Goal: Transaction & Acquisition: Purchase product/service

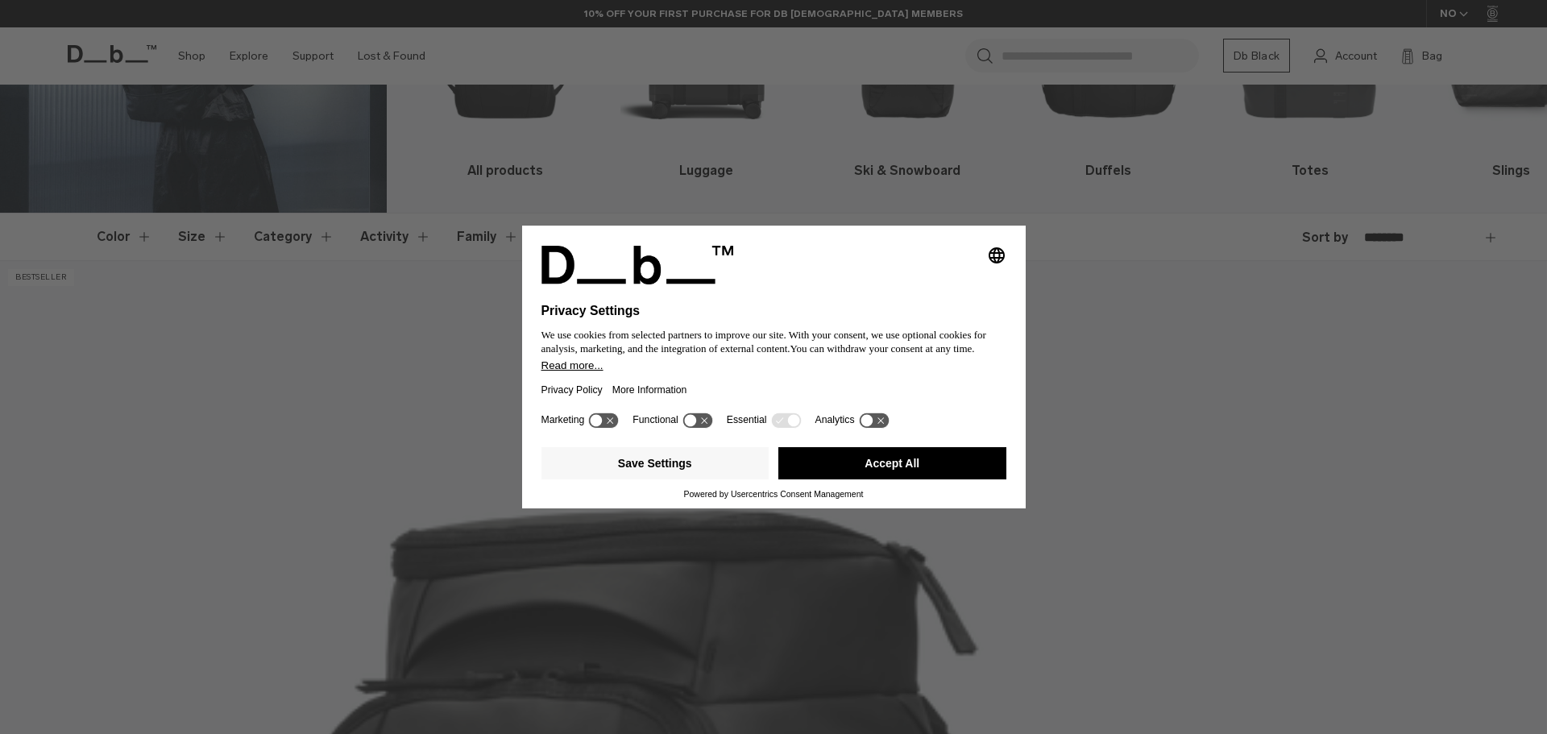
click at [935, 447] on div "Save Settings Accept All" at bounding box center [773, 465] width 465 height 48
click at [930, 453] on button "Accept All" at bounding box center [892, 463] width 228 height 32
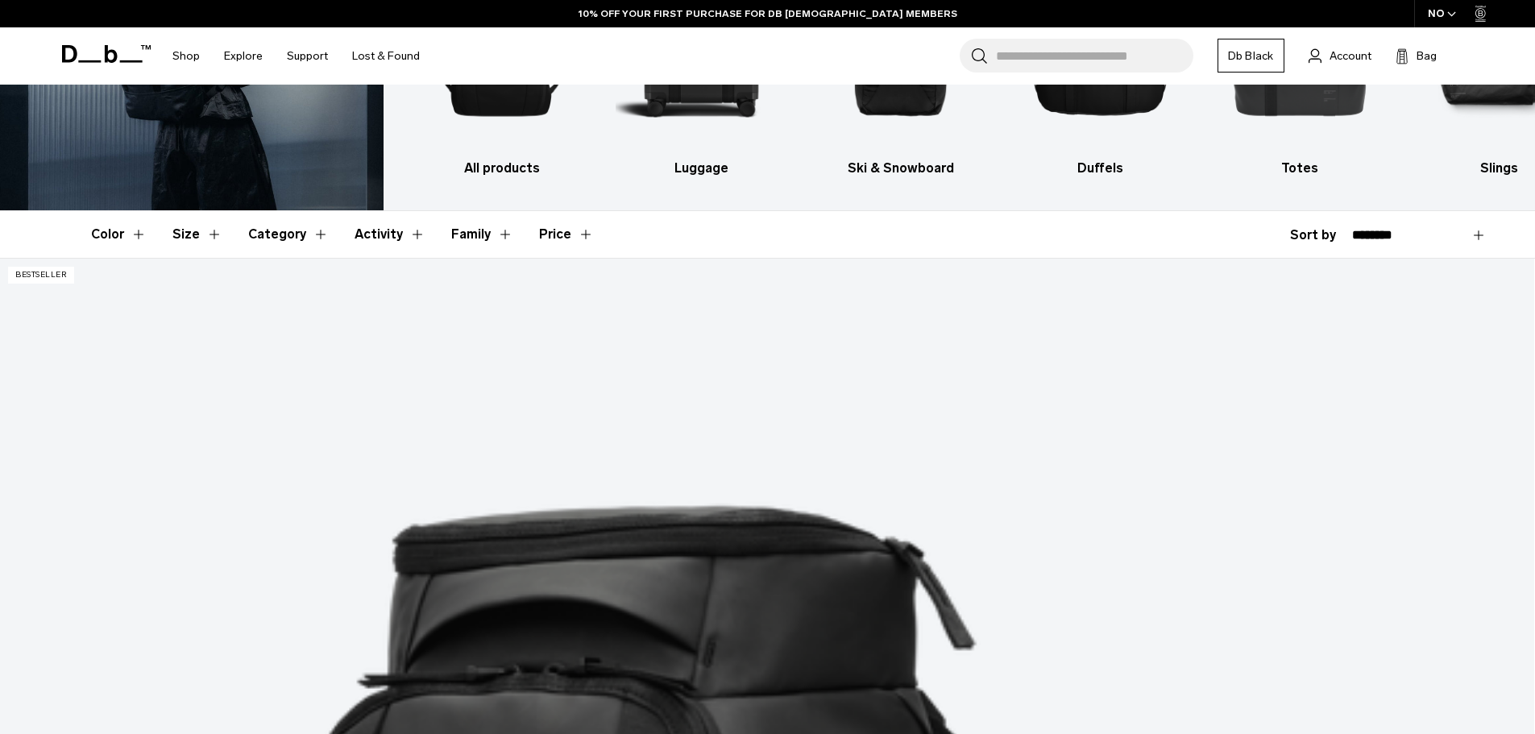
click at [211, 233] on button "Size" at bounding box center [197, 234] width 50 height 47
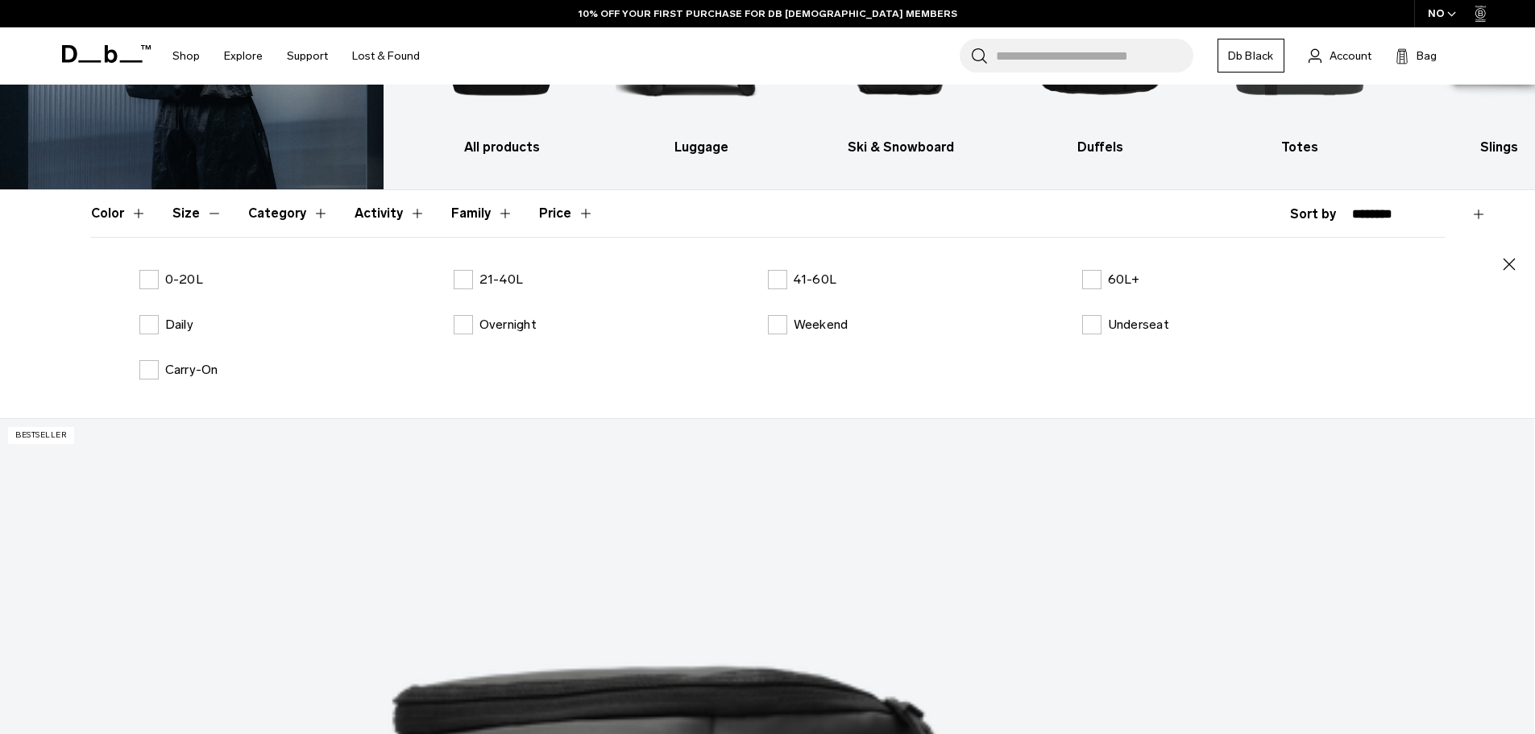
scroll to position [242, 0]
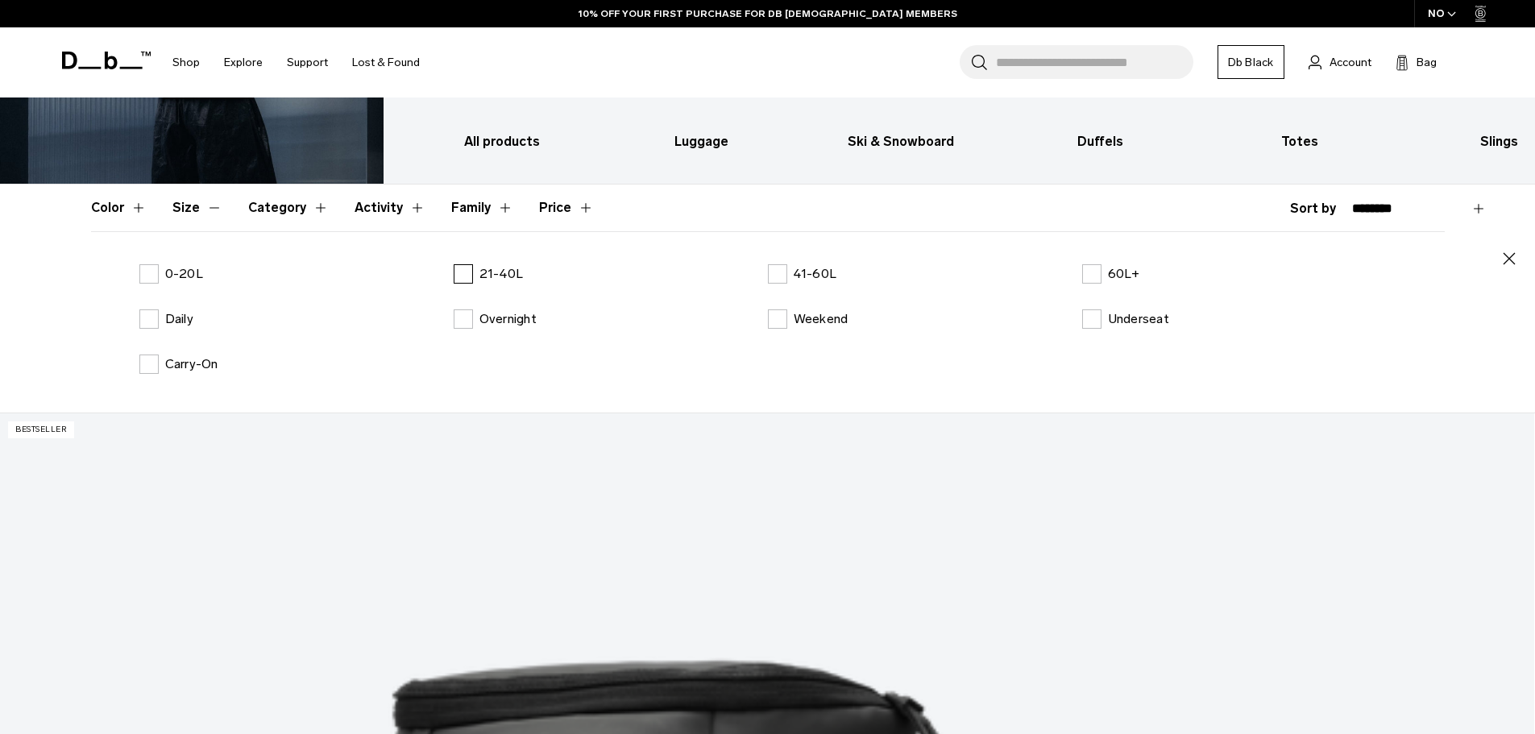
click at [467, 272] on label "21-40L" at bounding box center [489, 273] width 70 height 19
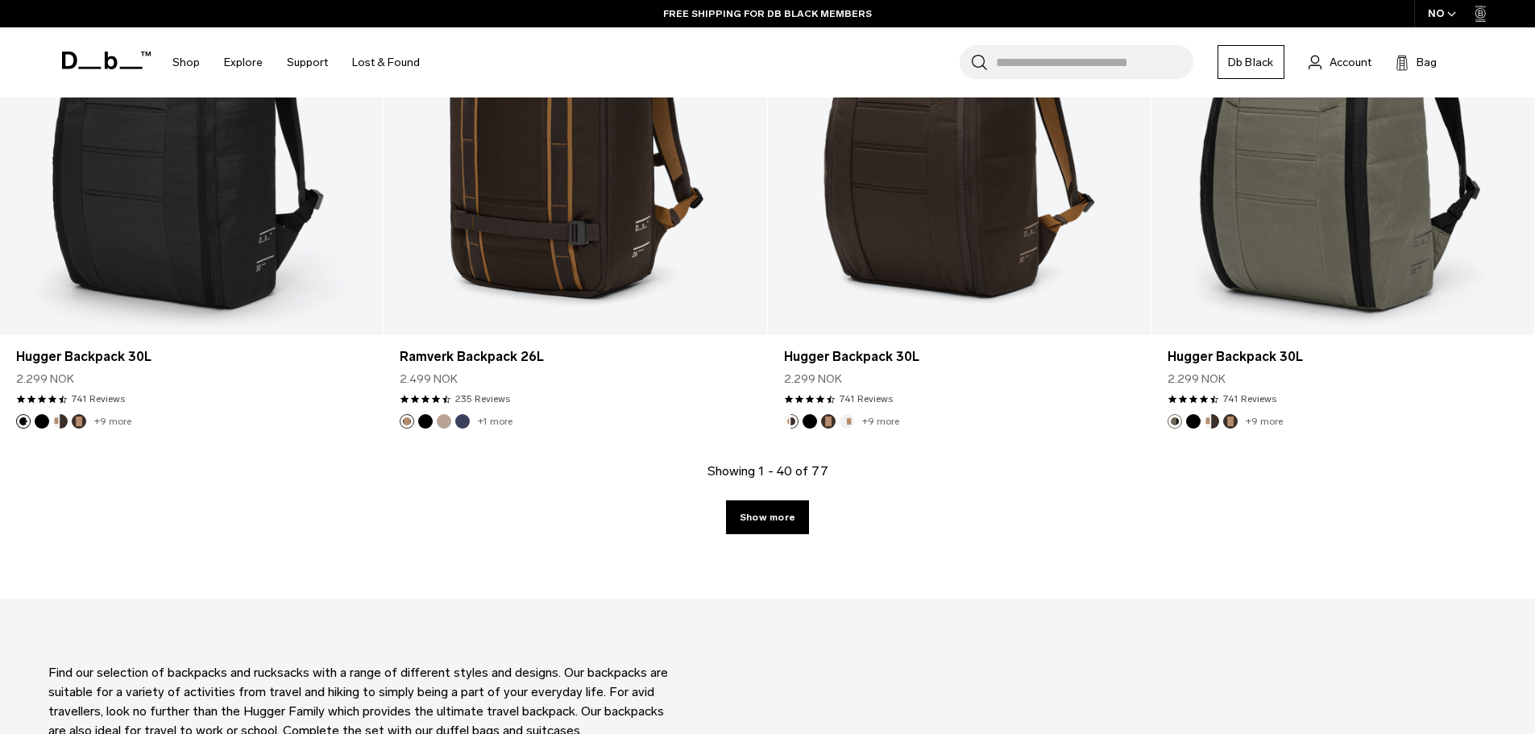
scroll to position [5721, 0]
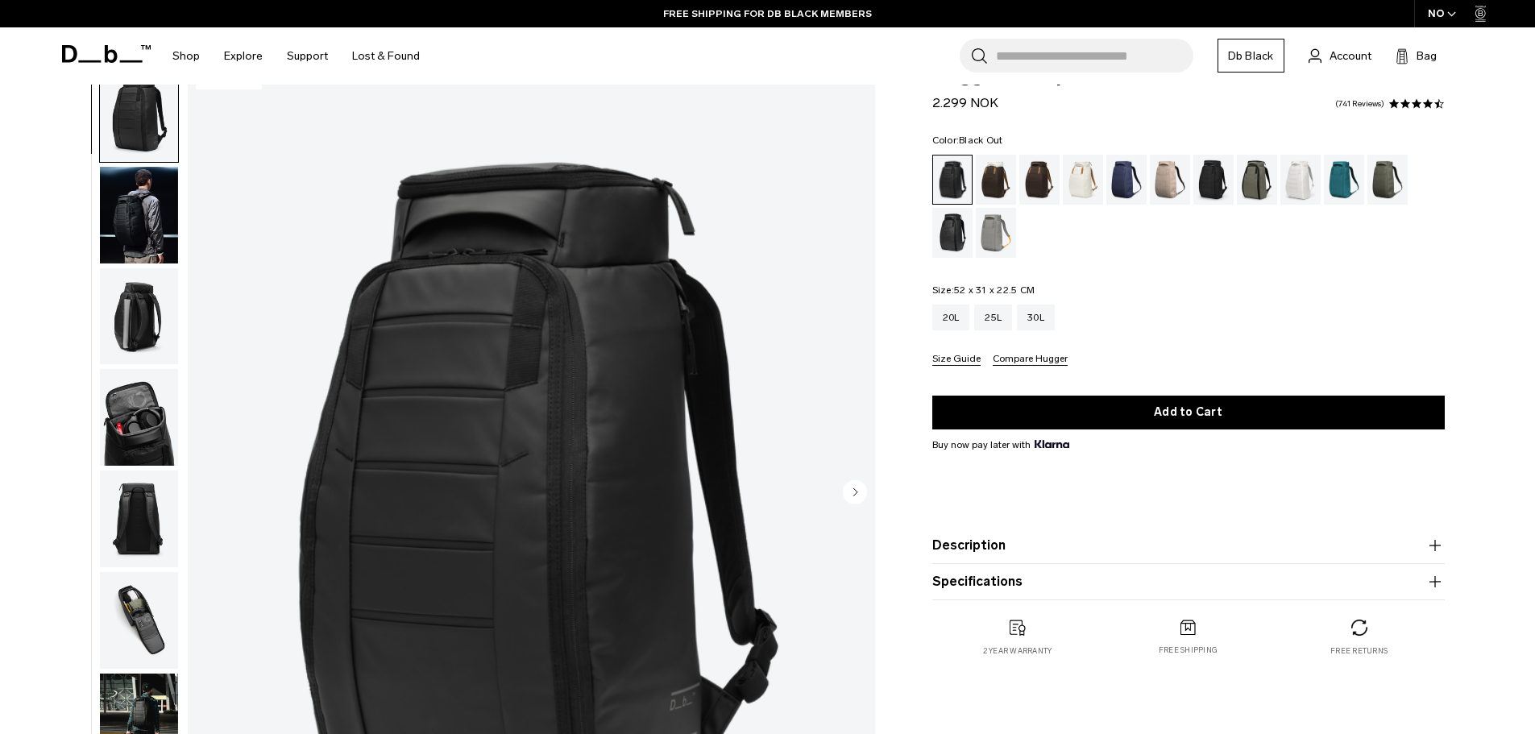
scroll to position [54, 0]
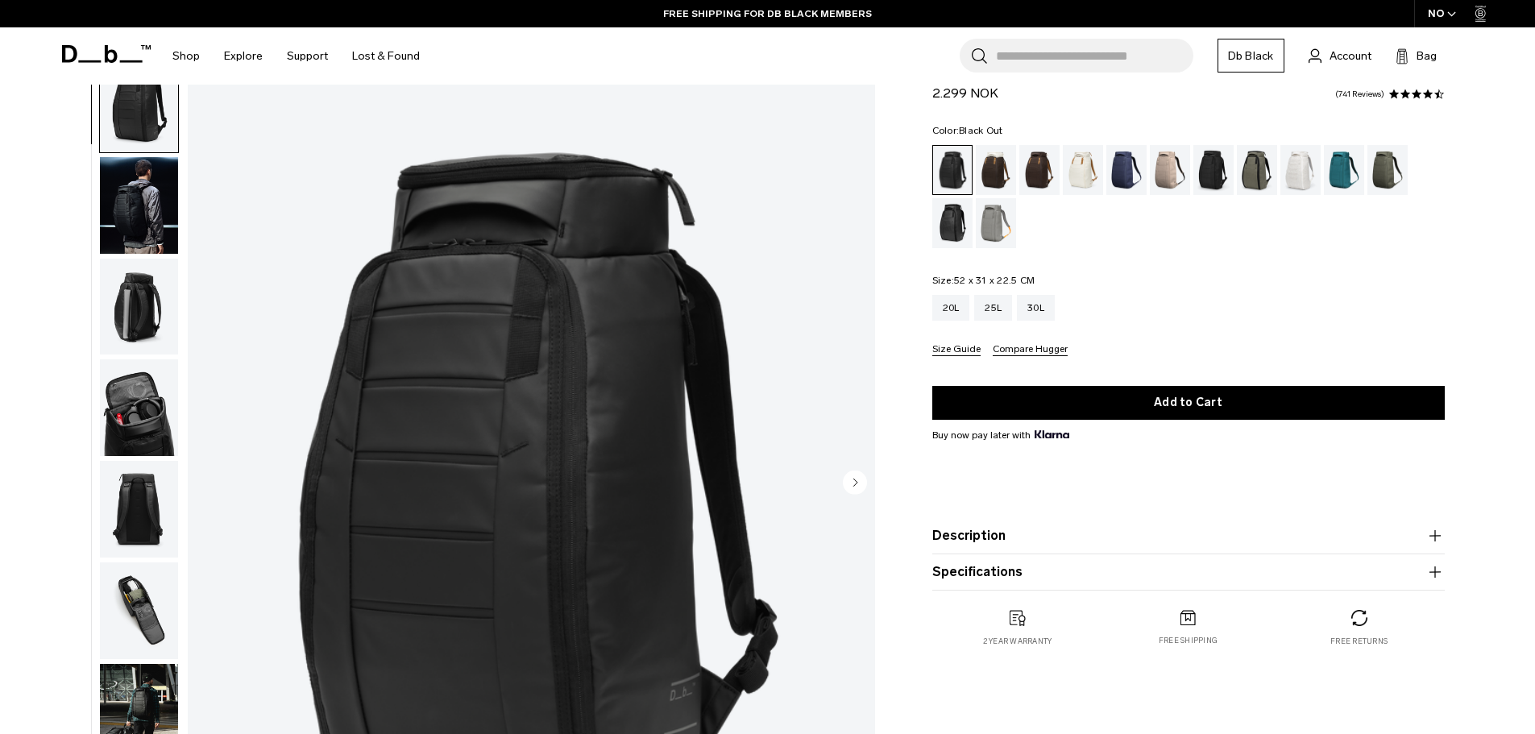
click at [147, 197] on img "button" at bounding box center [139, 205] width 78 height 97
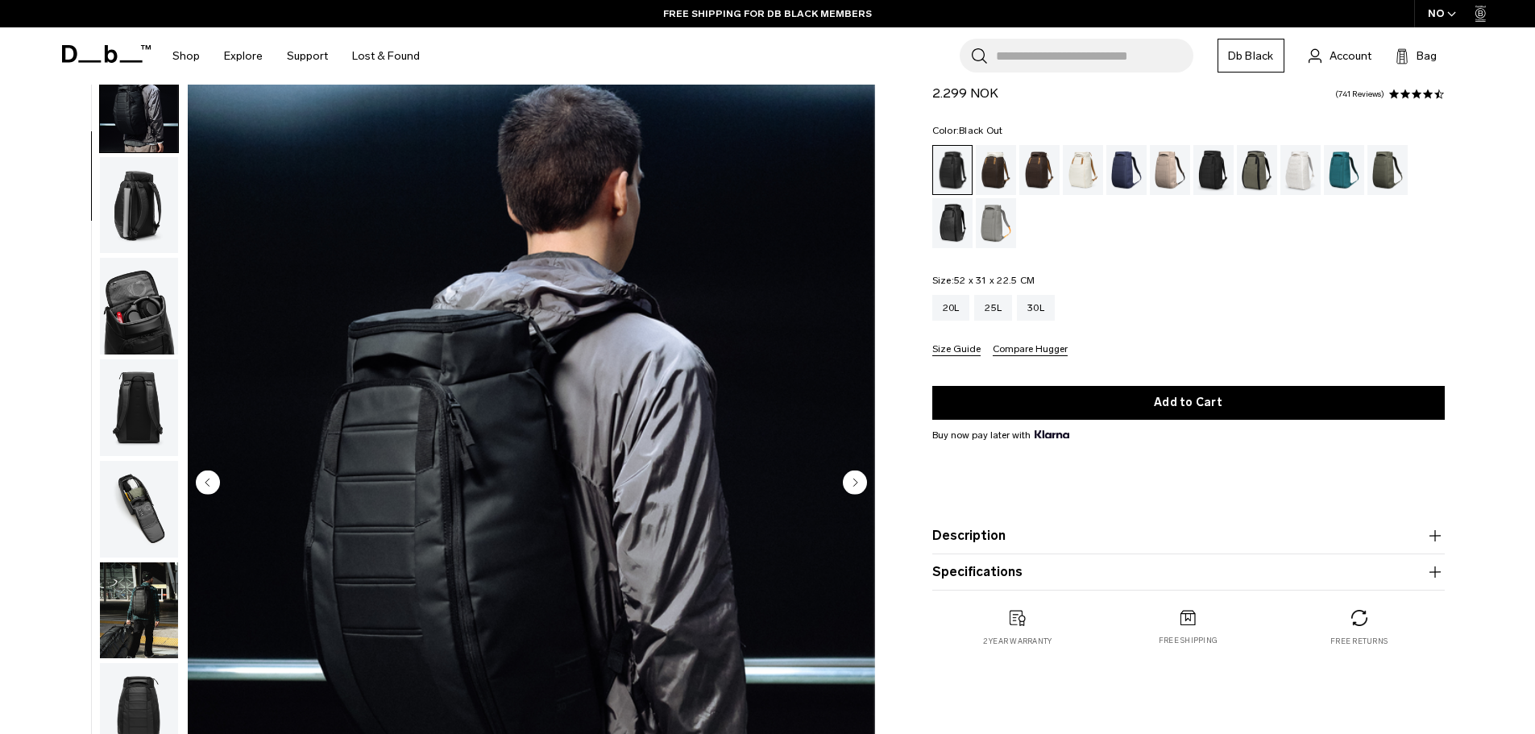
click at [141, 226] on img "button" at bounding box center [139, 205] width 78 height 97
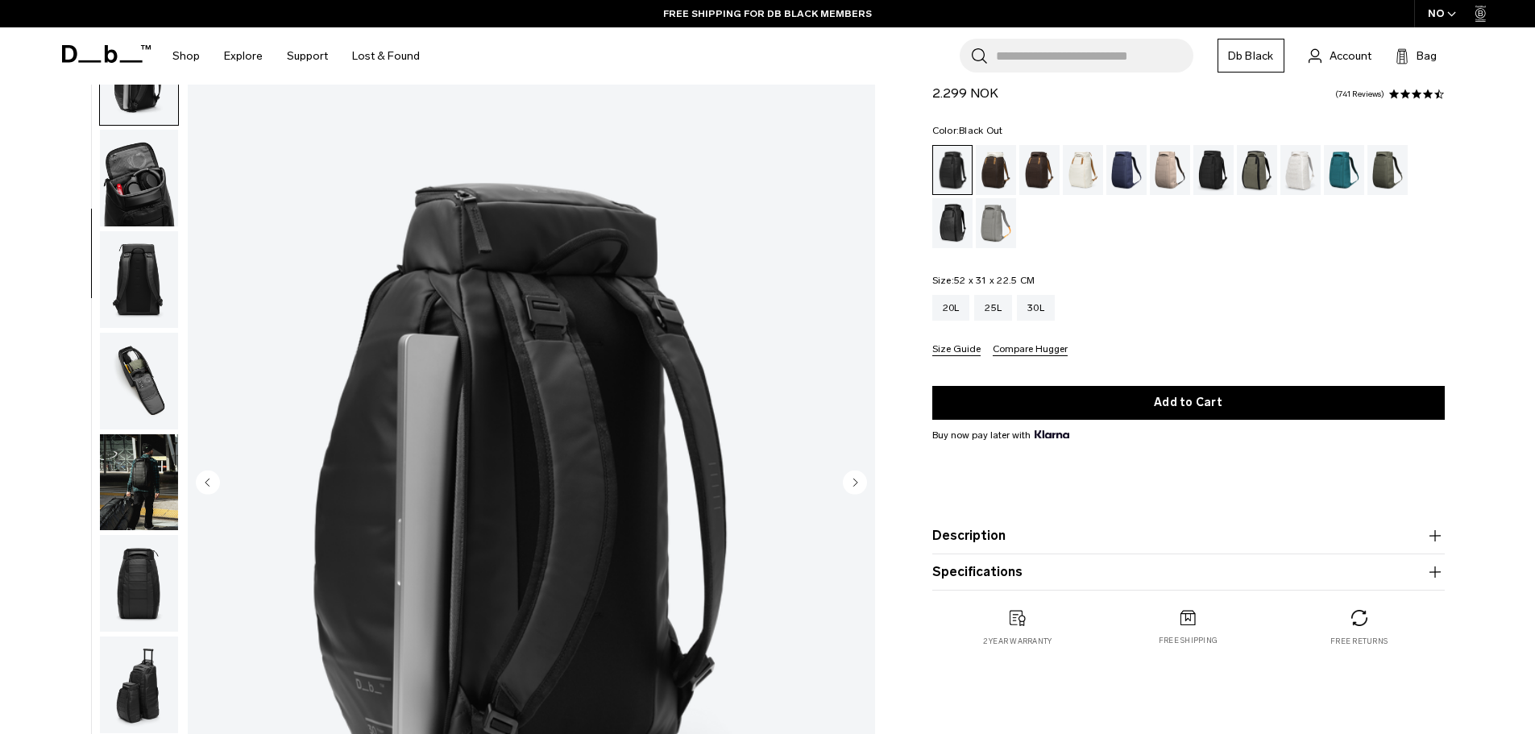
scroll to position [254, 0]
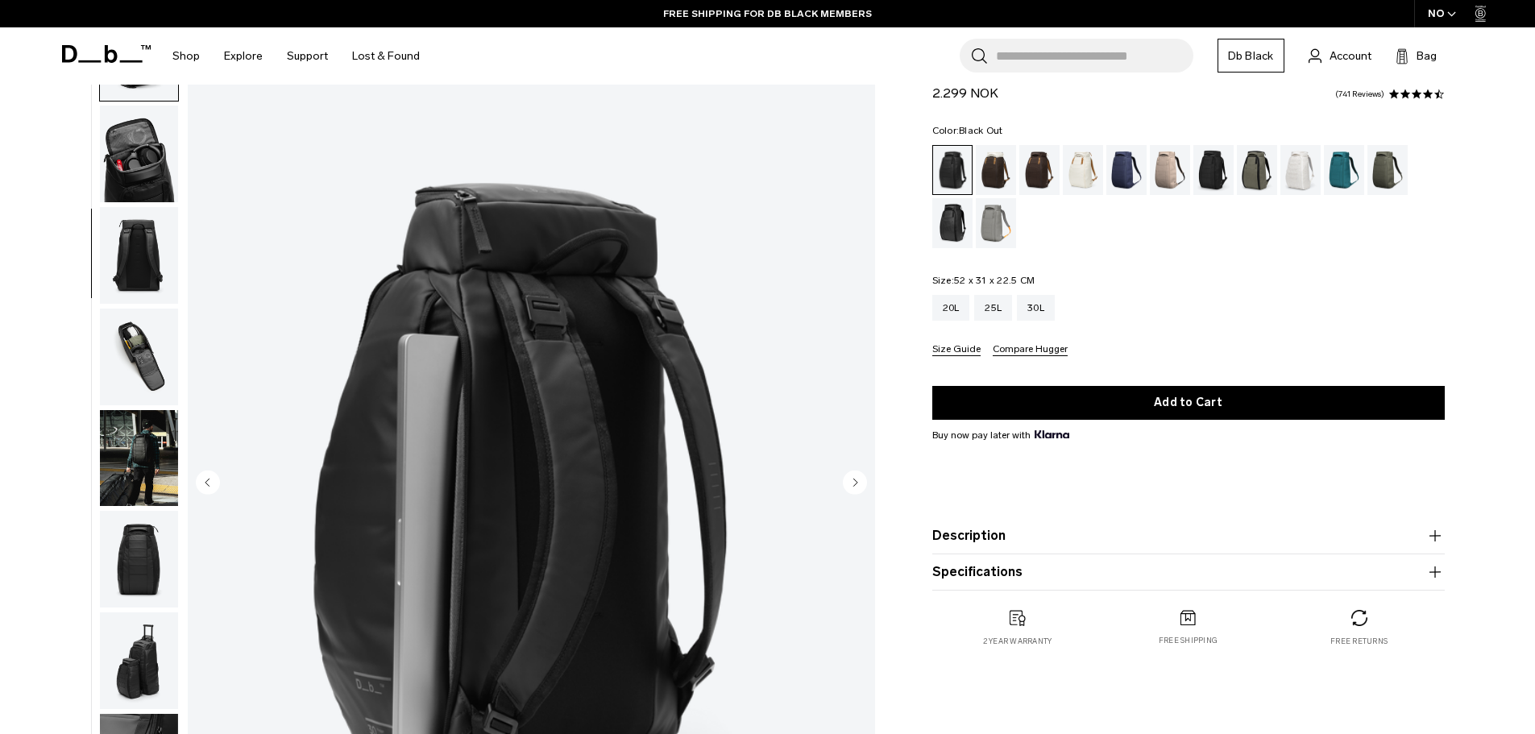
click at [151, 182] on img "button" at bounding box center [139, 154] width 78 height 97
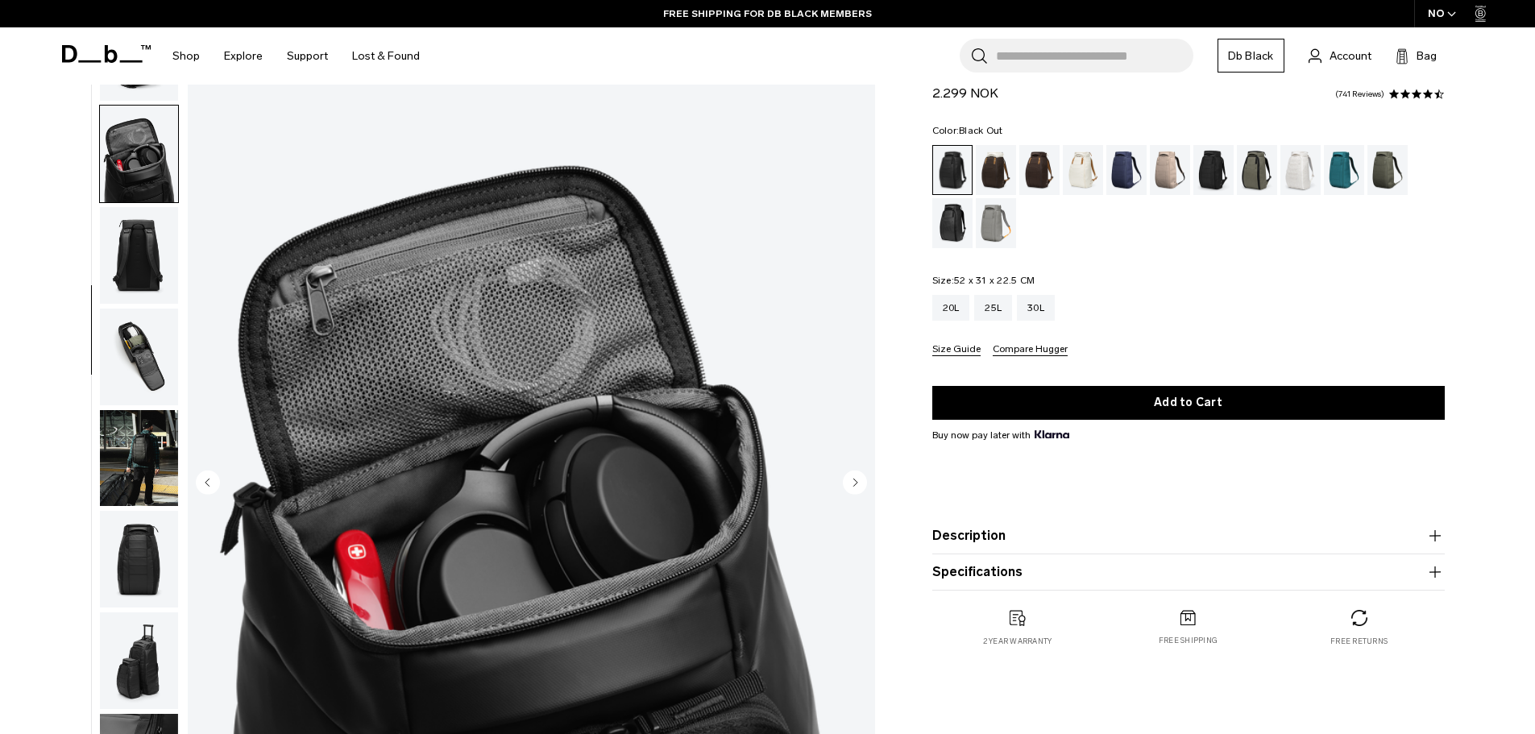
click at [149, 239] on img "button" at bounding box center [139, 255] width 78 height 97
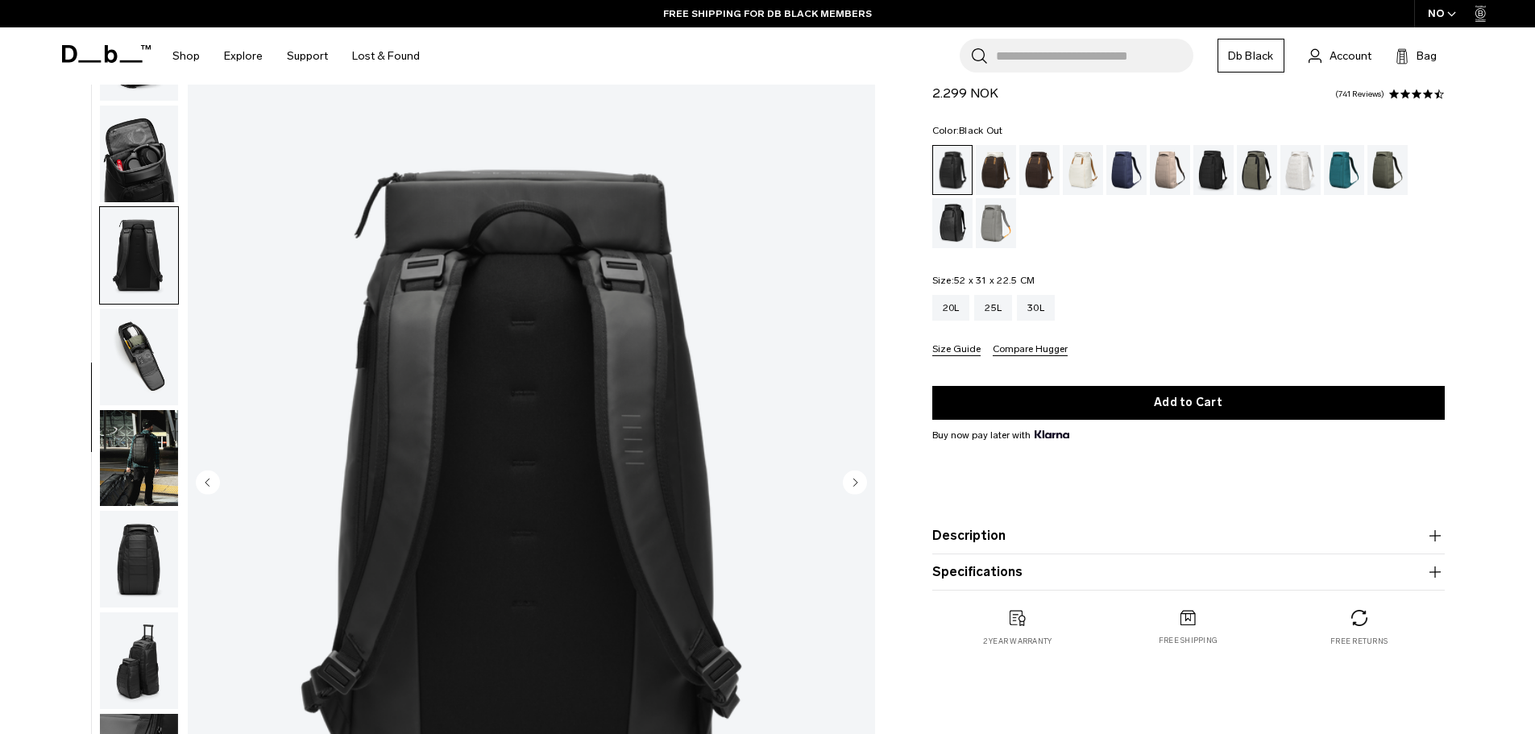
click at [160, 339] on img "button" at bounding box center [139, 357] width 78 height 97
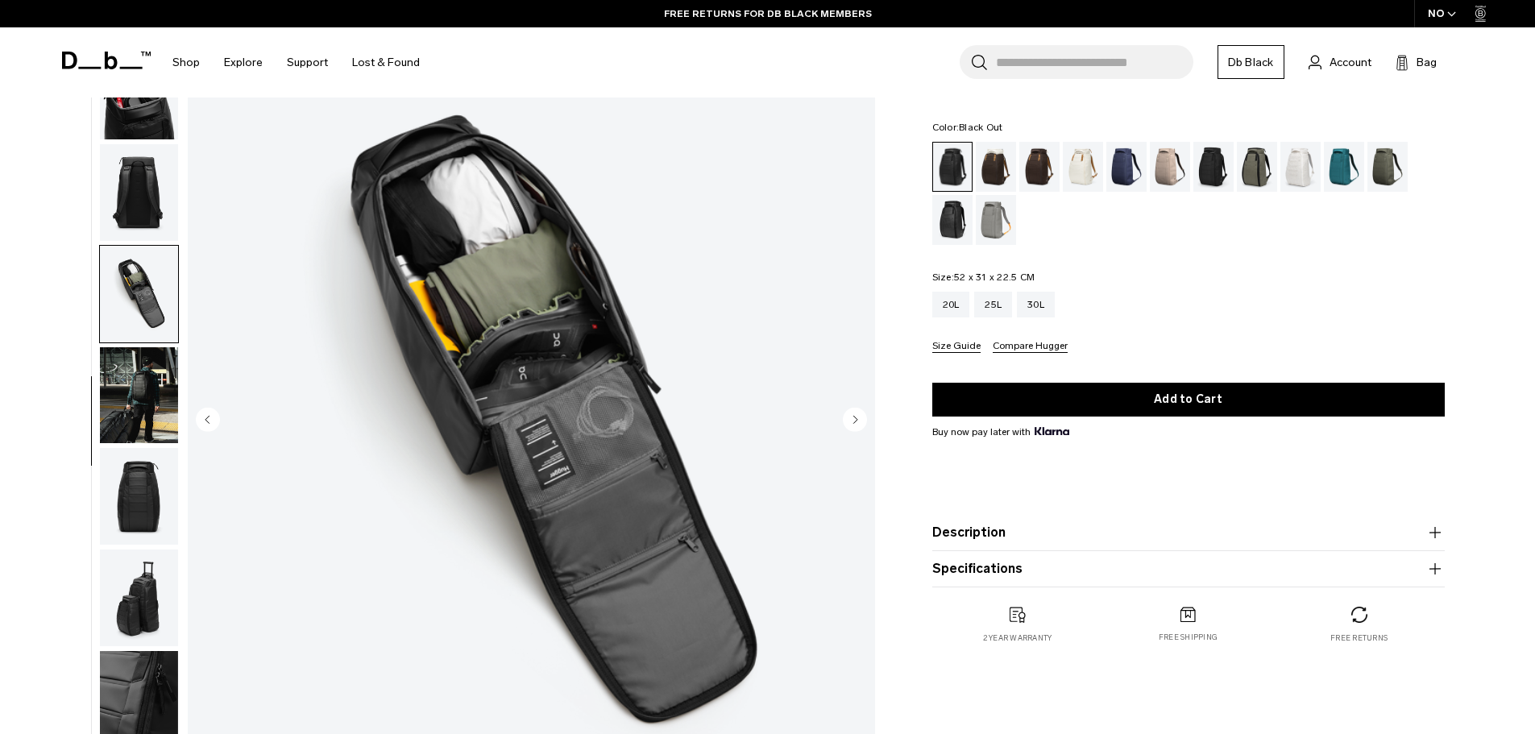
scroll to position [135, 0]
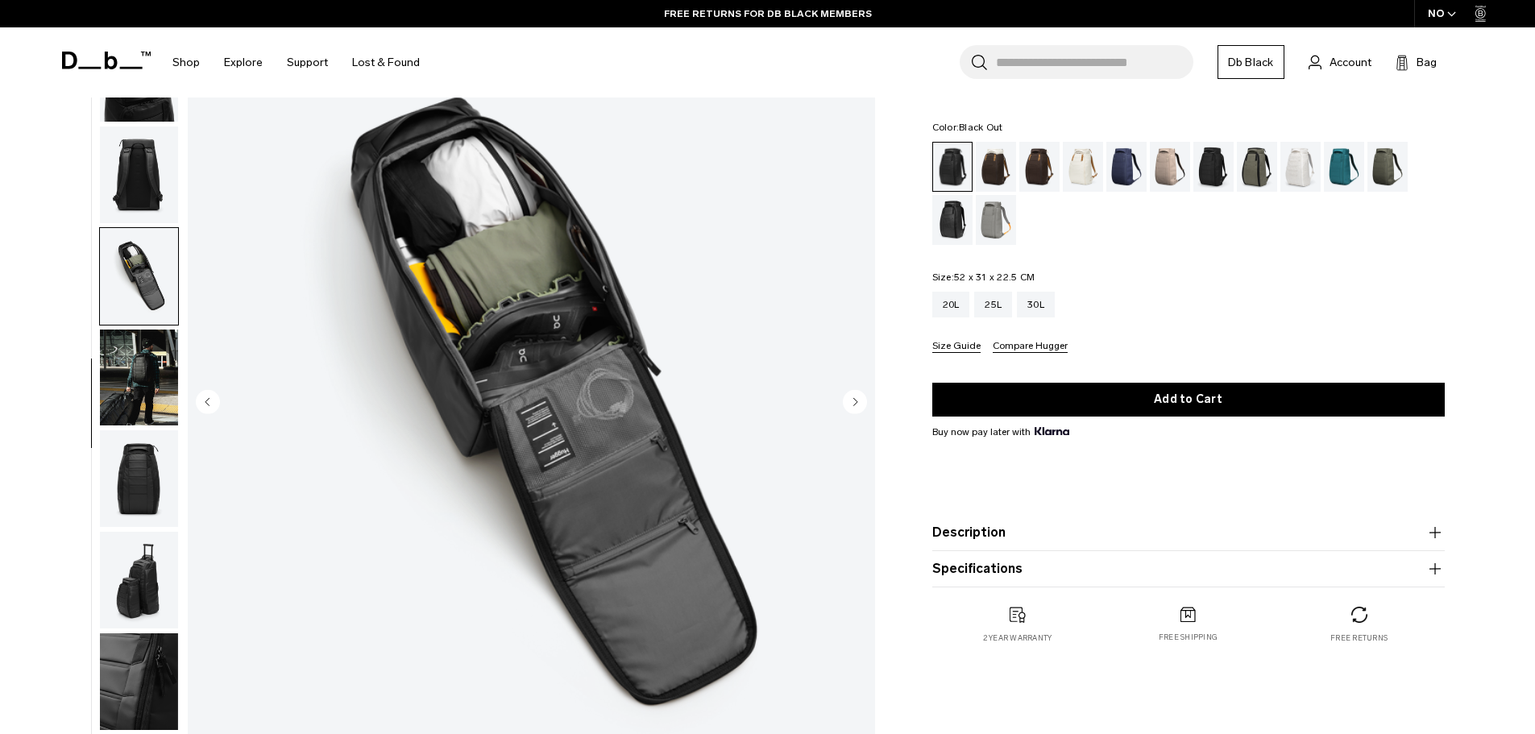
click at [131, 369] on img "button" at bounding box center [139, 378] width 78 height 97
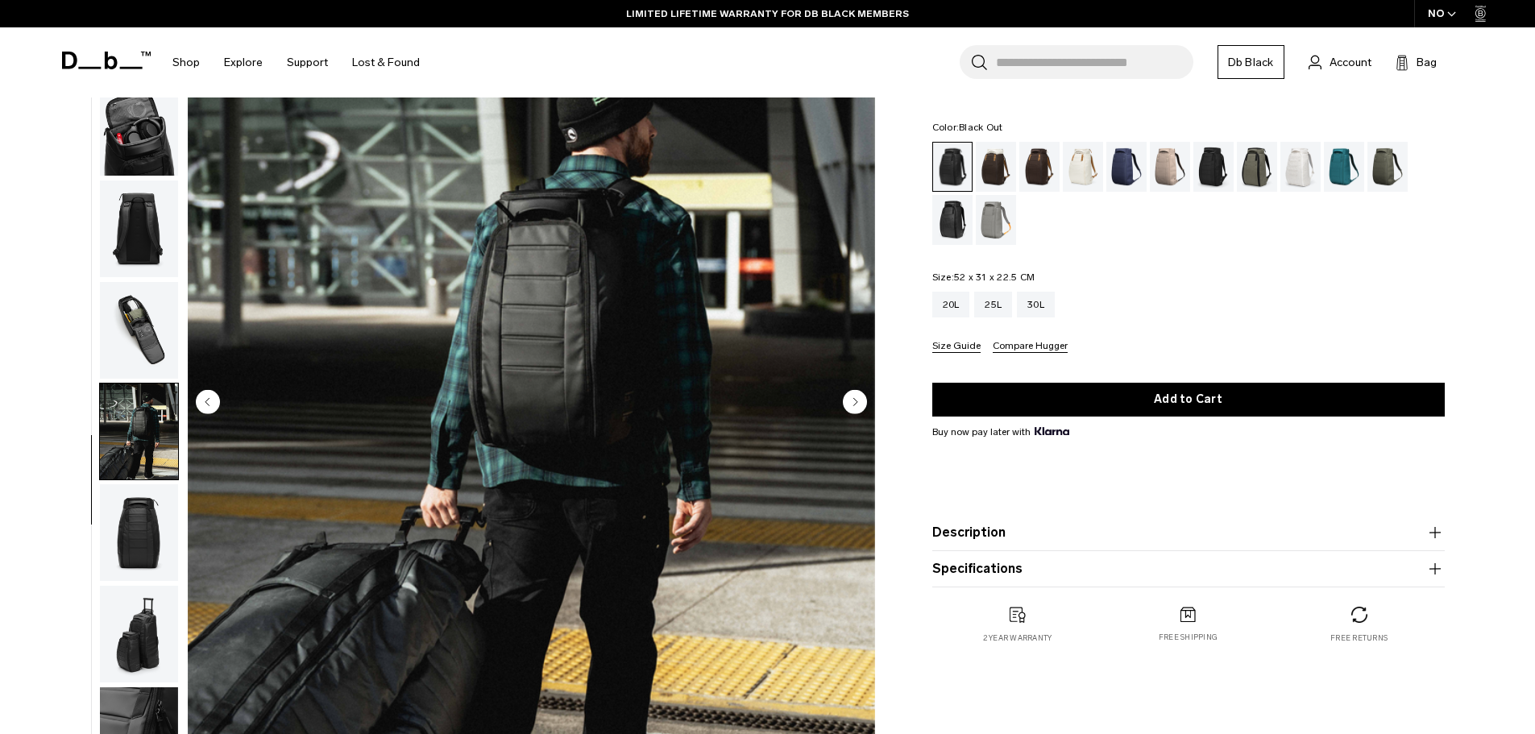
click at [131, 342] on img "button" at bounding box center [139, 330] width 78 height 97
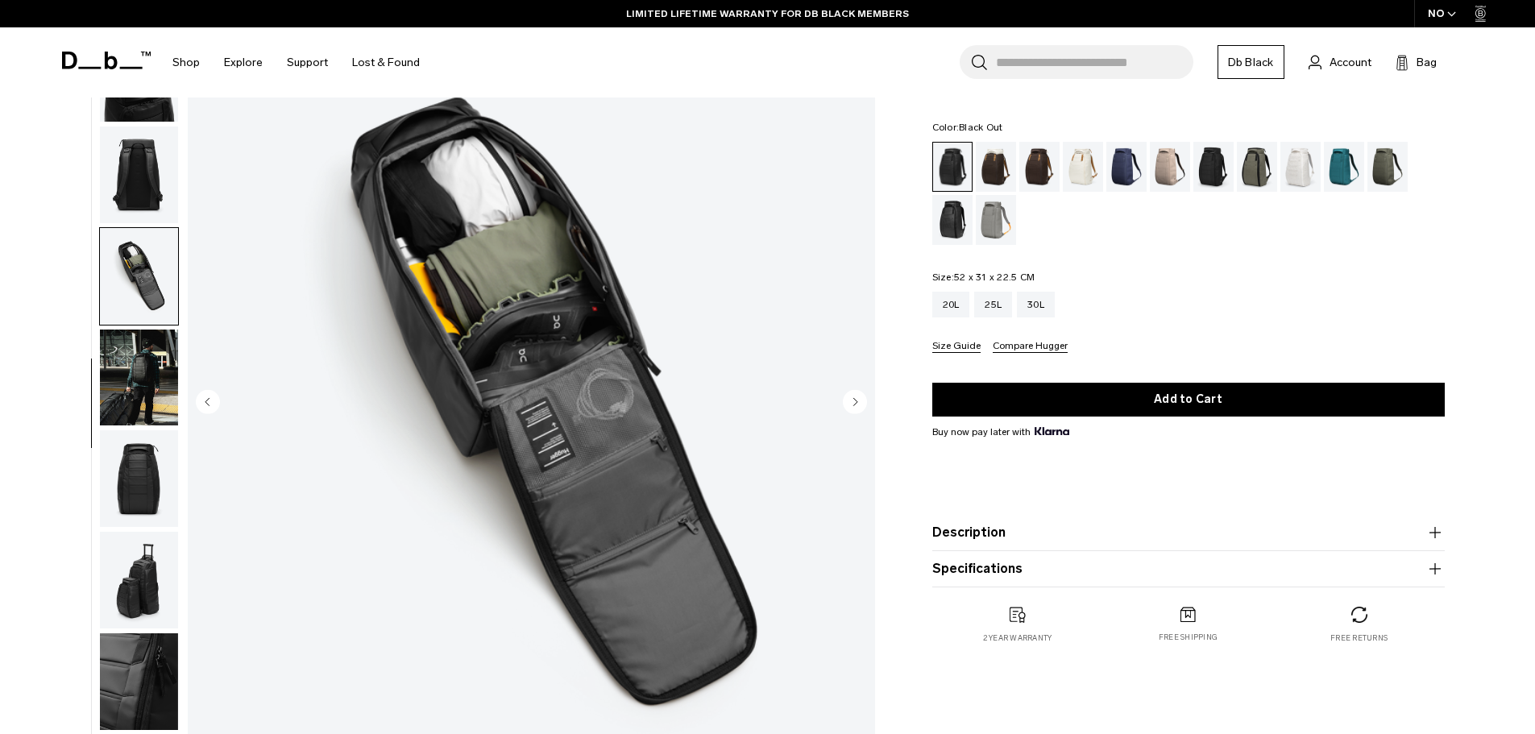
click at [145, 545] on img "button" at bounding box center [139, 580] width 78 height 97
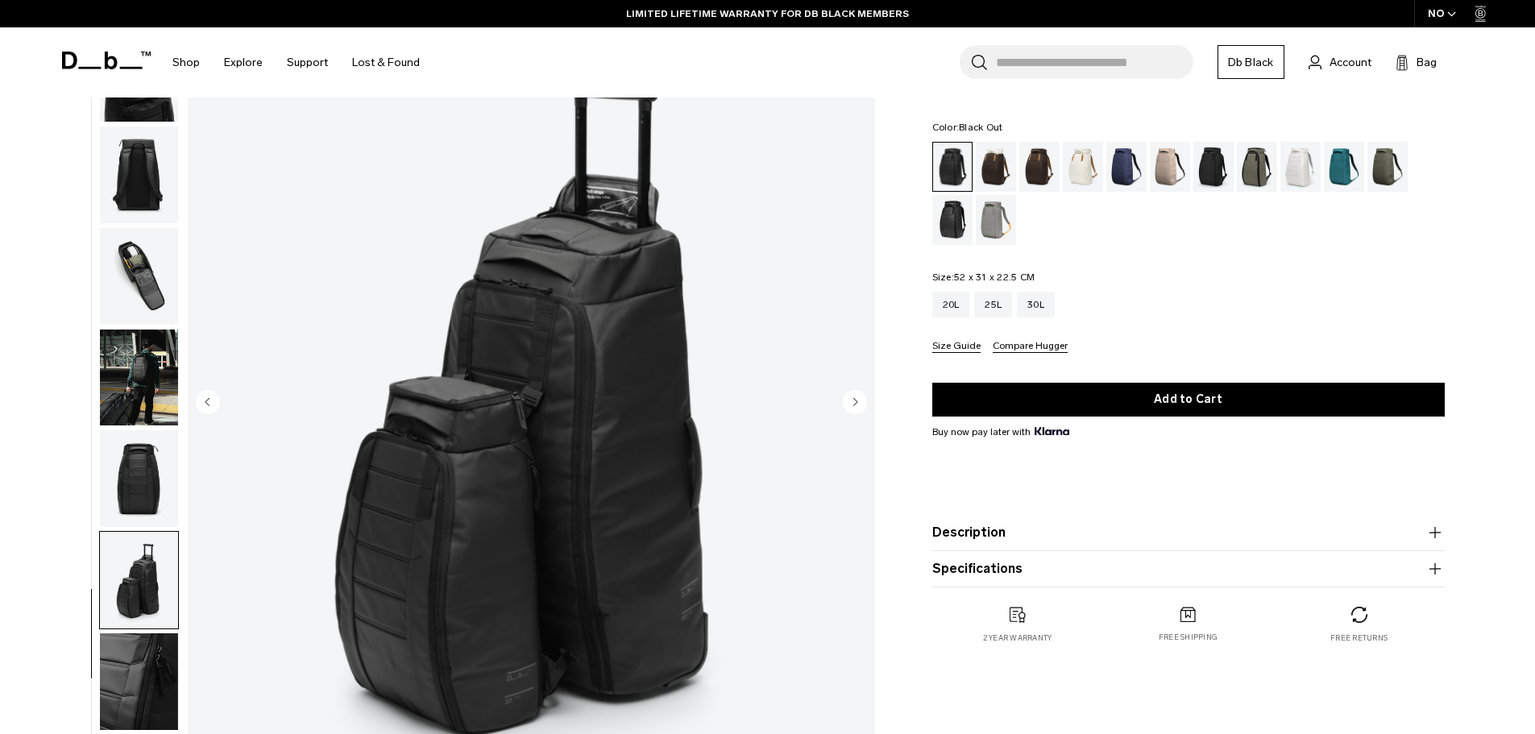
click at [156, 476] on img "button" at bounding box center [139, 478] width 78 height 97
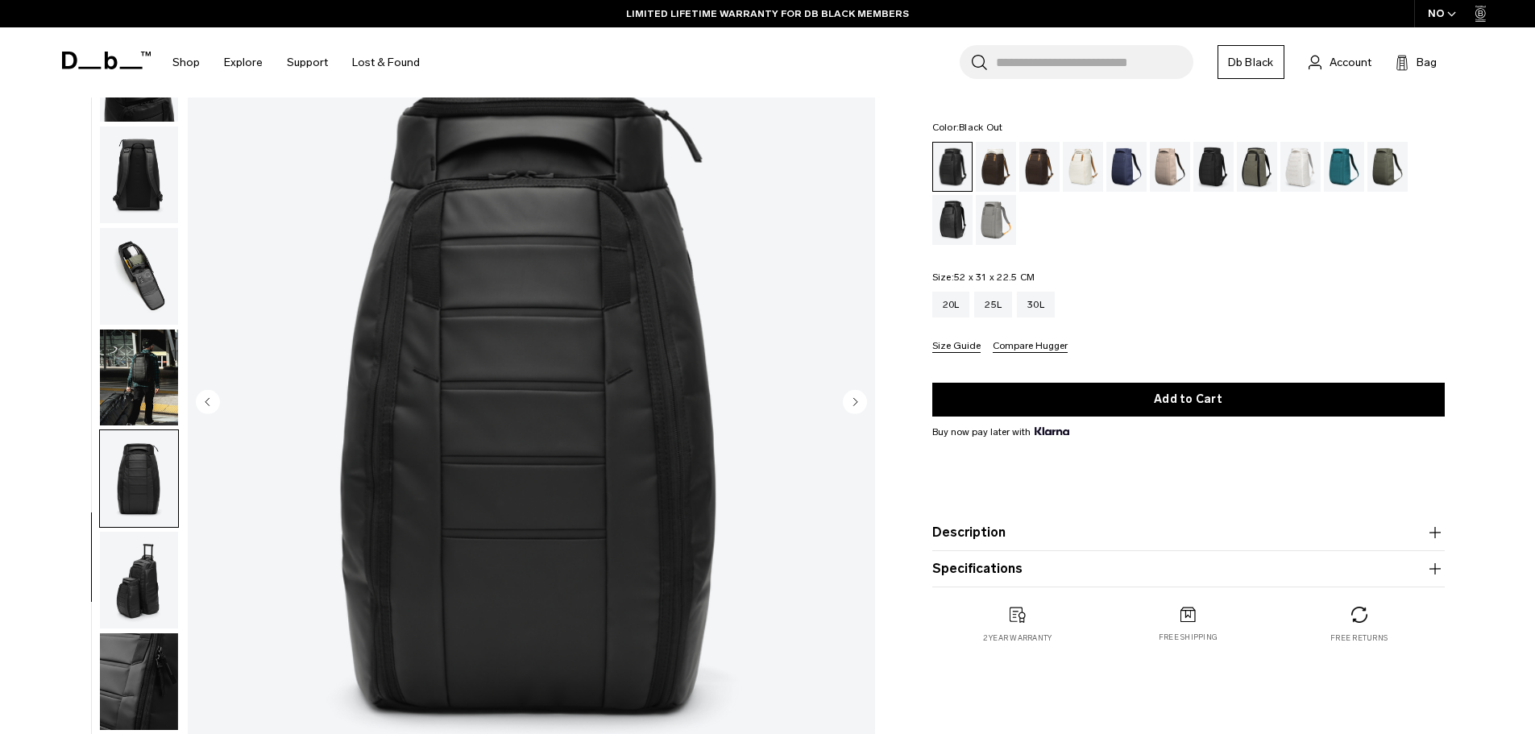
click at [139, 674] on img "button" at bounding box center [139, 681] width 78 height 97
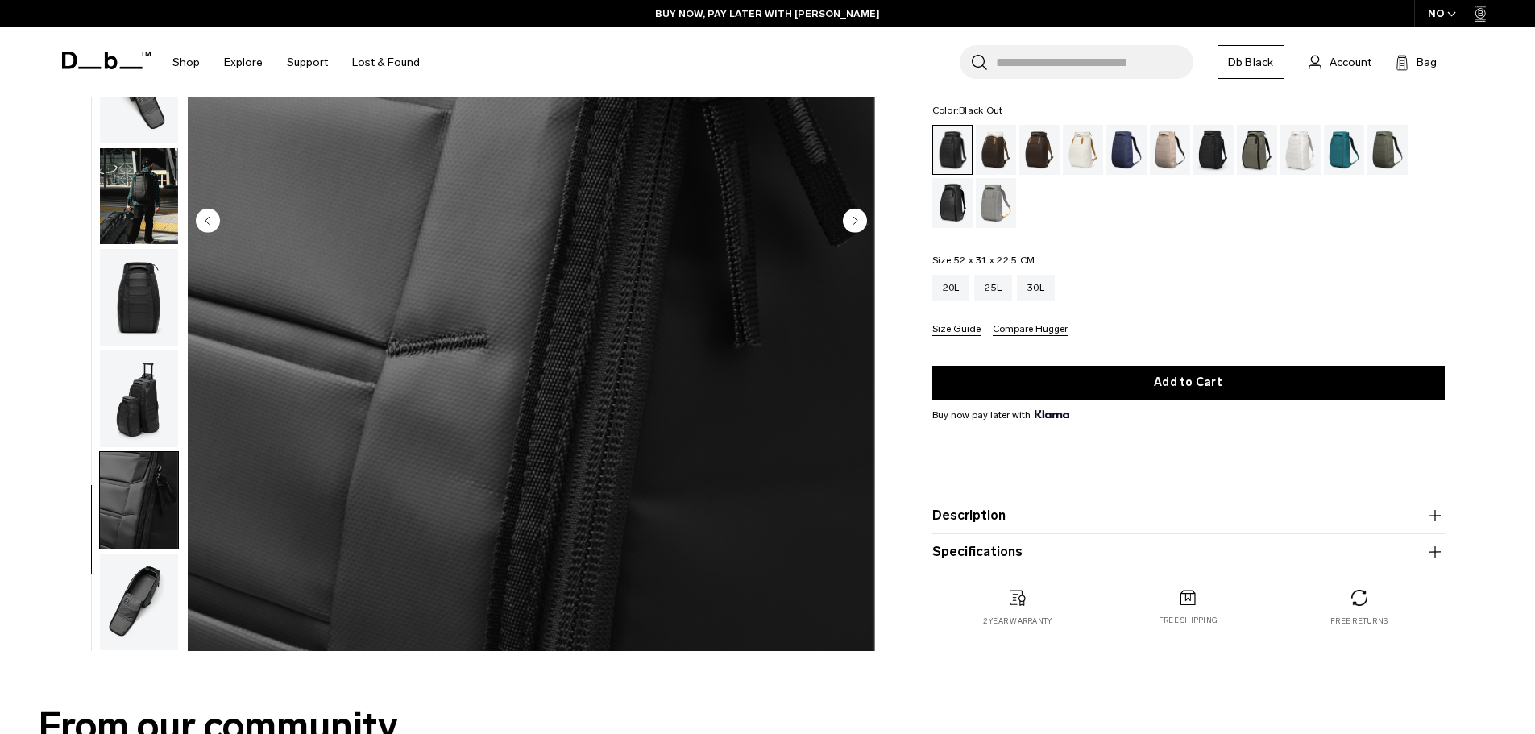
scroll to position [322, 0]
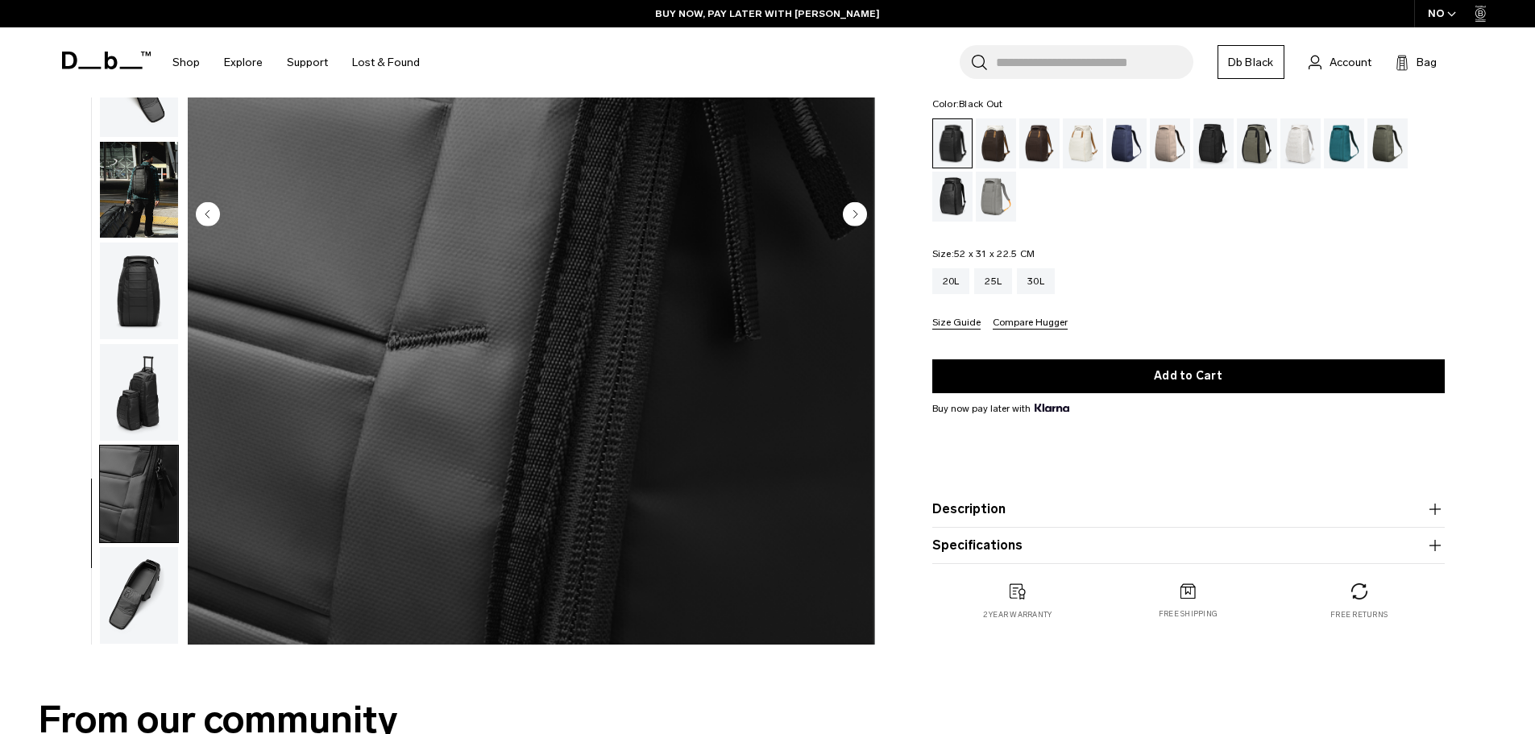
click at [142, 586] on img "button" at bounding box center [139, 595] width 78 height 97
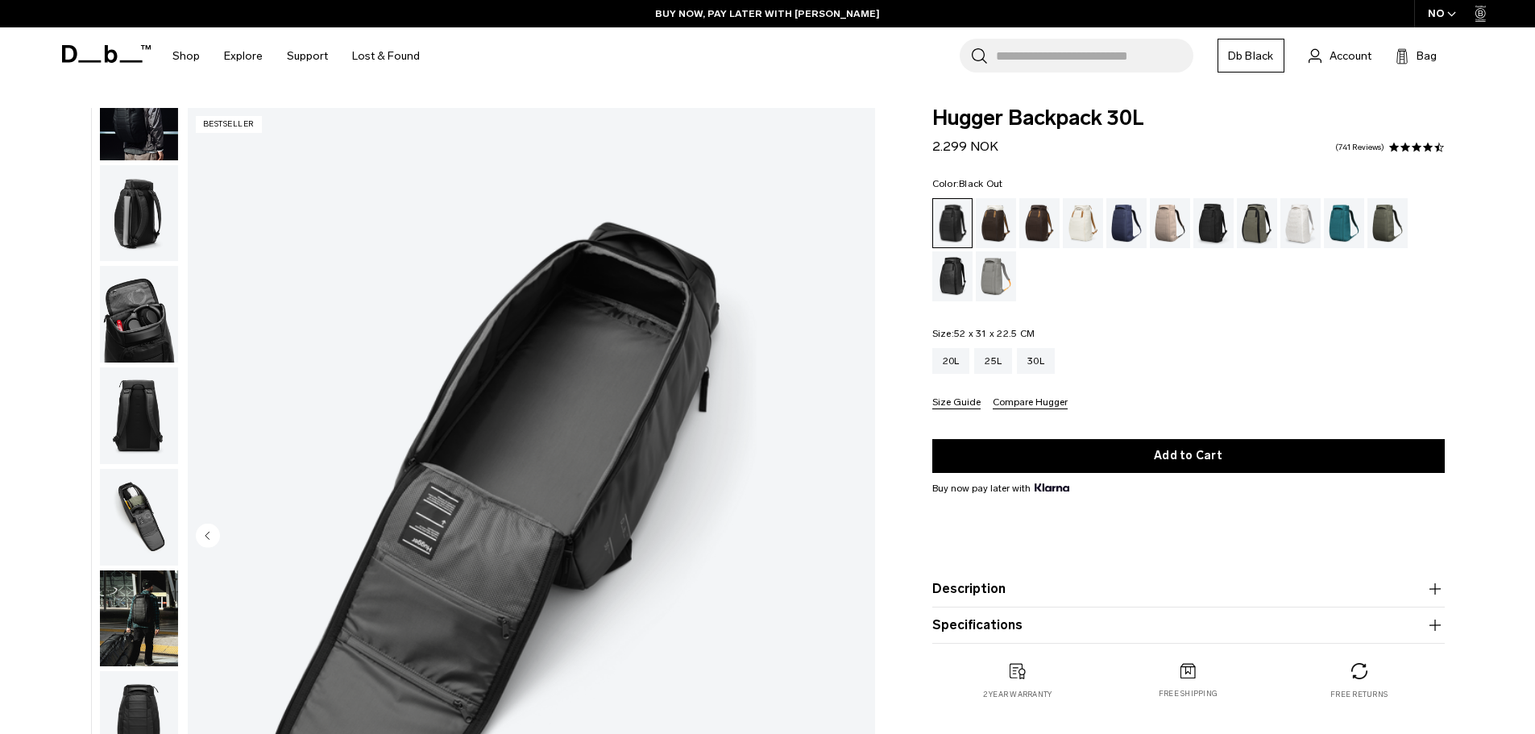
scroll to position [0, 0]
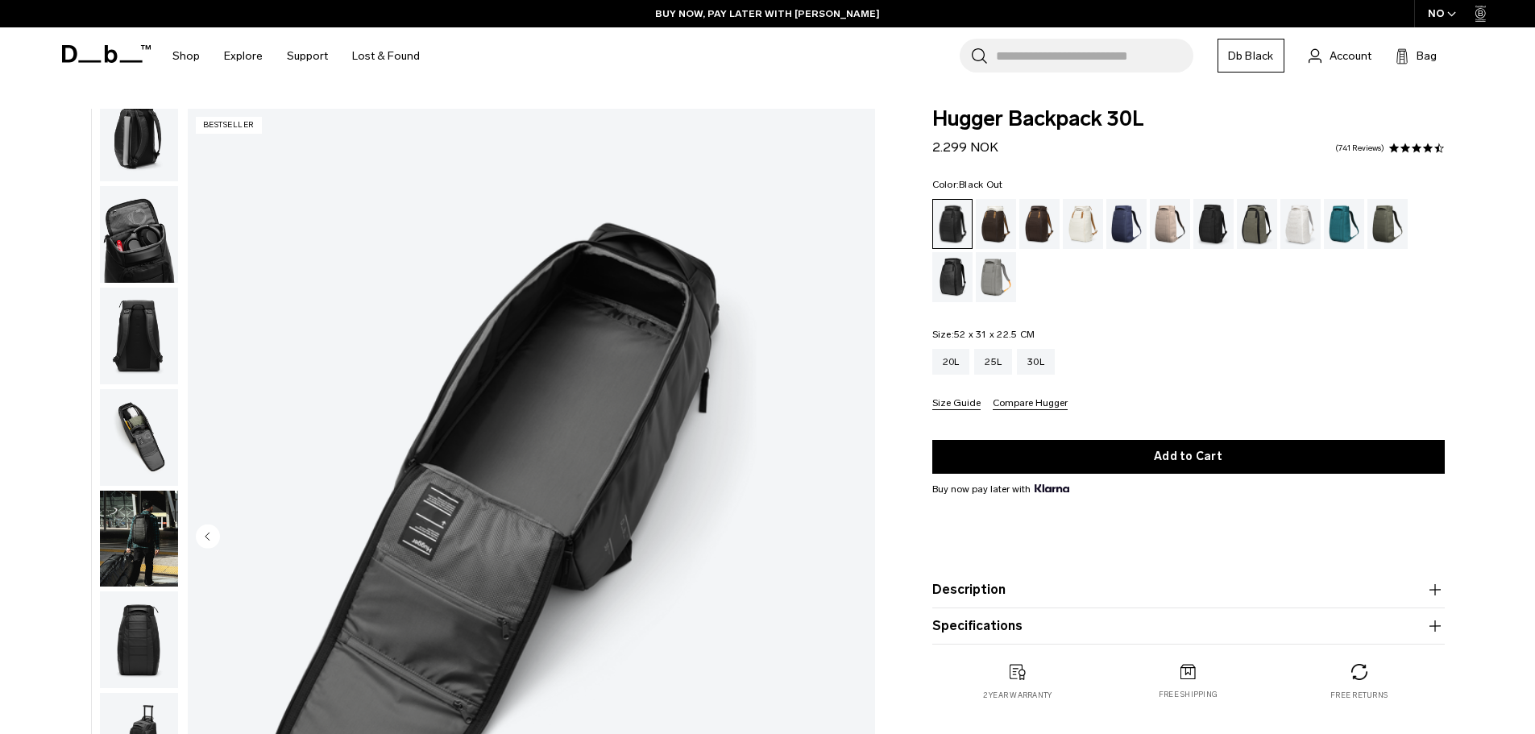
click at [144, 562] on img "button" at bounding box center [139, 539] width 78 height 97
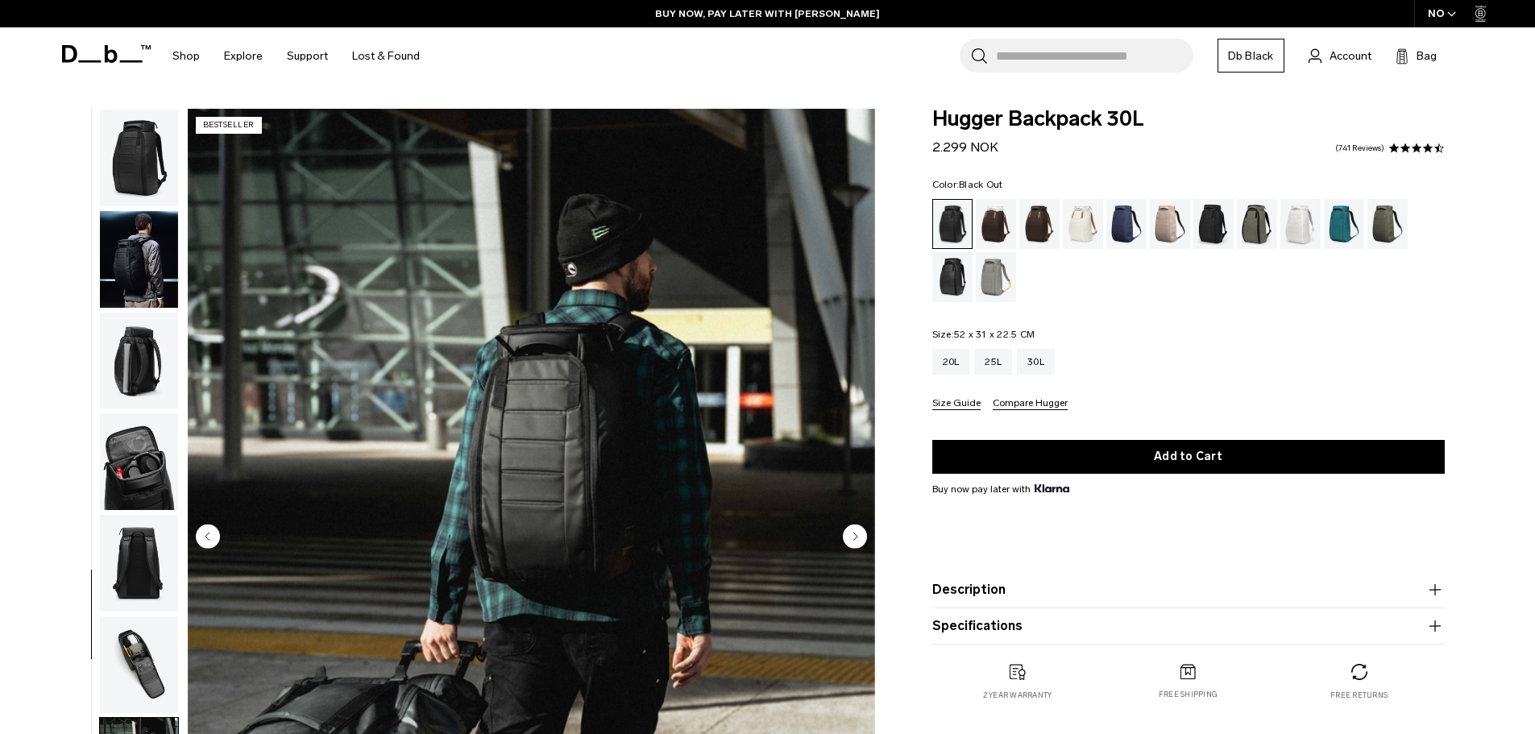
click at [155, 285] on img "button" at bounding box center [139, 259] width 78 height 97
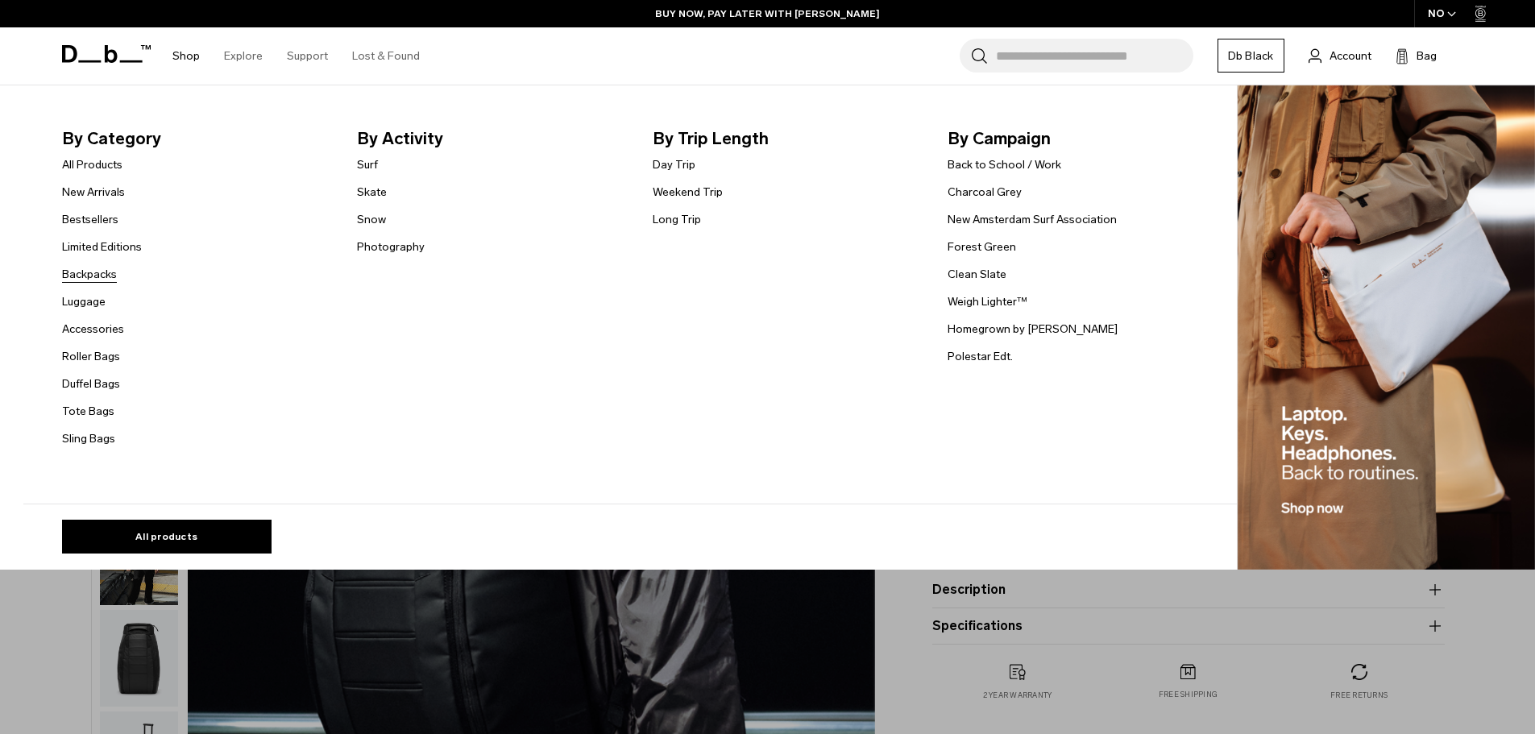
click at [102, 275] on link "Backpacks" at bounding box center [89, 274] width 55 height 17
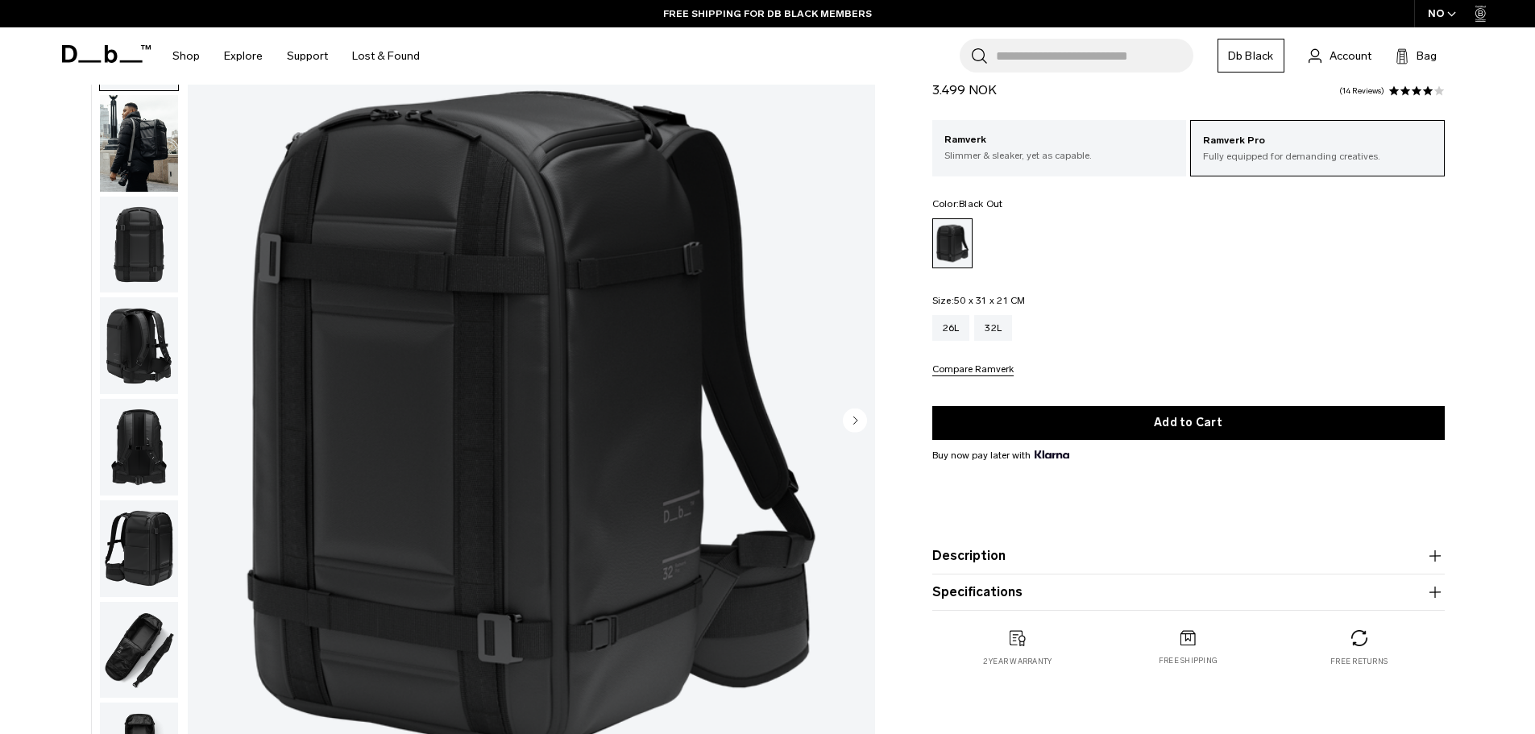
scroll to position [135, 0]
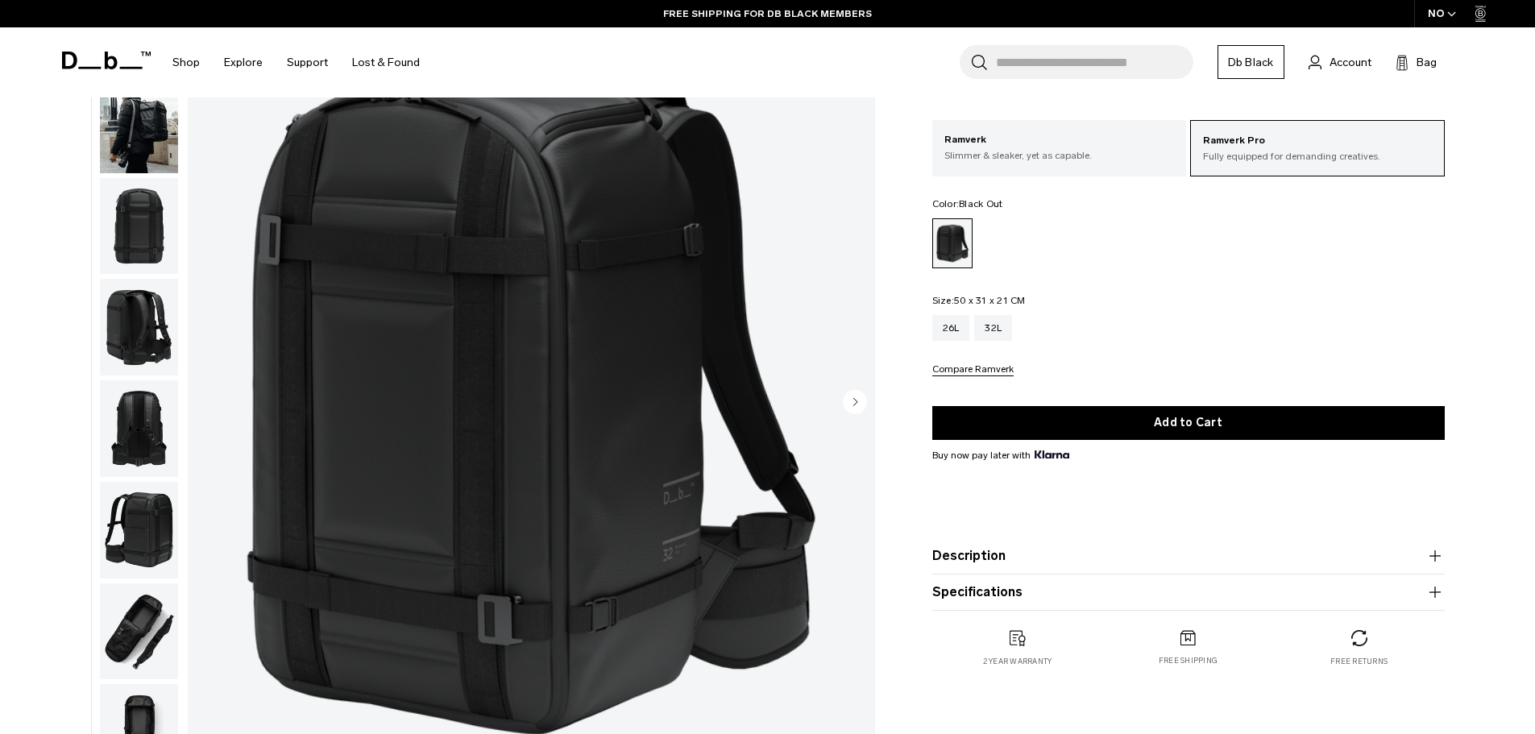
click at [104, 113] on img "button" at bounding box center [139, 125] width 78 height 97
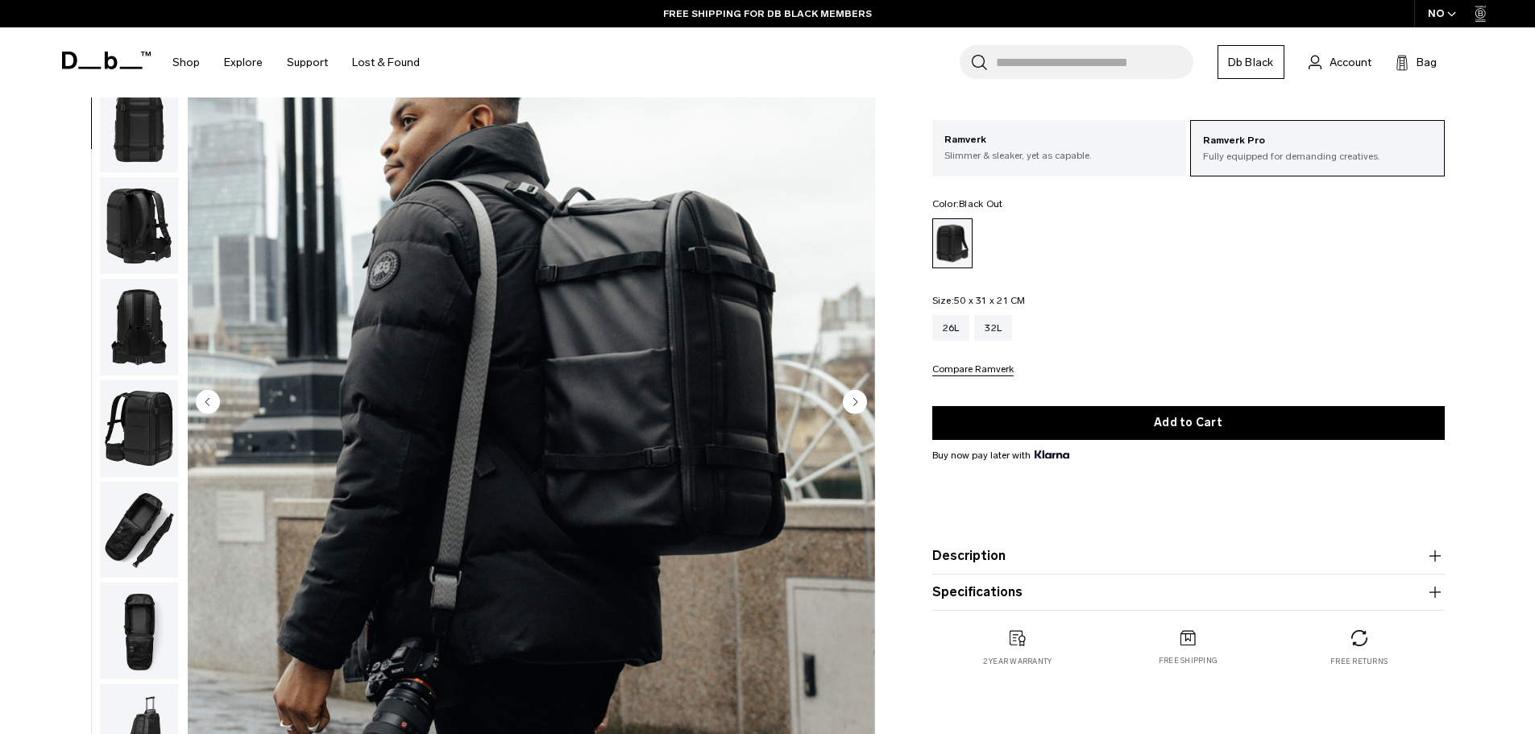
click at [152, 168] on img "button" at bounding box center [139, 125] width 78 height 97
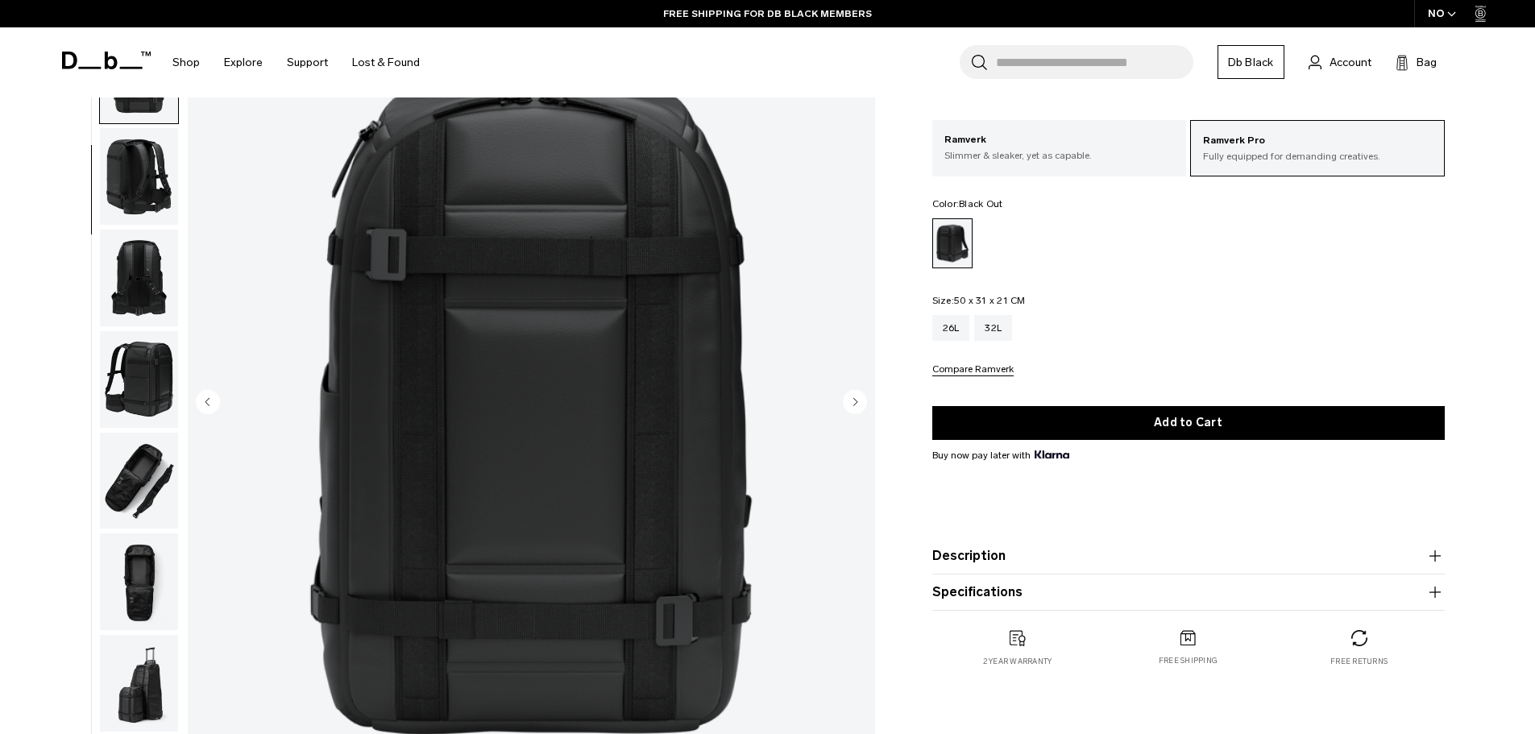
scroll to position [152, 0]
click at [154, 212] on img "button" at bounding box center [139, 174] width 78 height 97
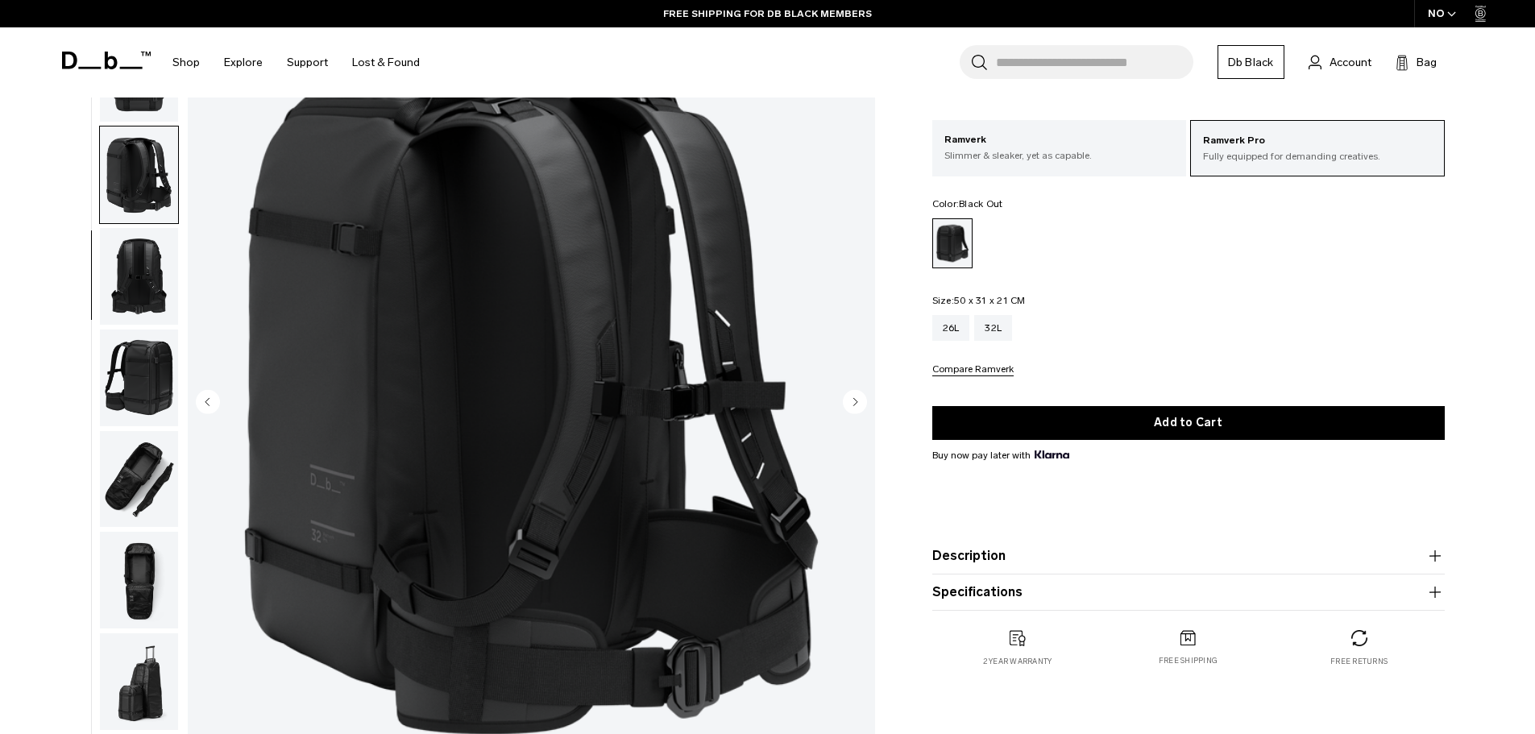
click at [142, 365] on img "button" at bounding box center [139, 378] width 78 height 97
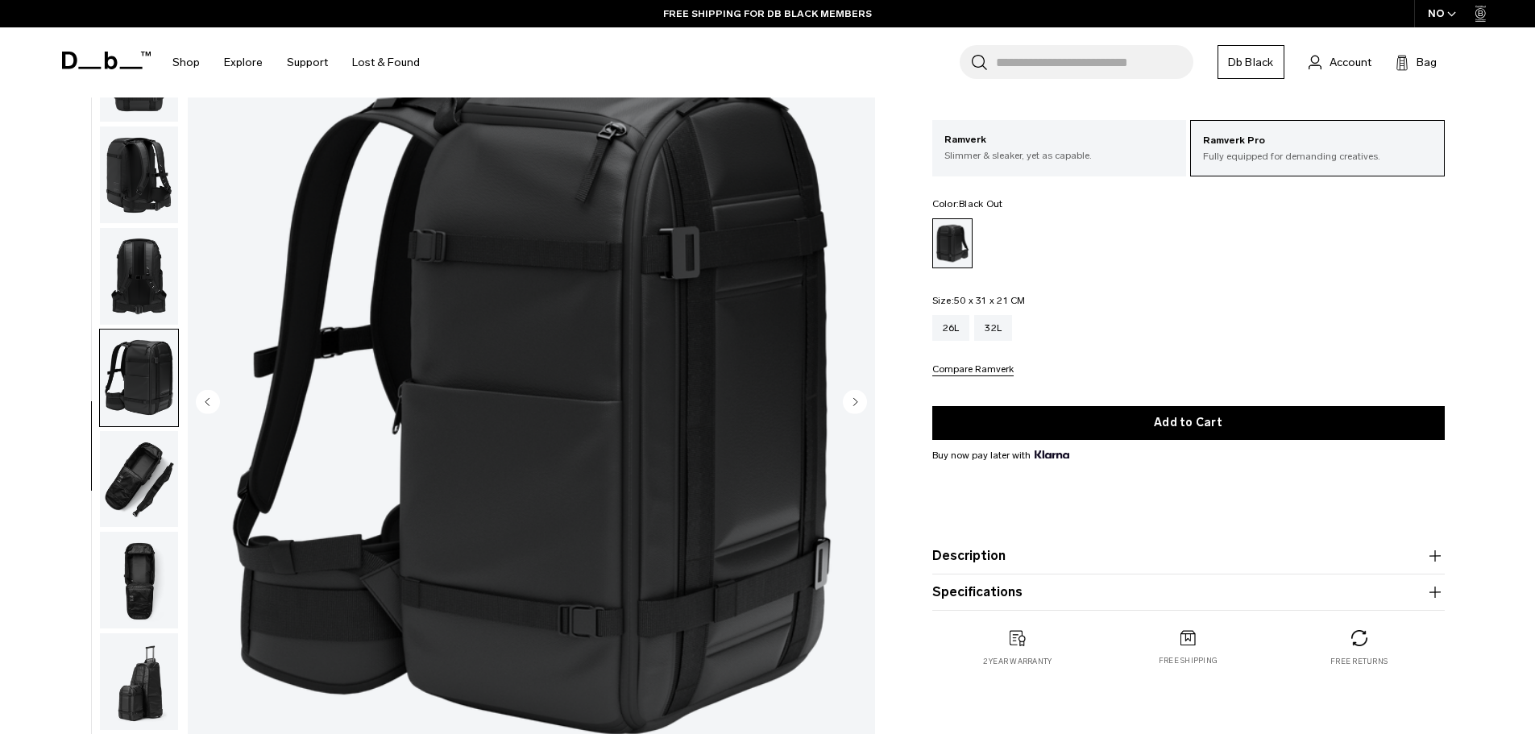
click at [132, 257] on img "button" at bounding box center [139, 276] width 78 height 97
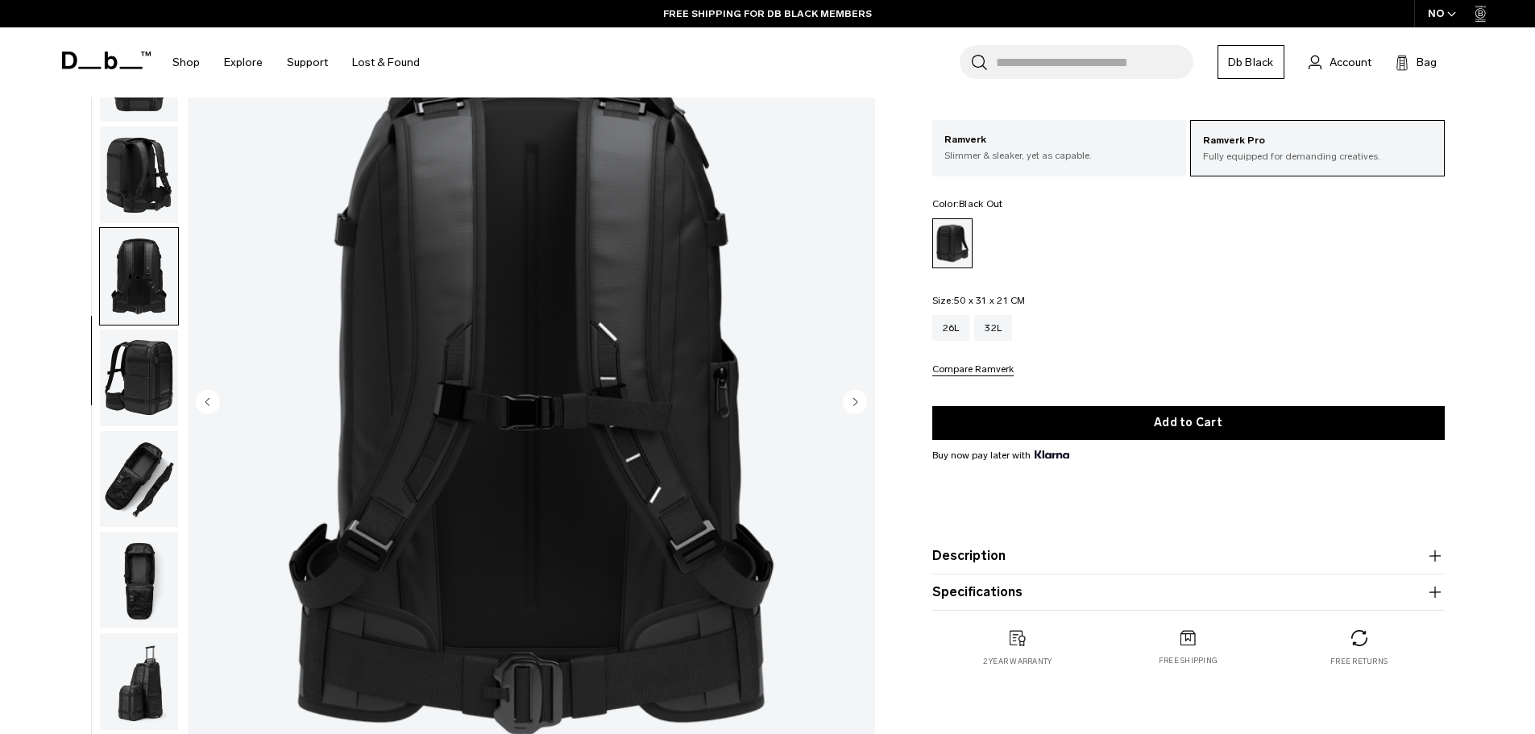
click at [140, 433] on img "button" at bounding box center [139, 479] width 78 height 97
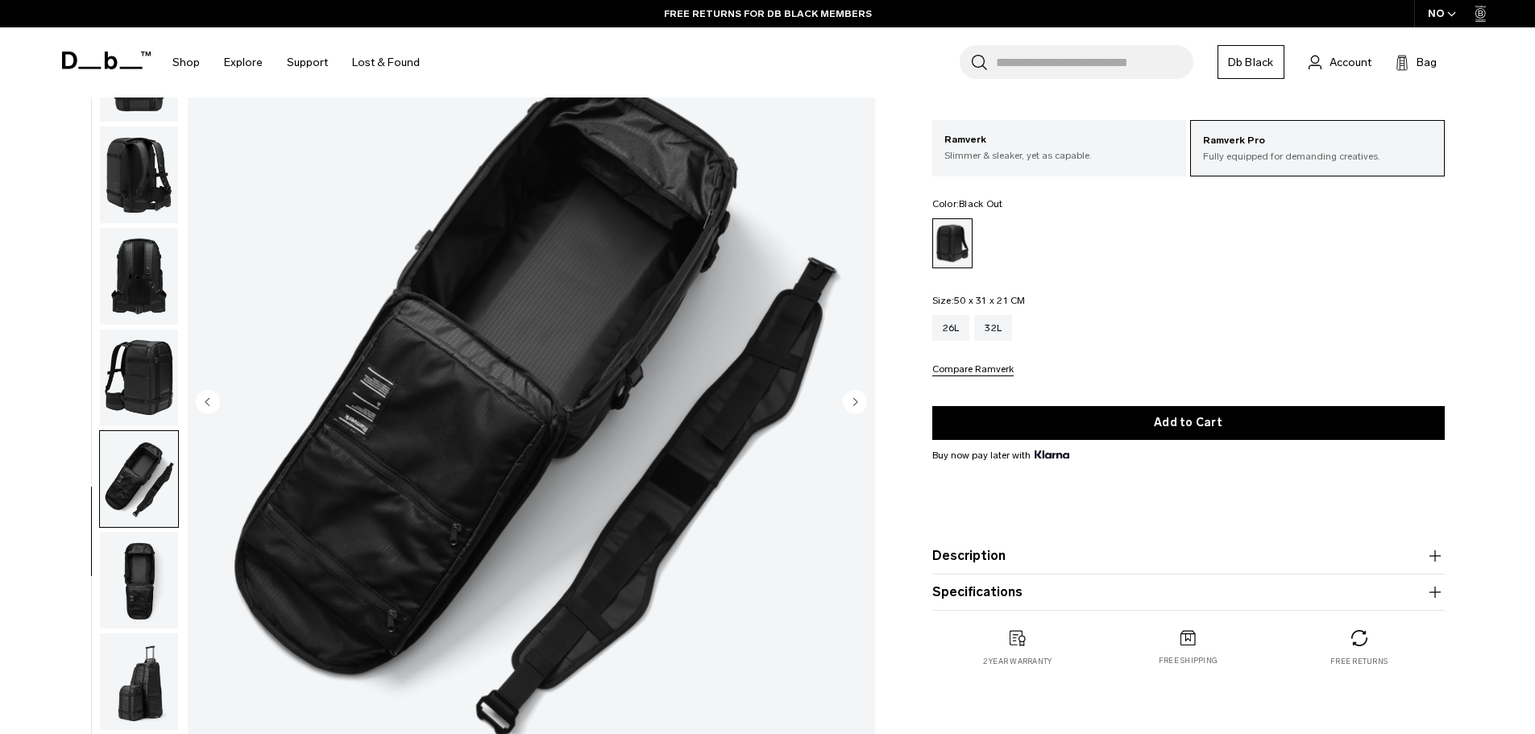
click at [124, 480] on img "button" at bounding box center [139, 479] width 78 height 97
click at [131, 586] on img "button" at bounding box center [139, 580] width 78 height 97
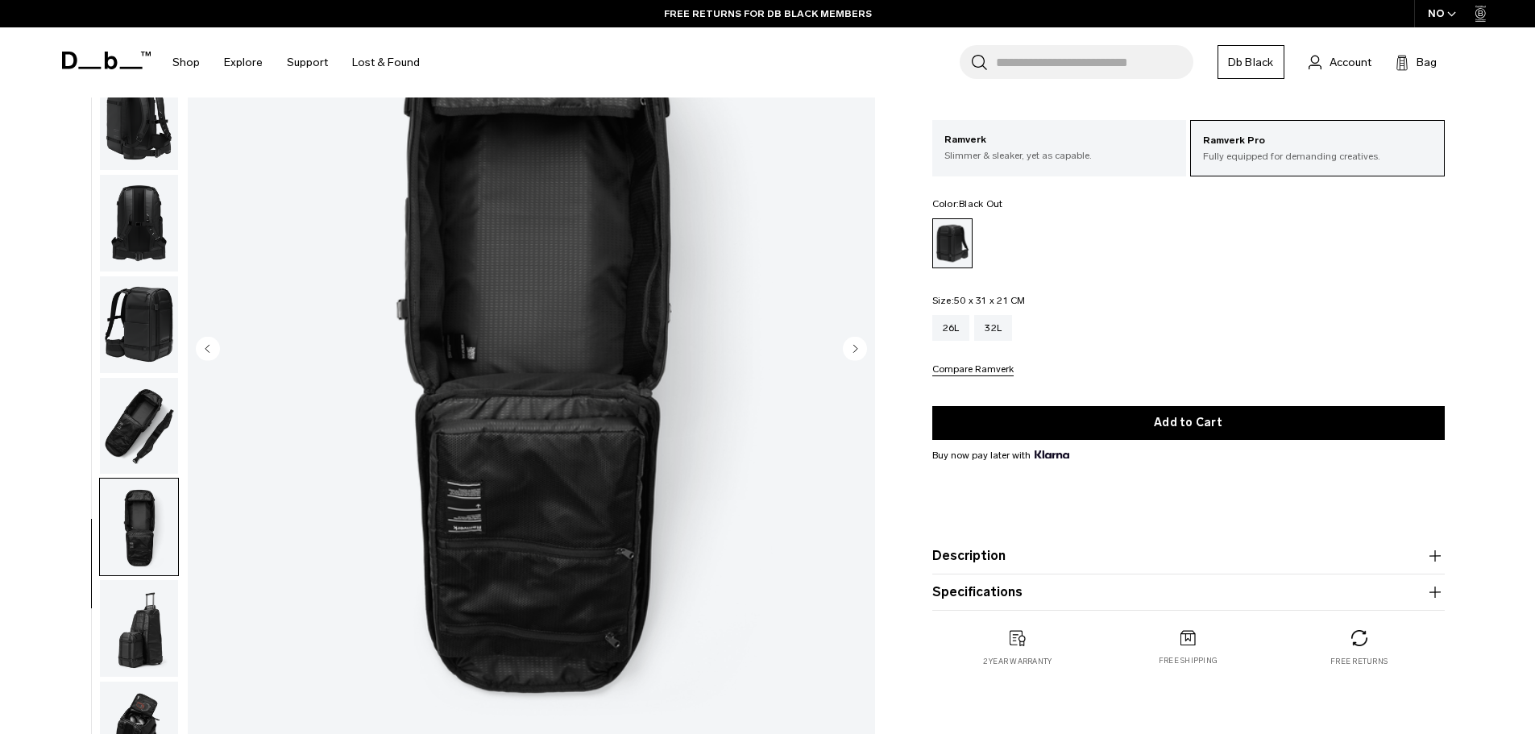
scroll to position [215, 0]
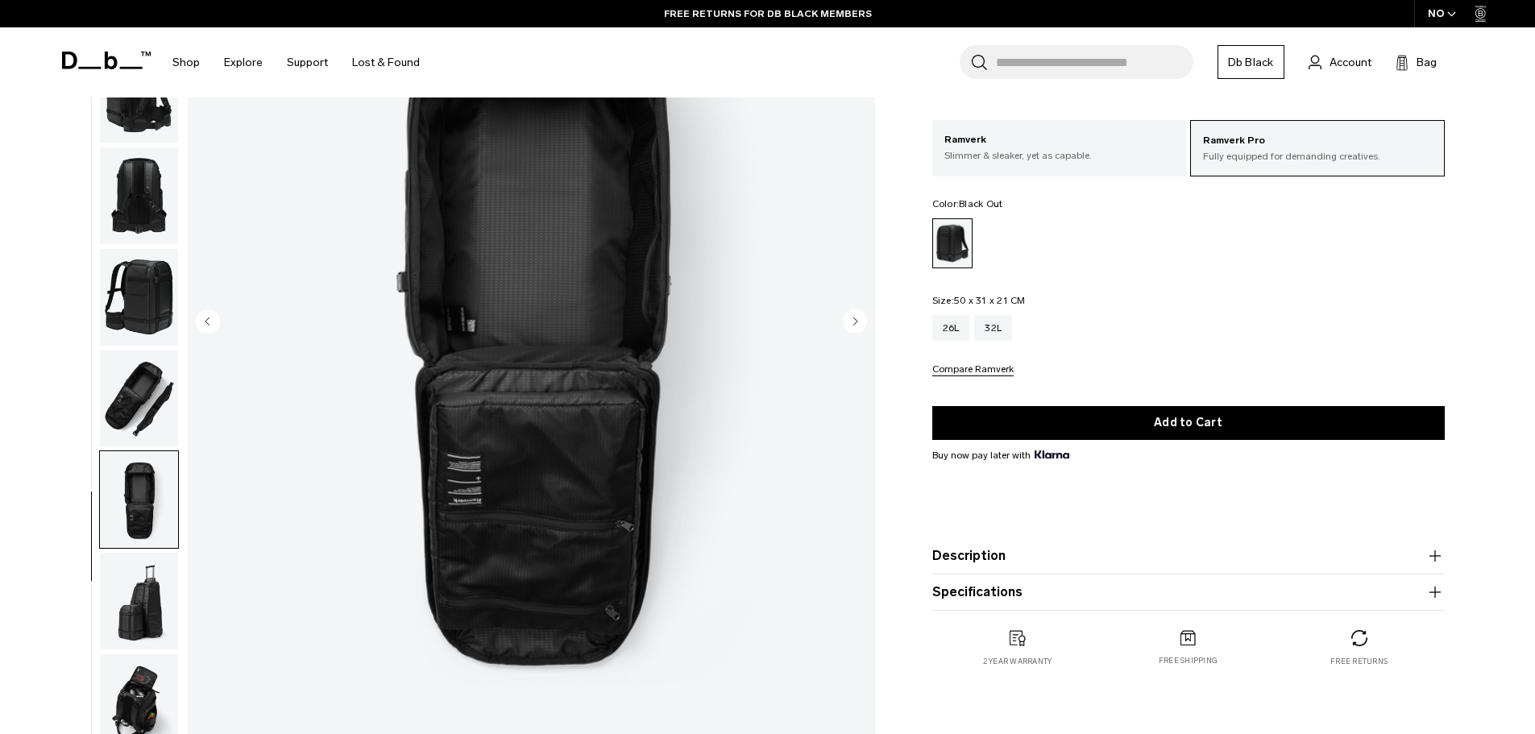
click at [132, 583] on img "button" at bounding box center [139, 601] width 78 height 97
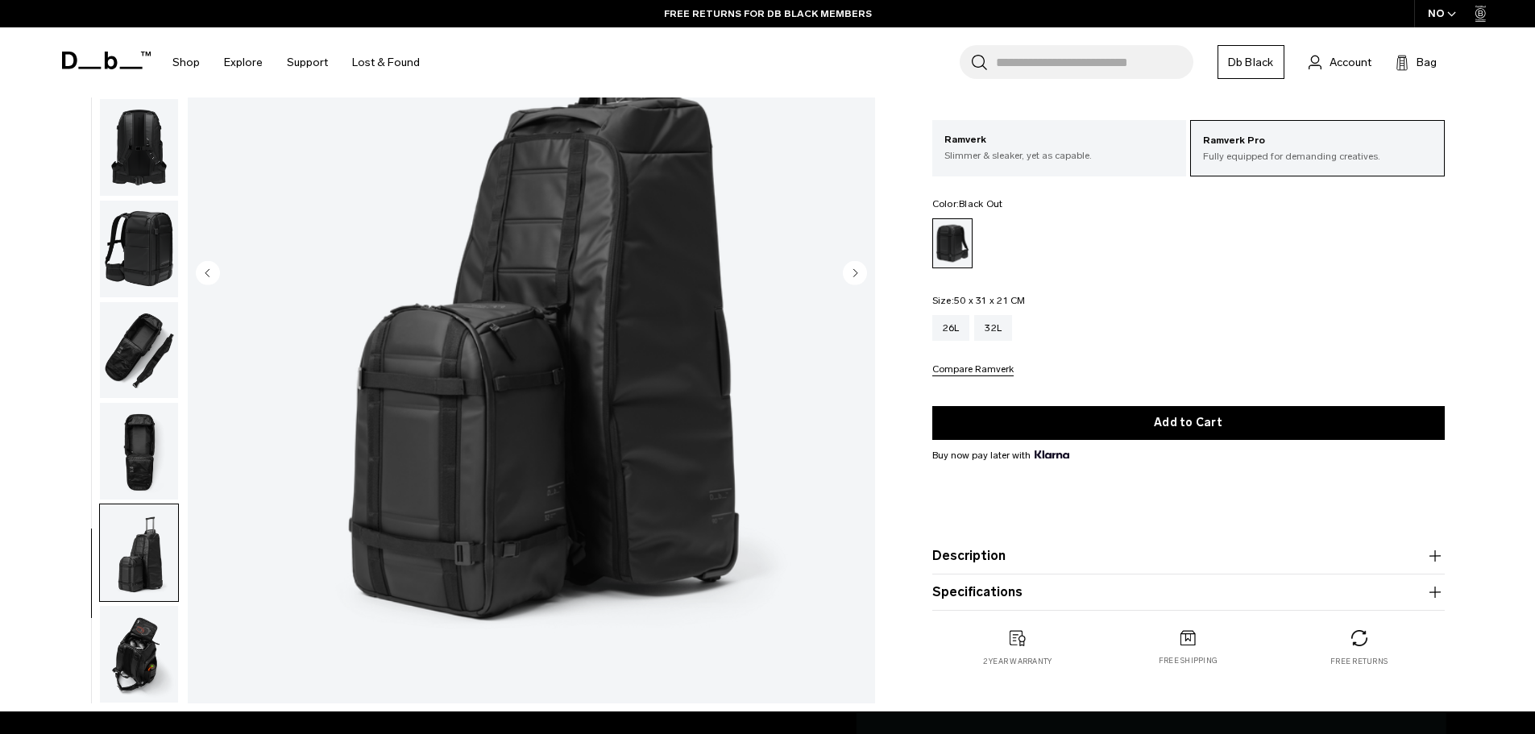
scroll to position [268, 0]
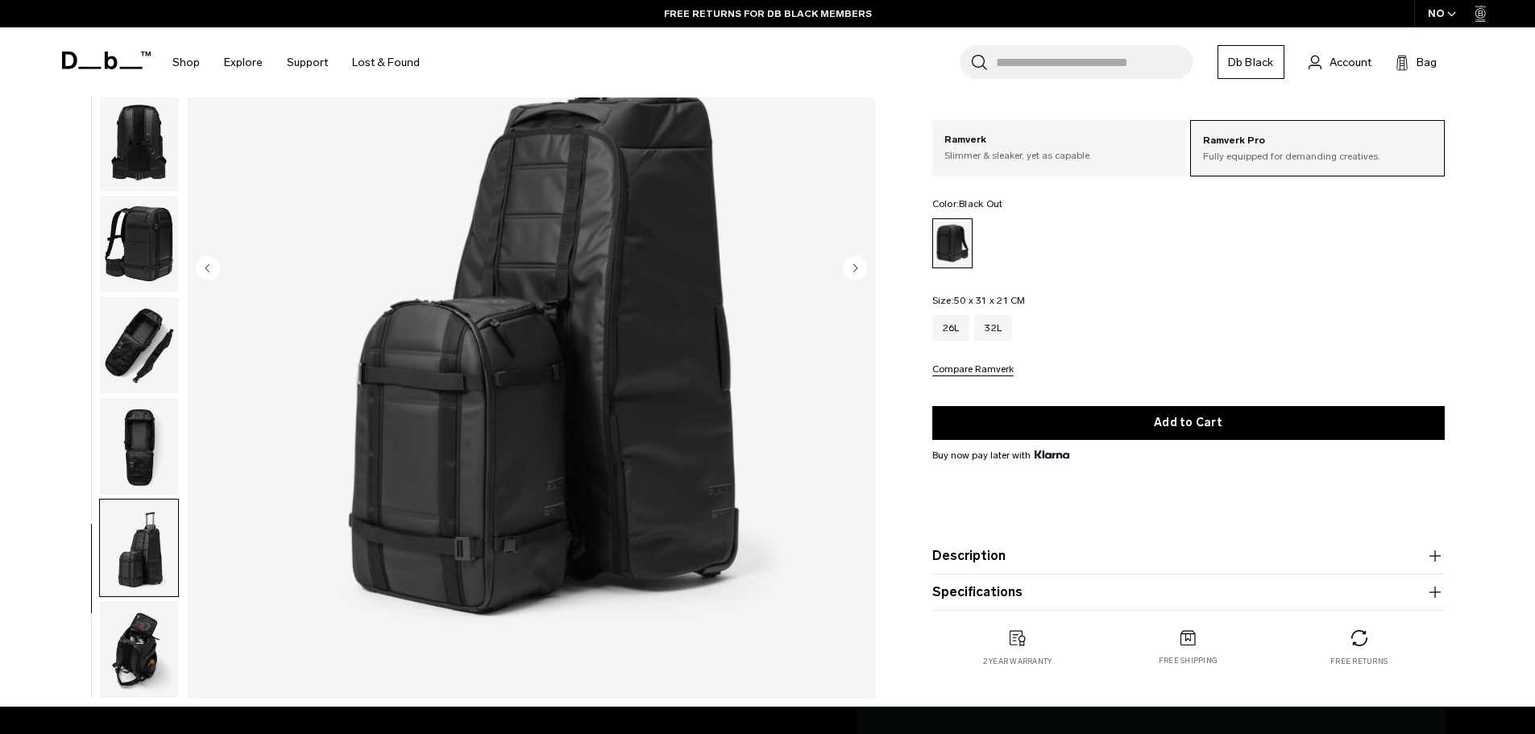
click at [123, 617] on img "button" at bounding box center [139, 649] width 78 height 97
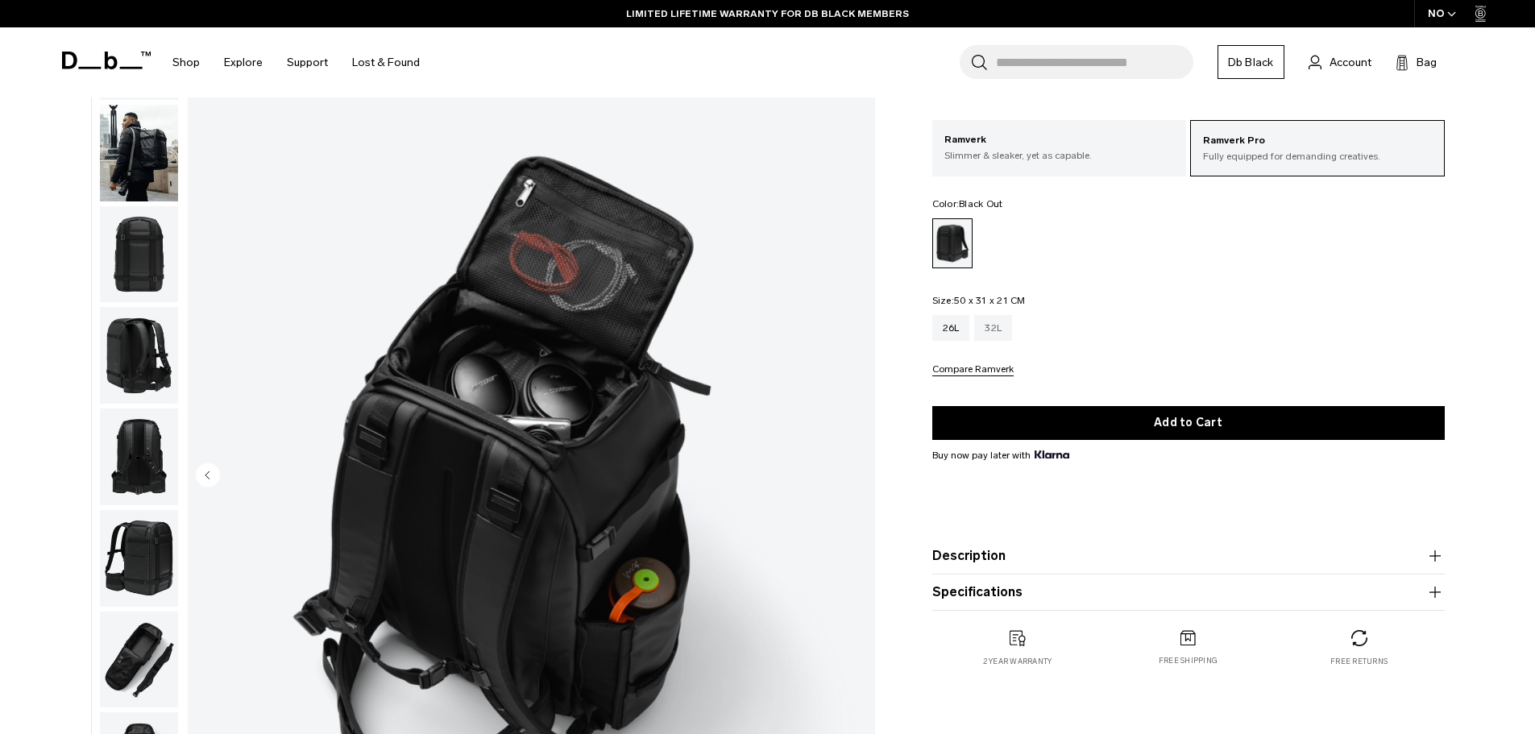
scroll to position [54, 0]
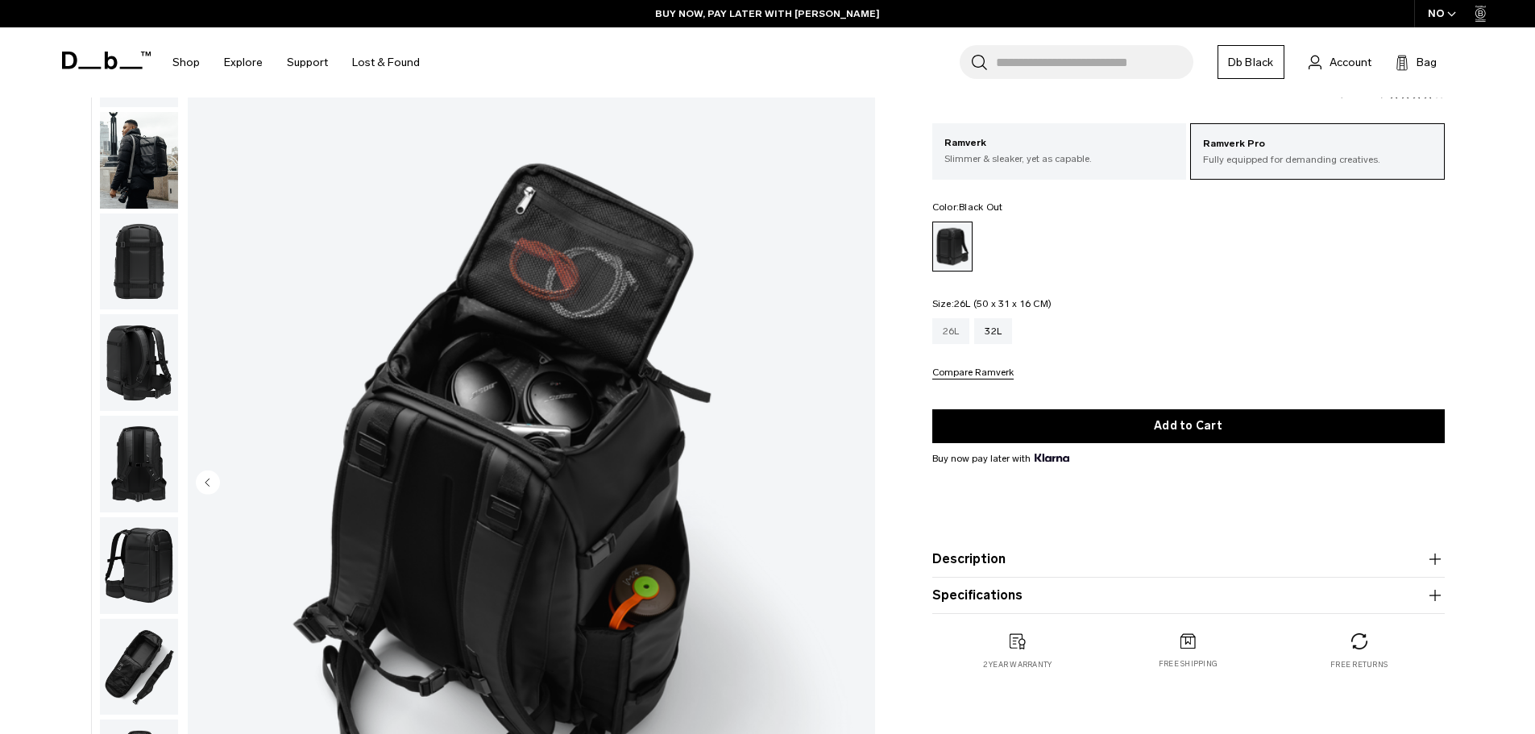
click at [966, 335] on div "26L" at bounding box center [951, 331] width 38 height 26
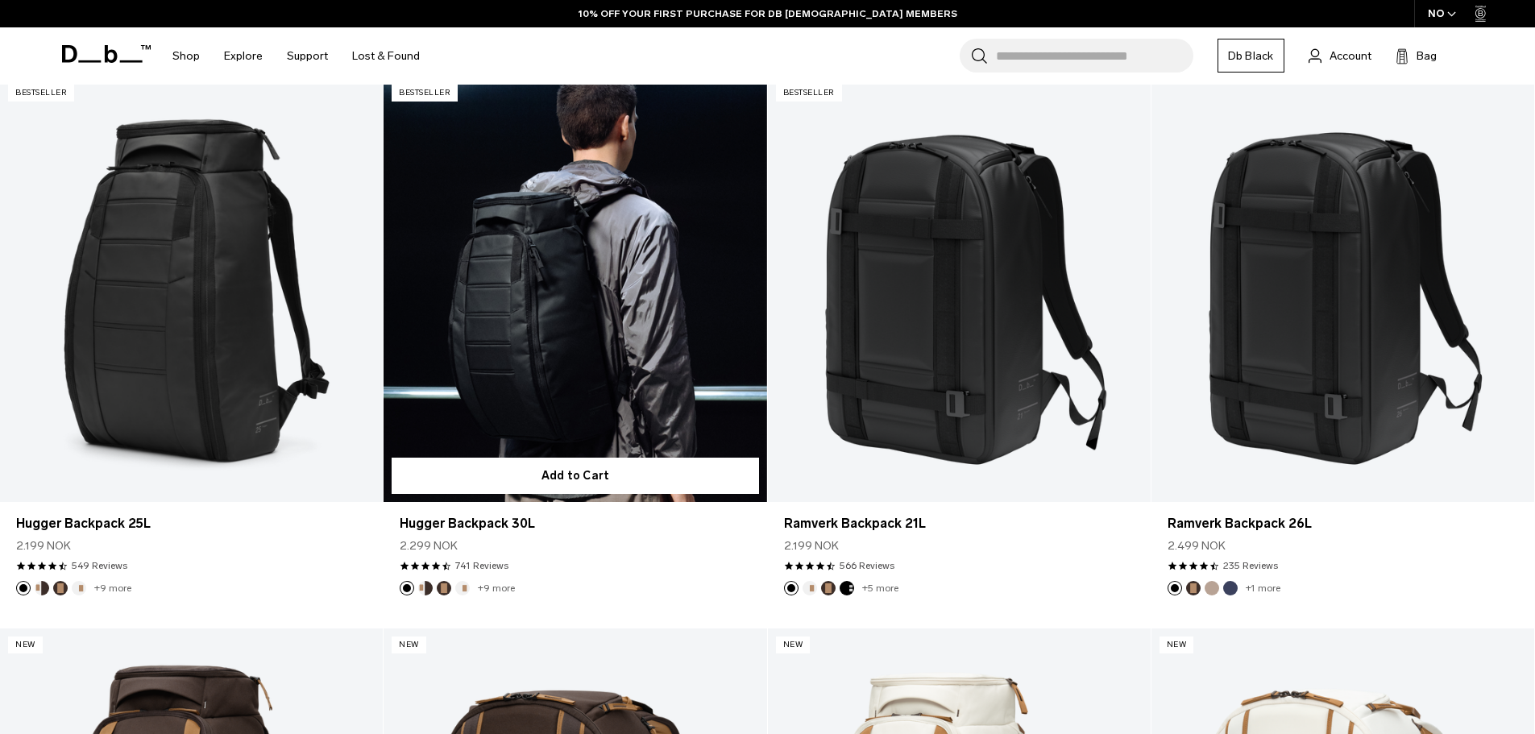
scroll to position [403, 0]
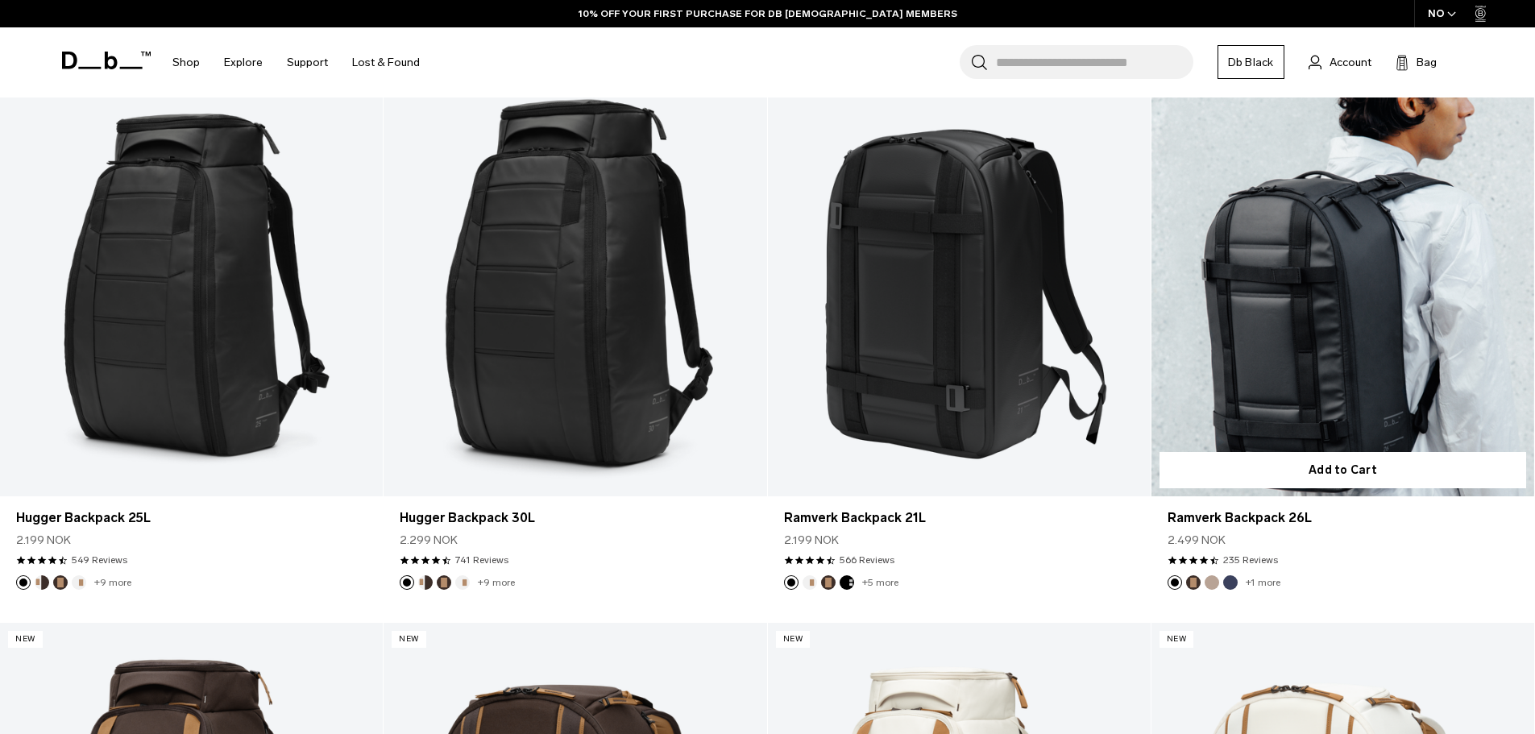
click at [1371, 276] on link "Ramverk Backpack 26L" at bounding box center [1342, 283] width 383 height 425
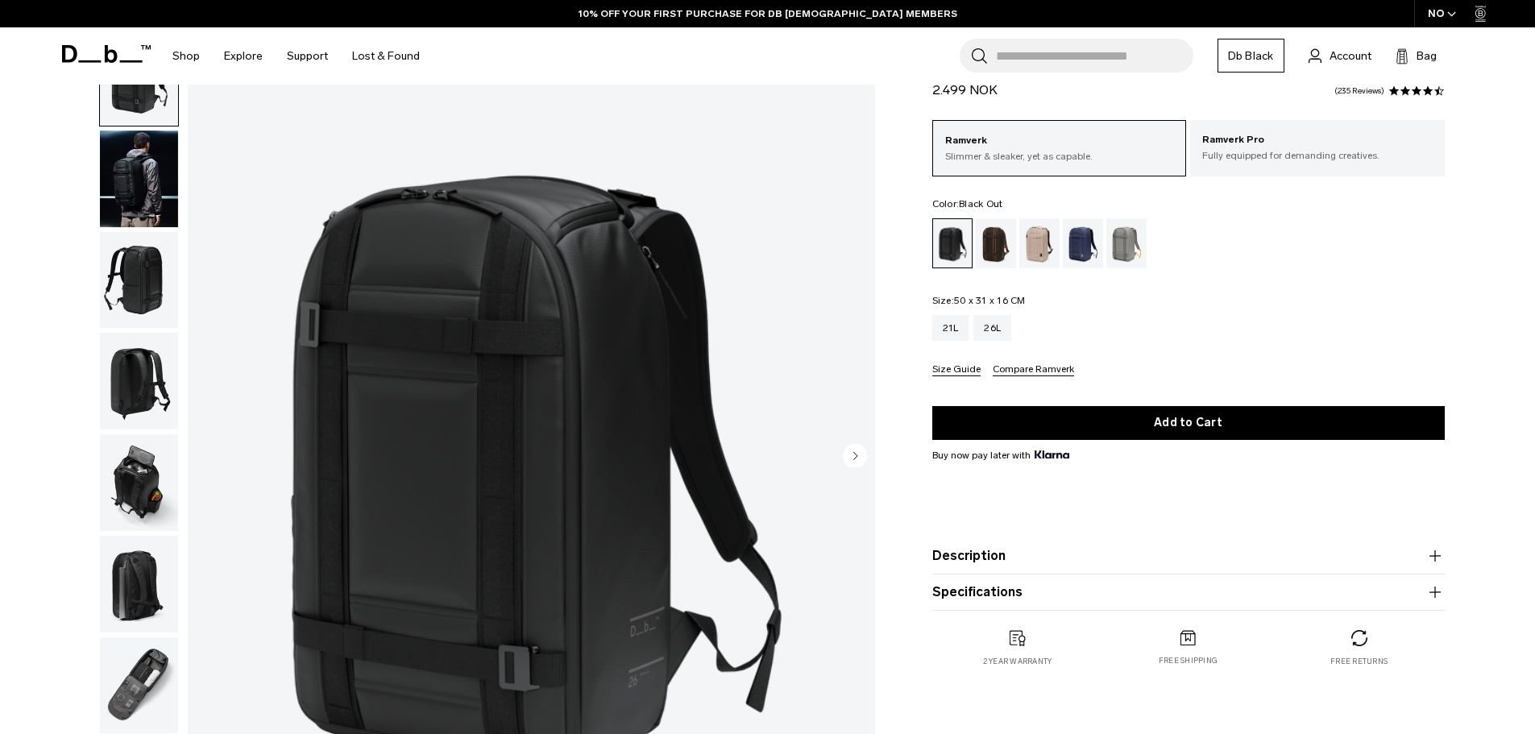
click at [154, 271] on img "button" at bounding box center [139, 280] width 78 height 97
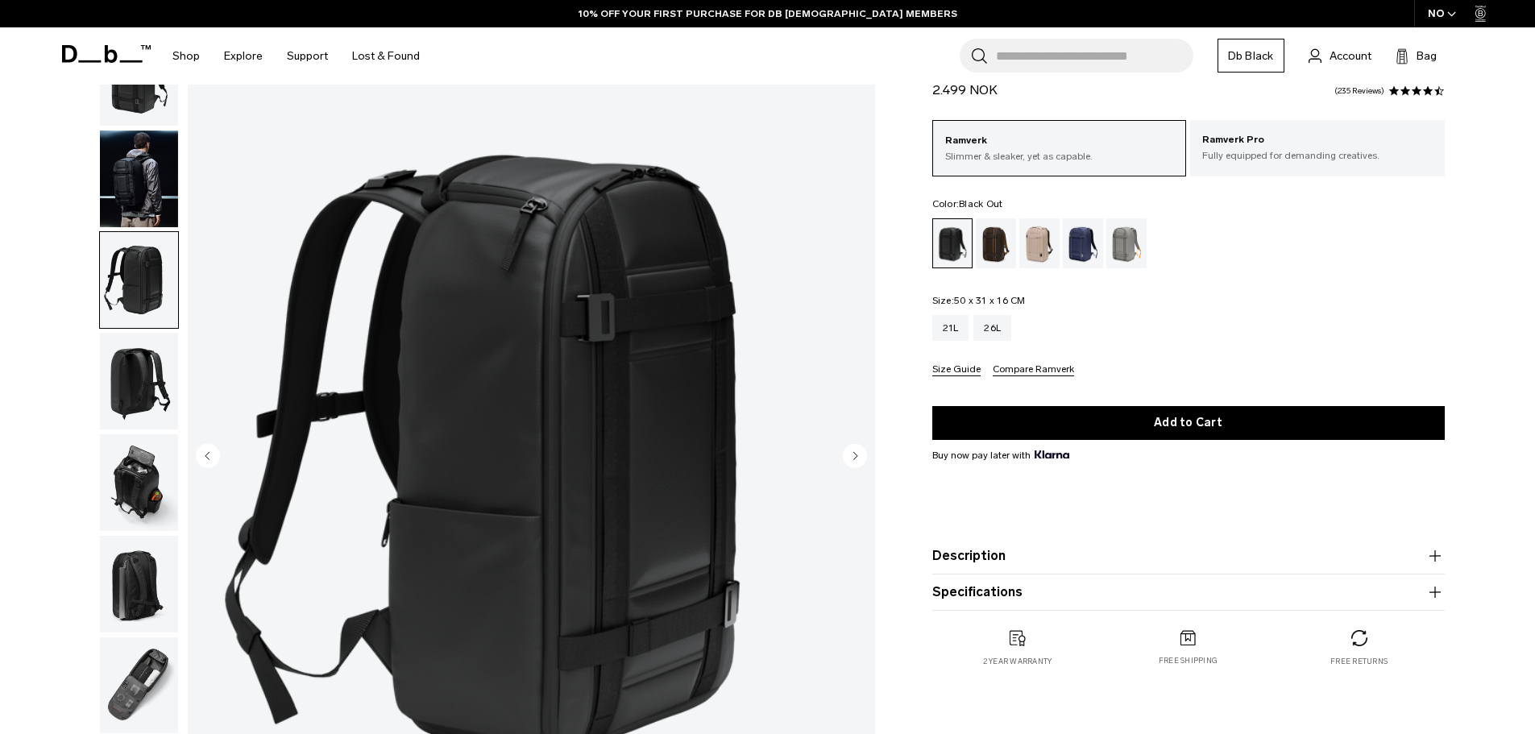
click at [135, 188] on img "button" at bounding box center [139, 179] width 78 height 97
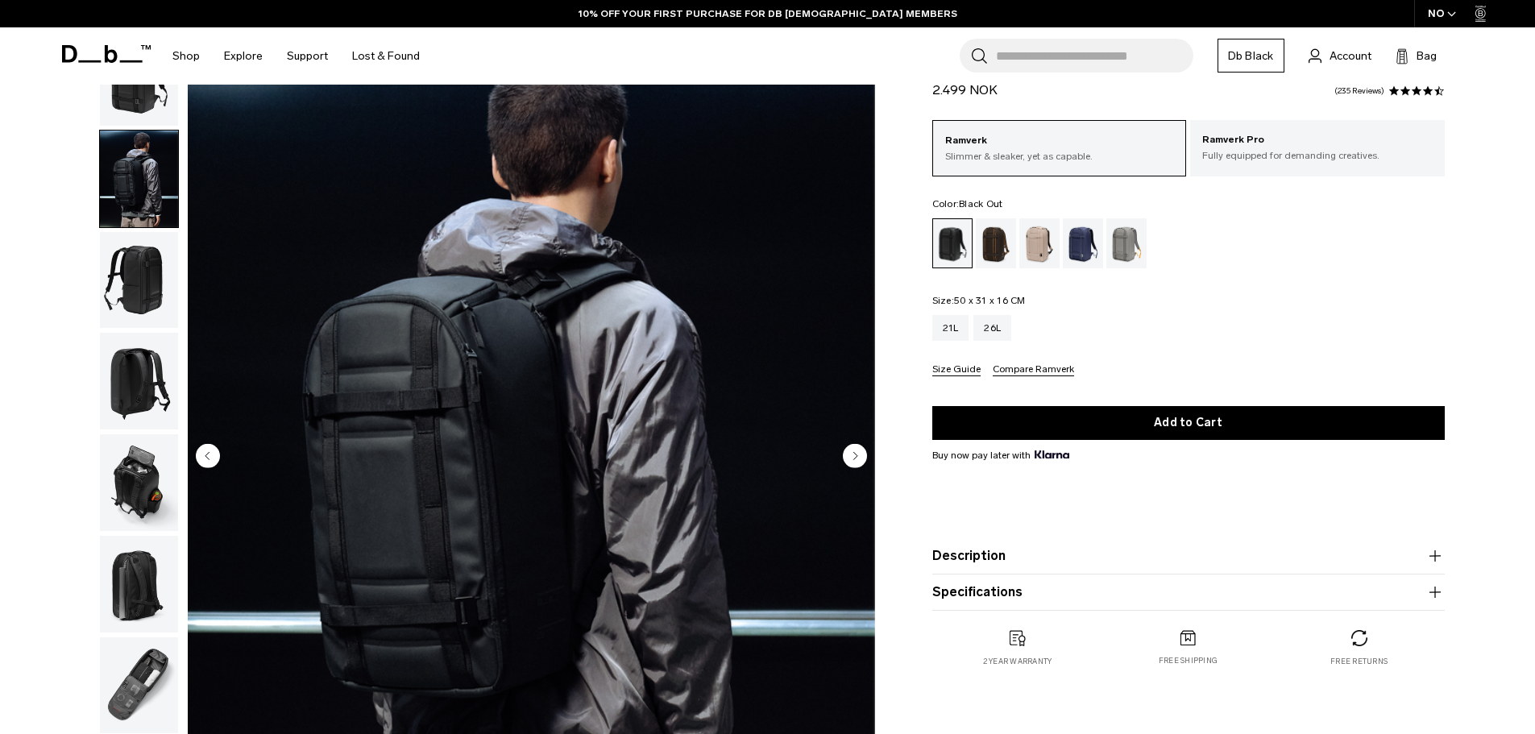
click at [131, 294] on img "button" at bounding box center [139, 280] width 78 height 97
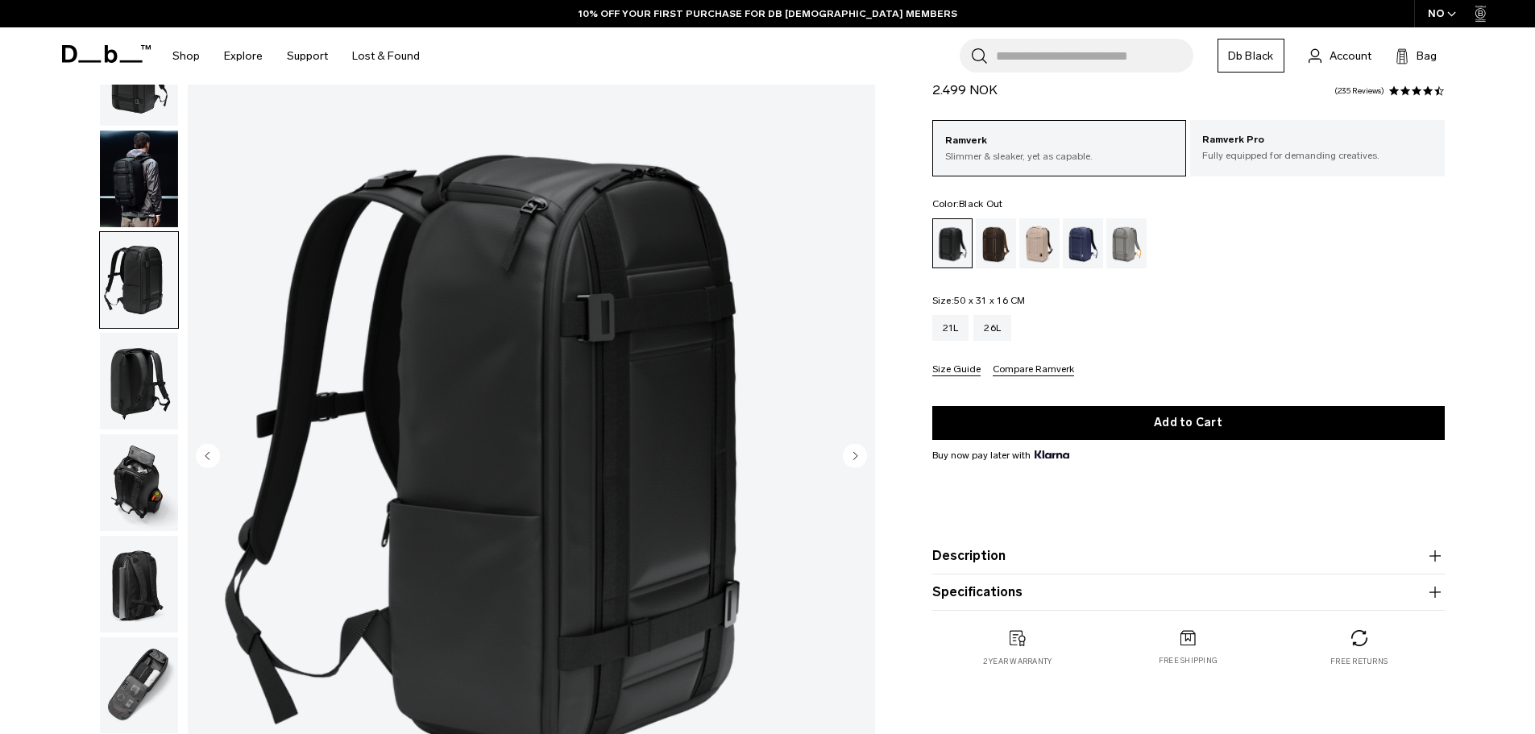
click at [134, 370] on img "button" at bounding box center [139, 381] width 78 height 97
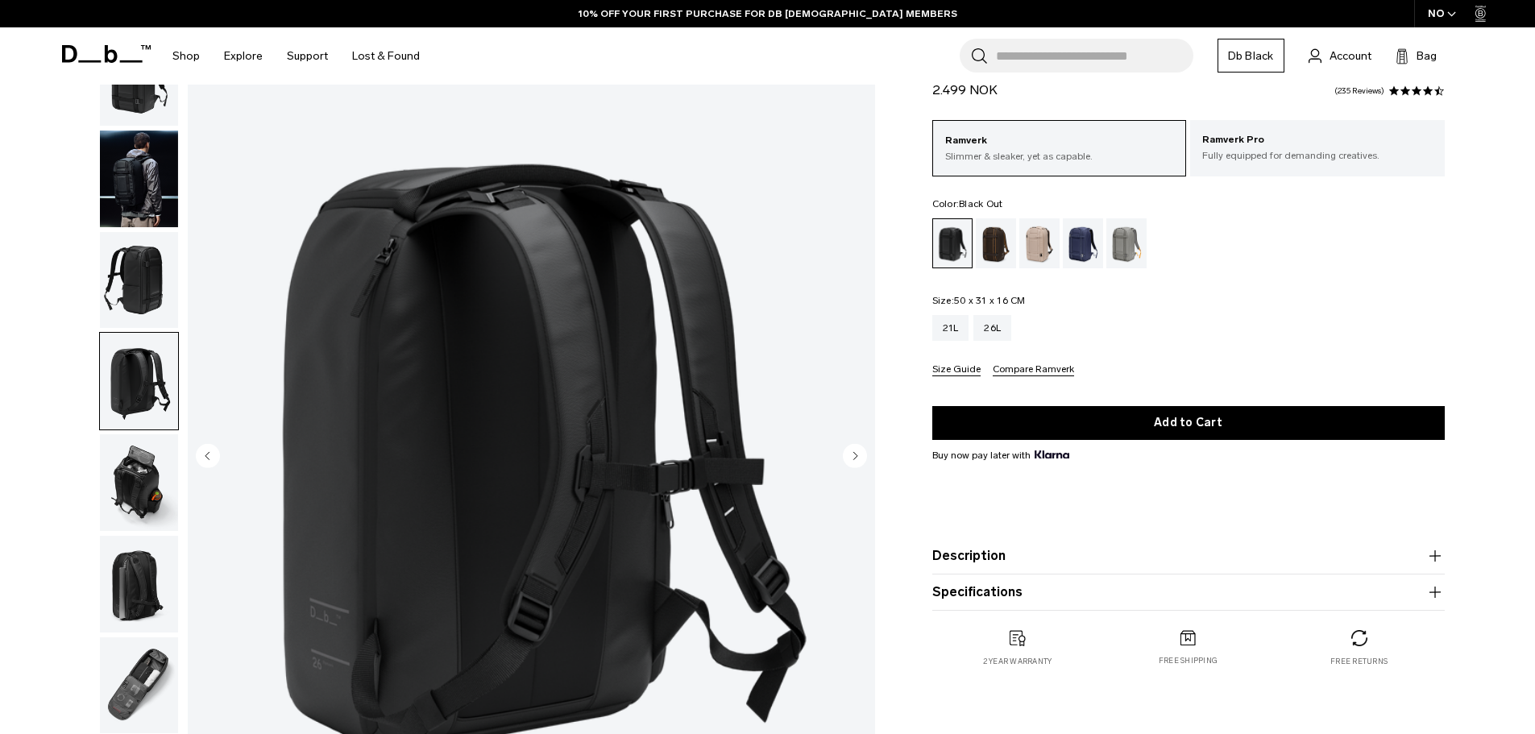
click at [143, 461] on img "button" at bounding box center [139, 482] width 78 height 97
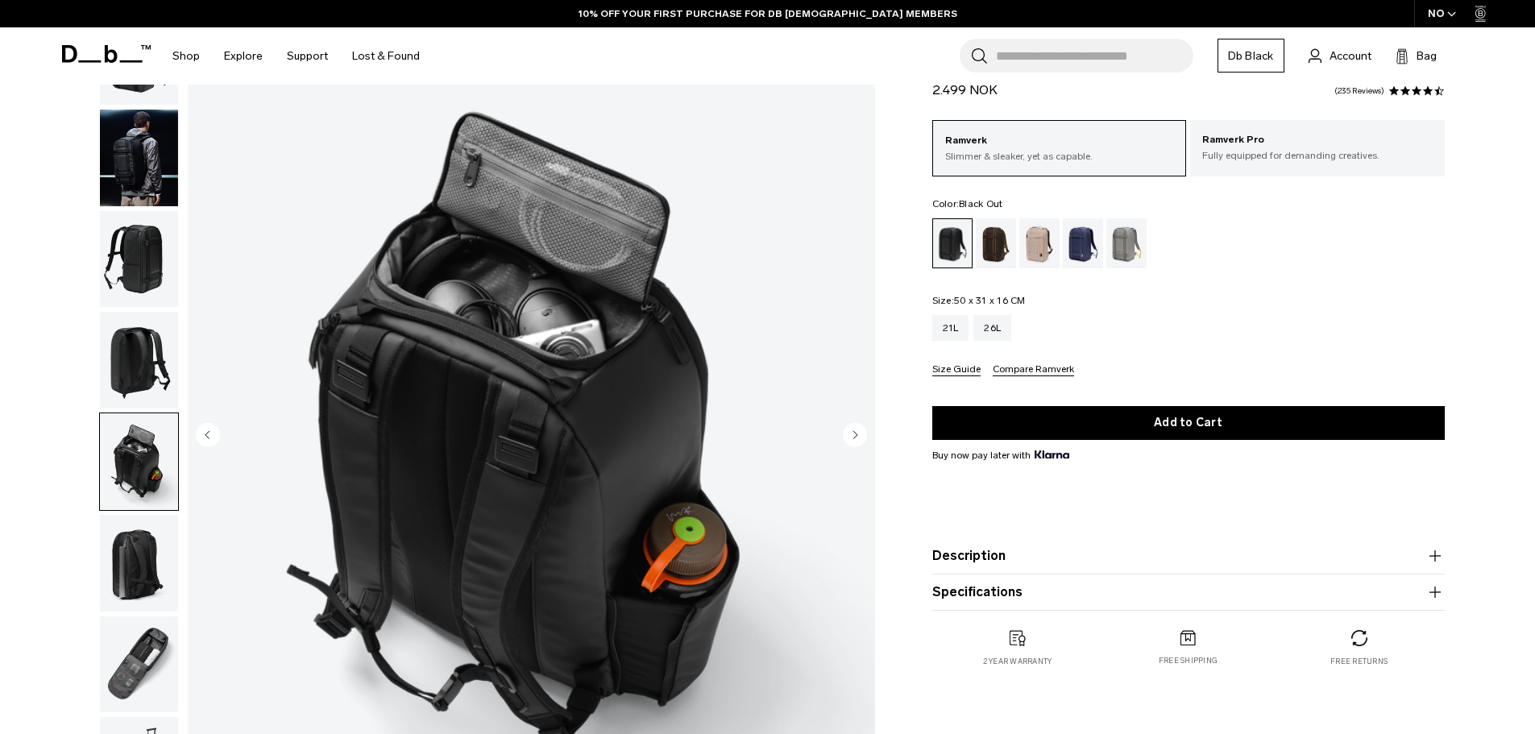
scroll to position [107, 0]
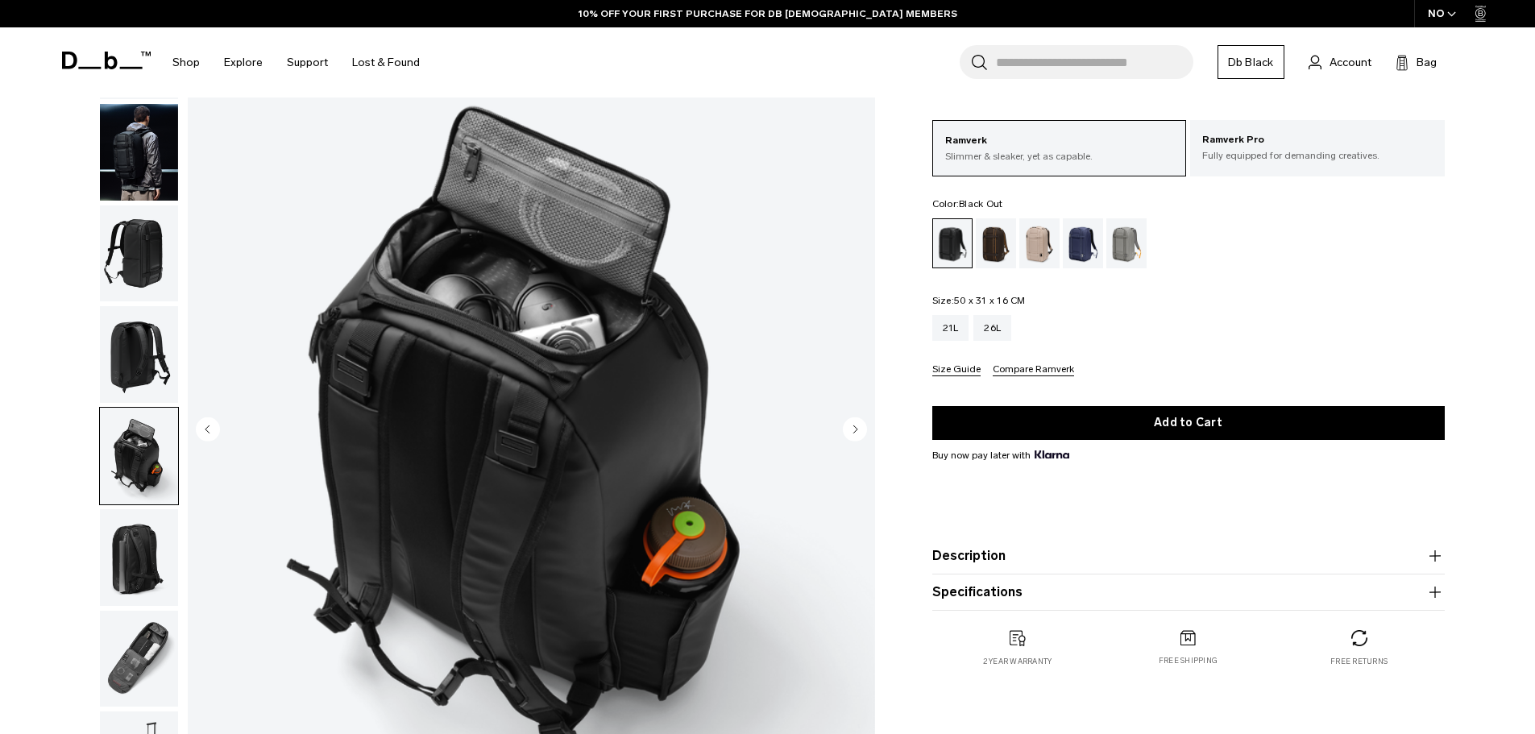
click at [152, 541] on img "button" at bounding box center [139, 557] width 78 height 97
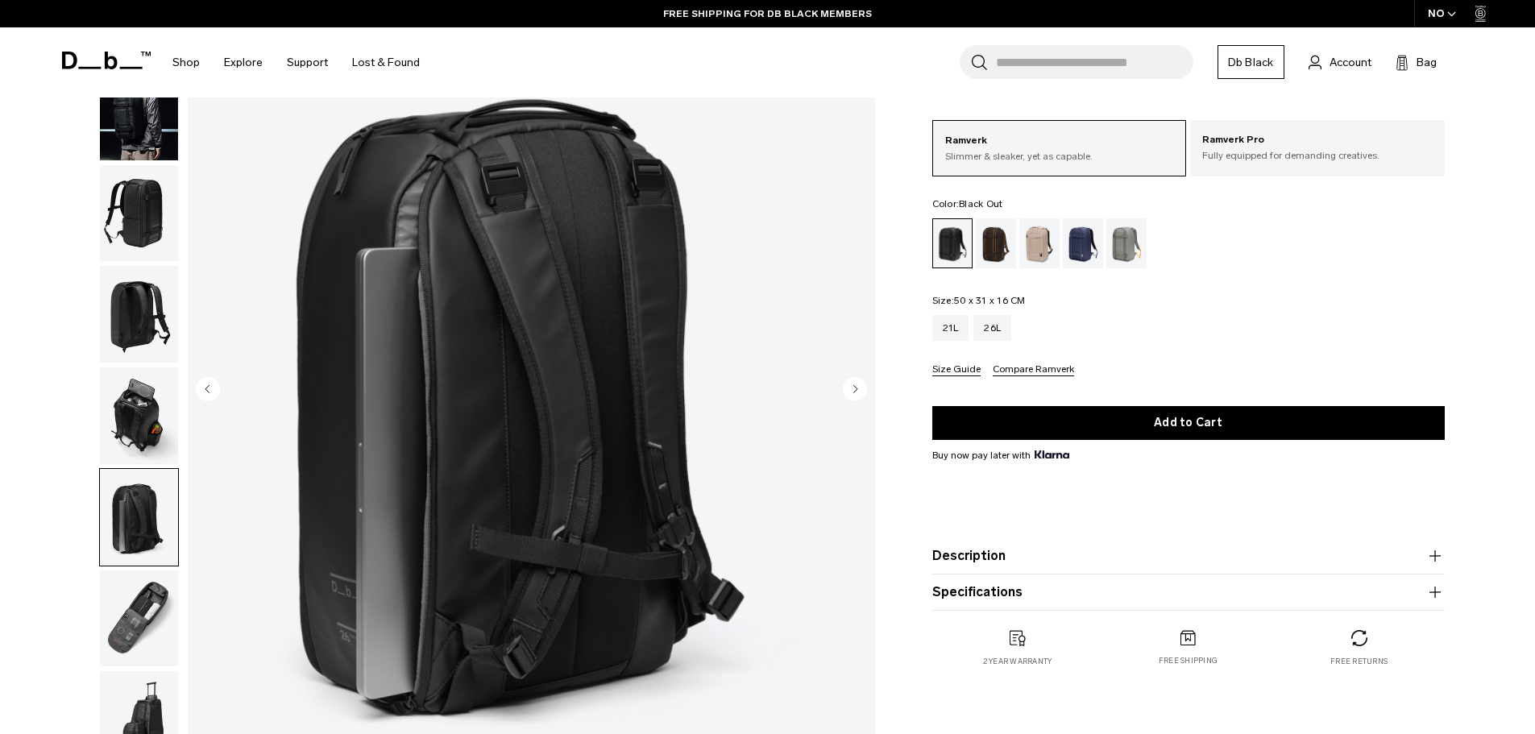
scroll to position [188, 0]
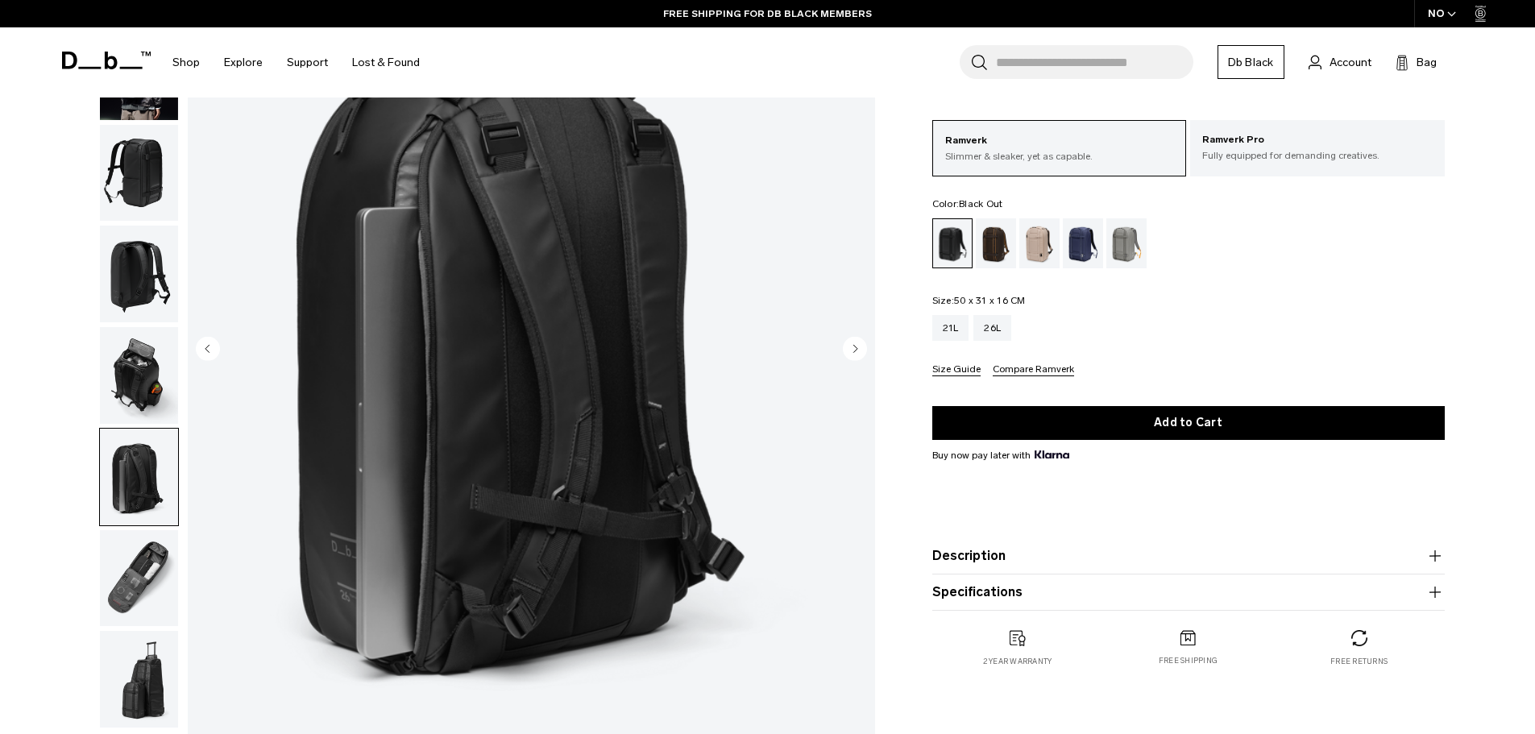
click at [152, 539] on img "button" at bounding box center [139, 578] width 78 height 97
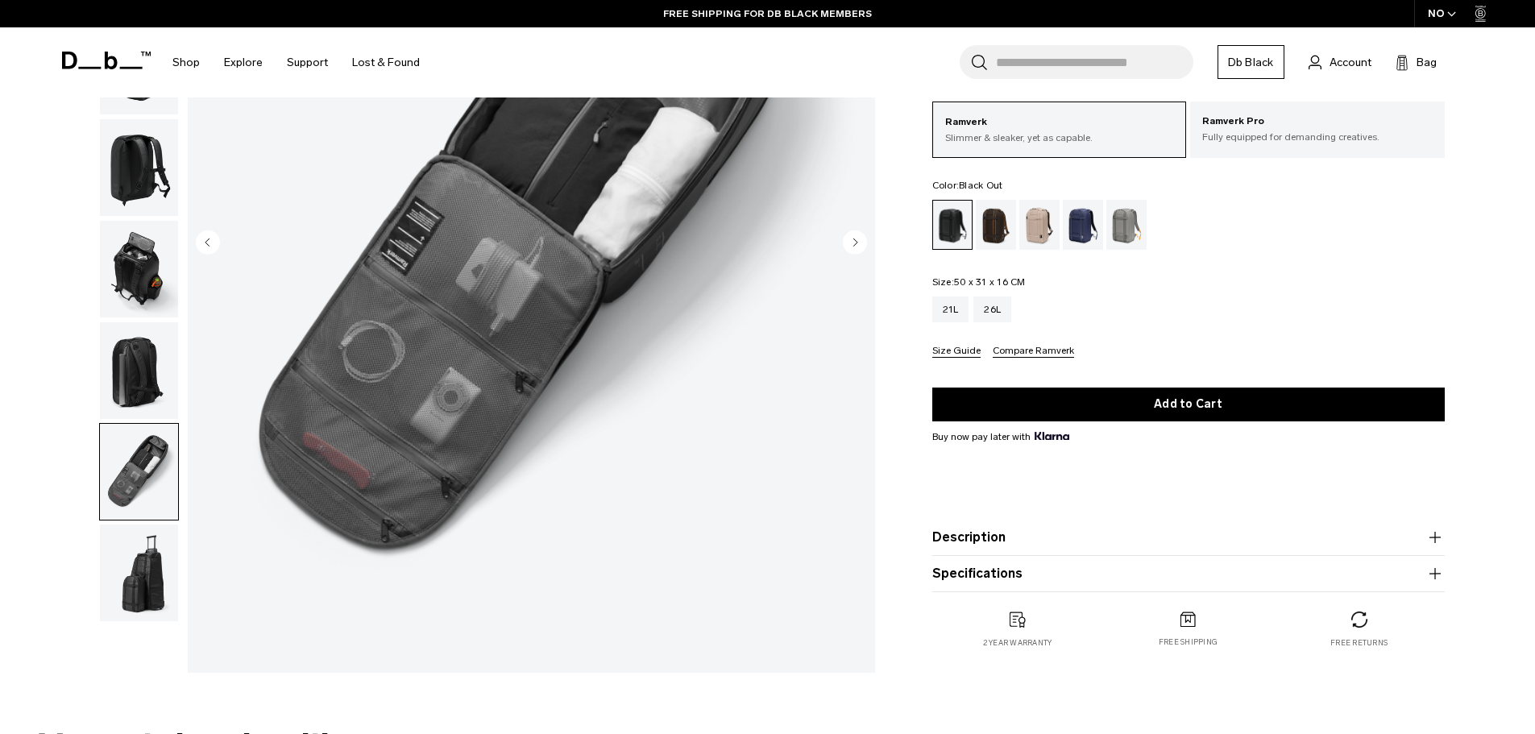
scroll to position [296, 0]
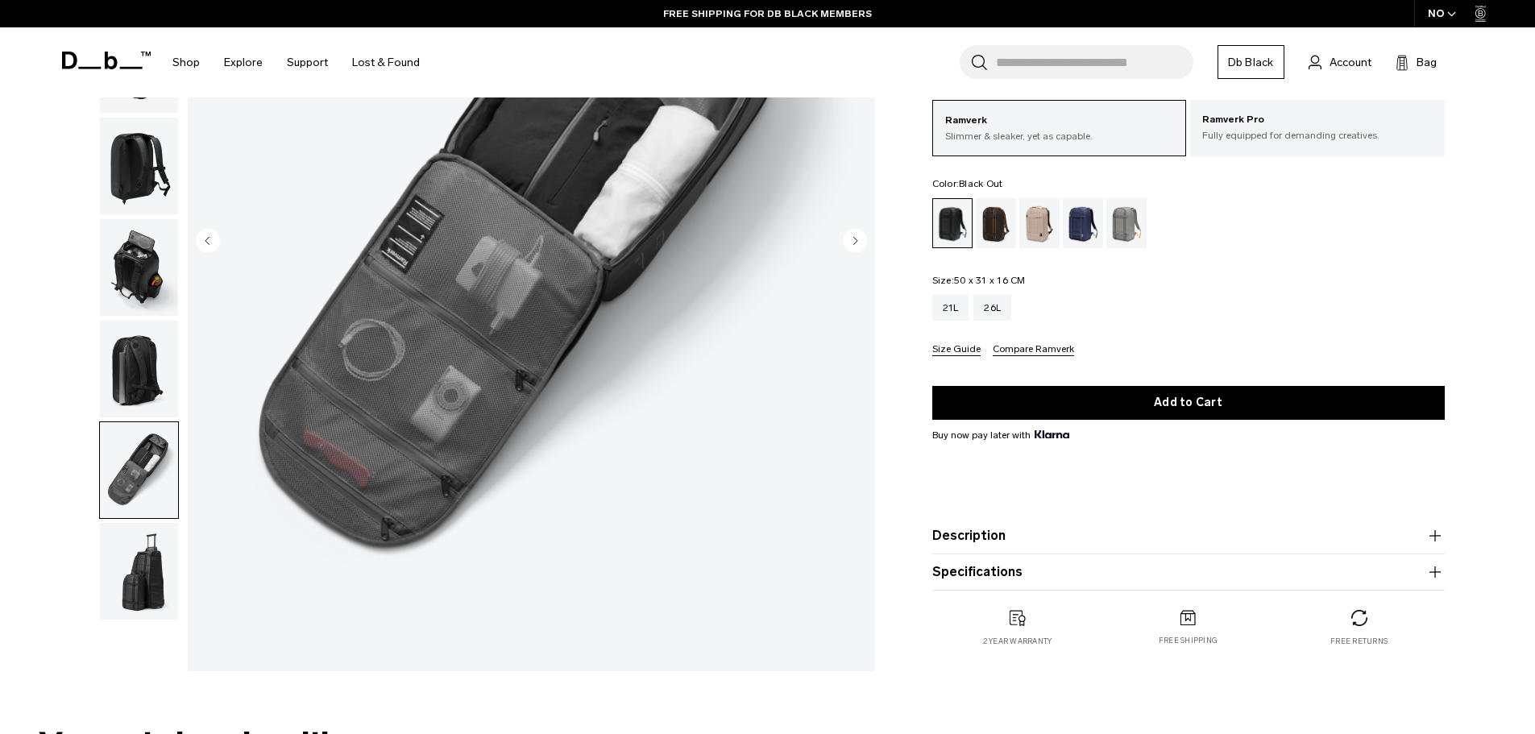
click at [116, 552] on img "button" at bounding box center [139, 571] width 78 height 97
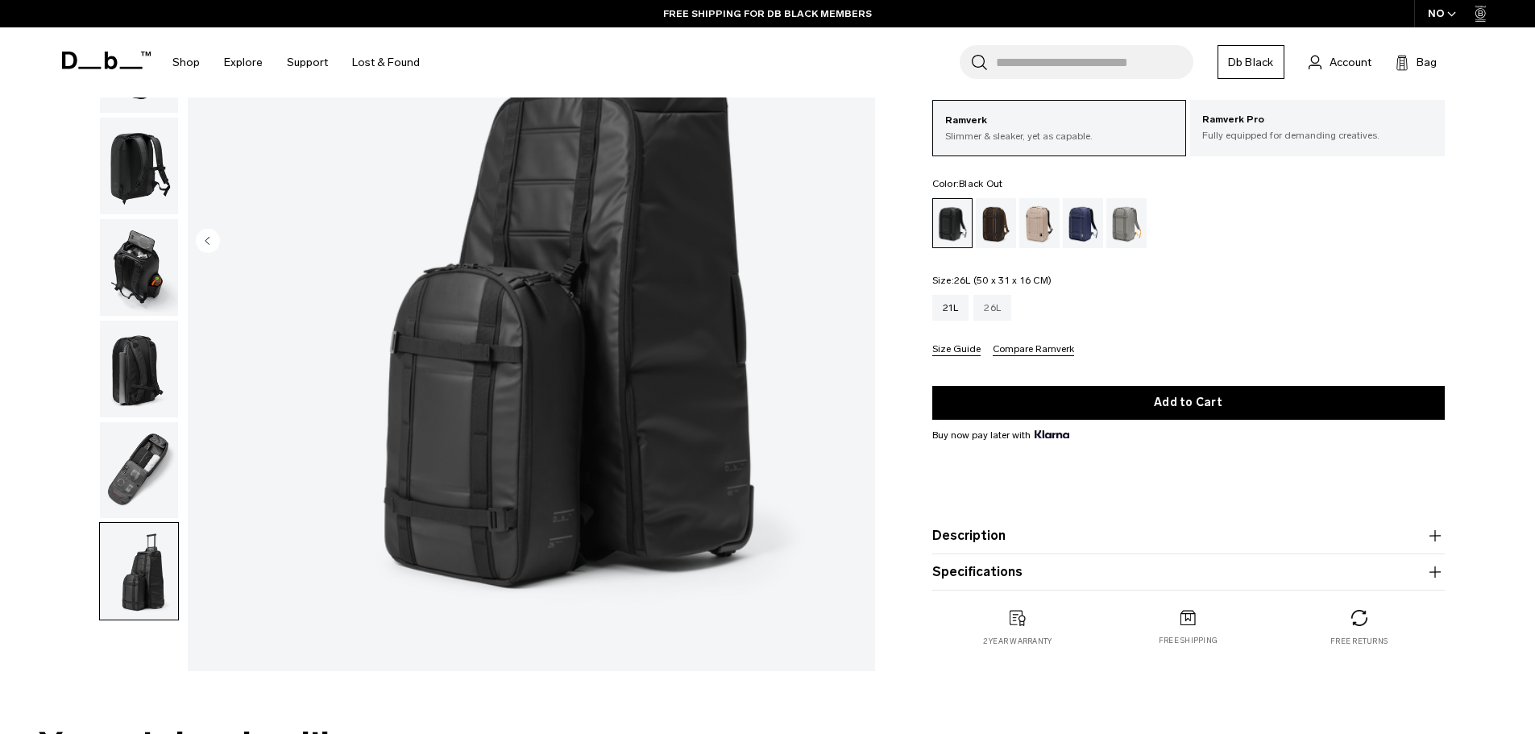
click at [998, 301] on div "26L" at bounding box center [992, 308] width 38 height 26
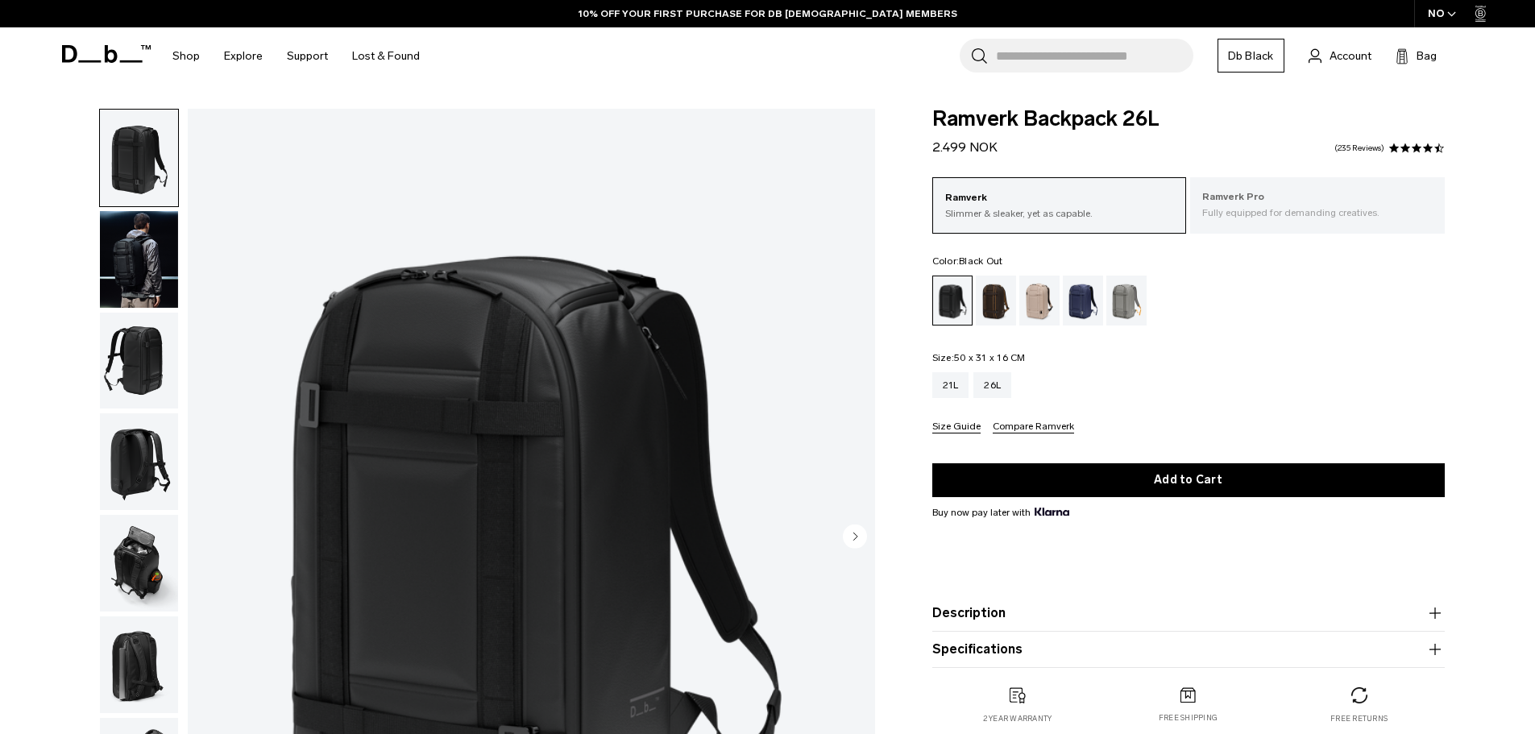
click at [1260, 213] on p "Fully equipped for demanding creatives." at bounding box center [1317, 212] width 230 height 15
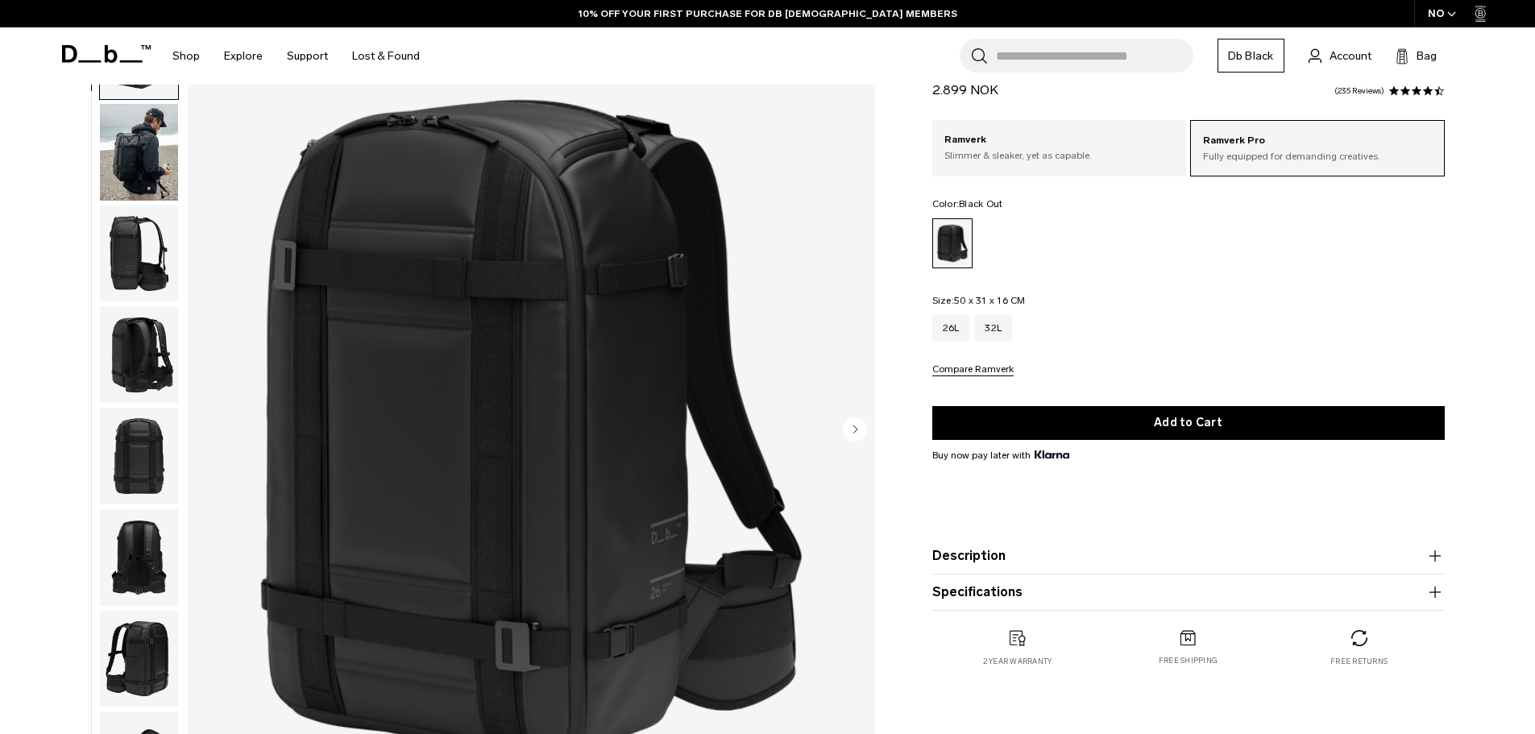
click at [141, 156] on img "button" at bounding box center [139, 152] width 78 height 97
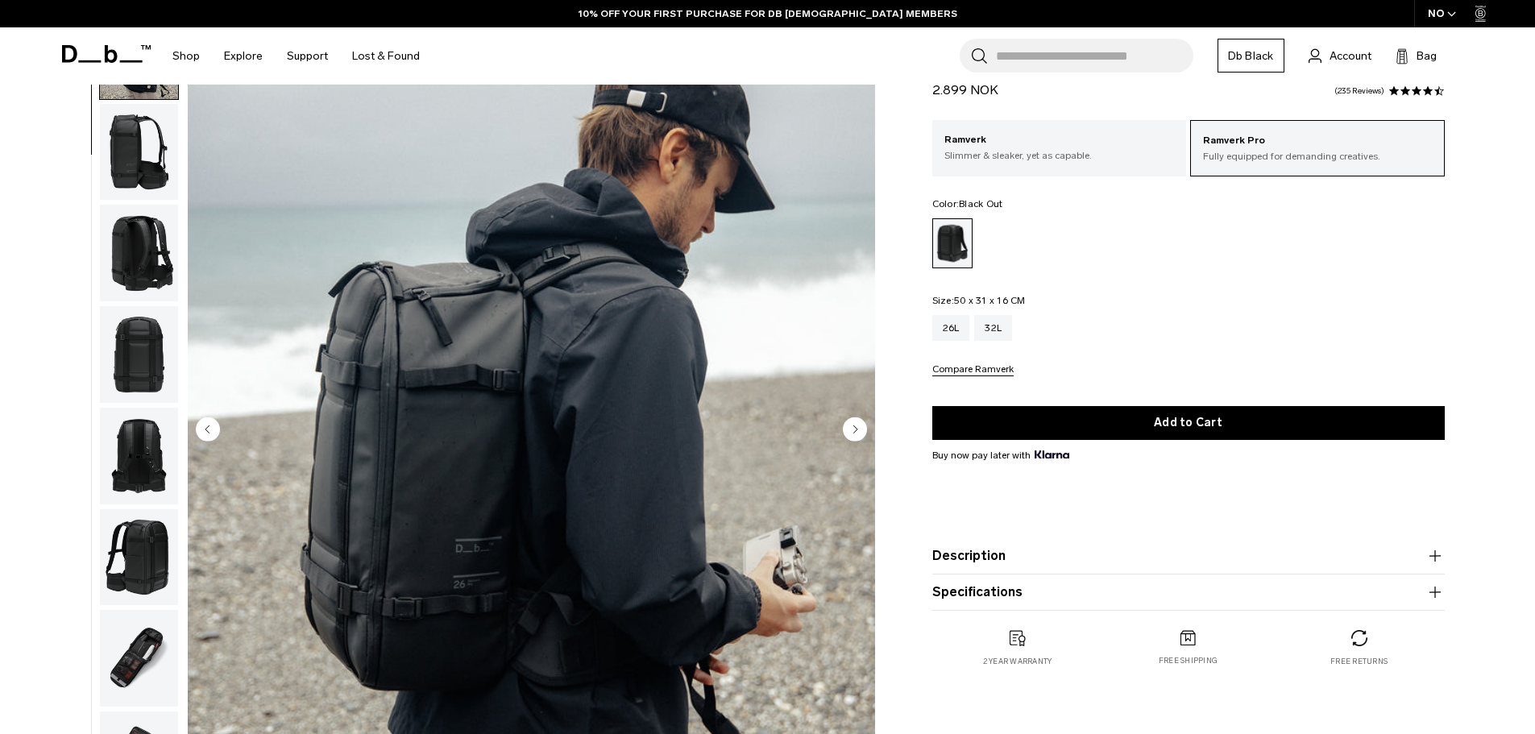
click at [135, 280] on img "button" at bounding box center [139, 253] width 78 height 97
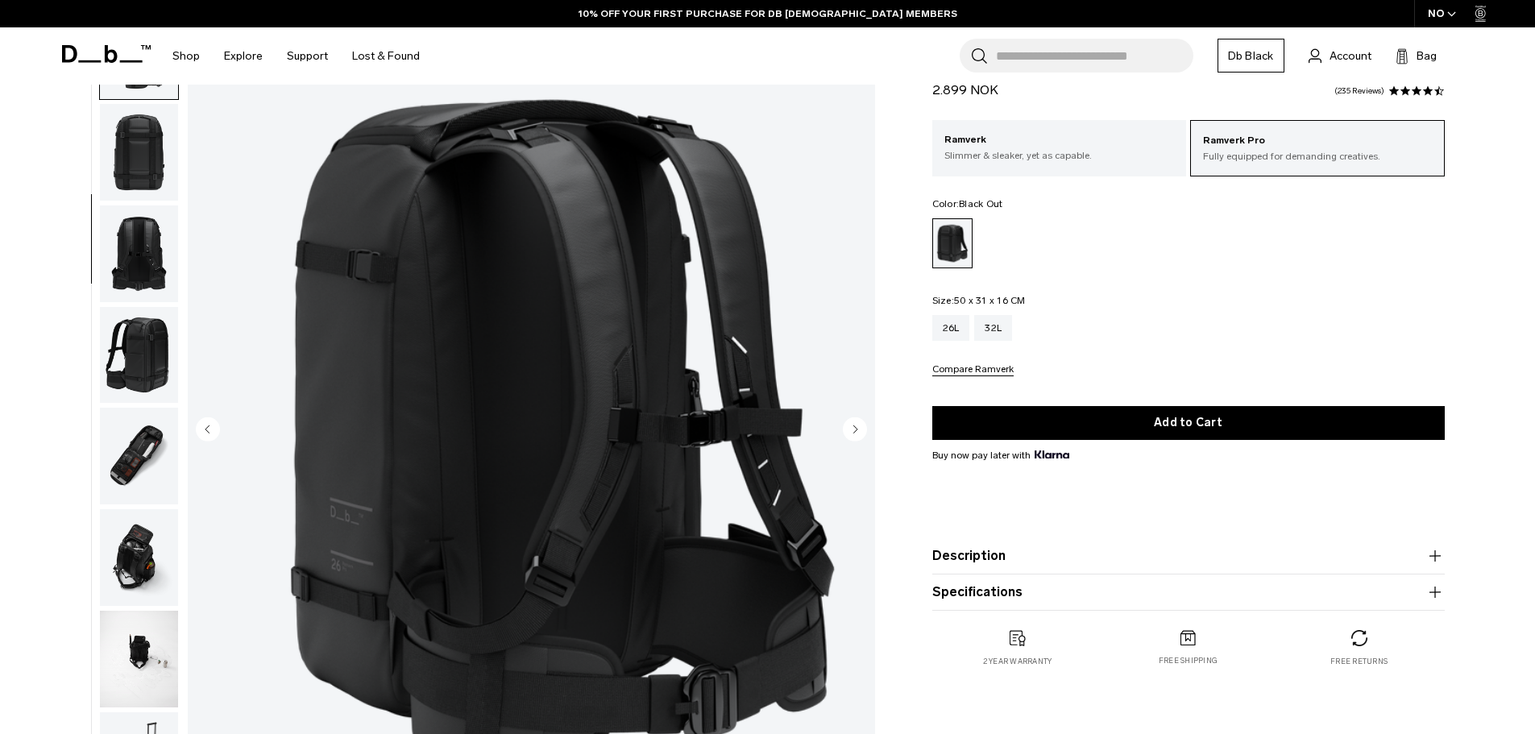
click at [126, 330] on img "button" at bounding box center [139, 355] width 78 height 97
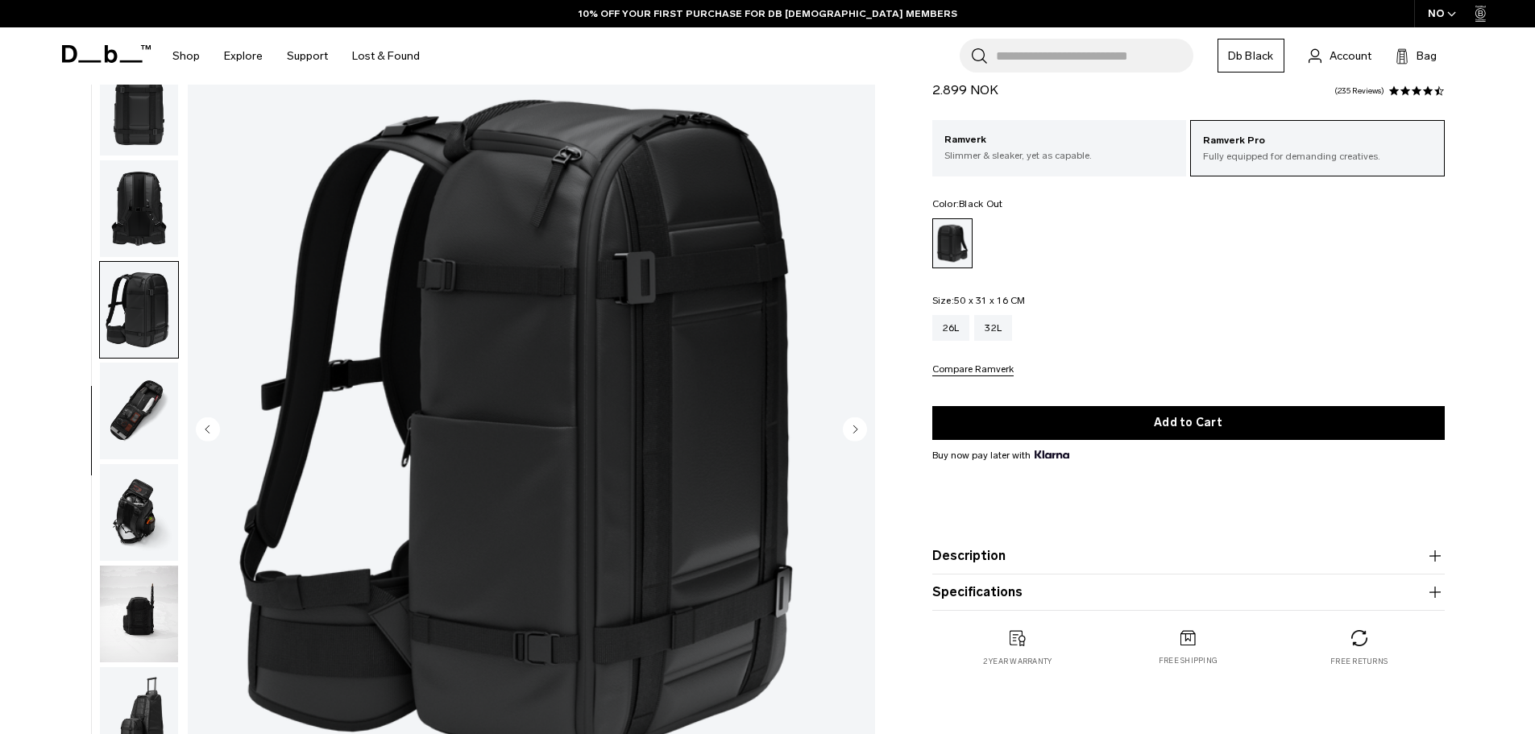
click at [127, 388] on img "button" at bounding box center [139, 411] width 78 height 97
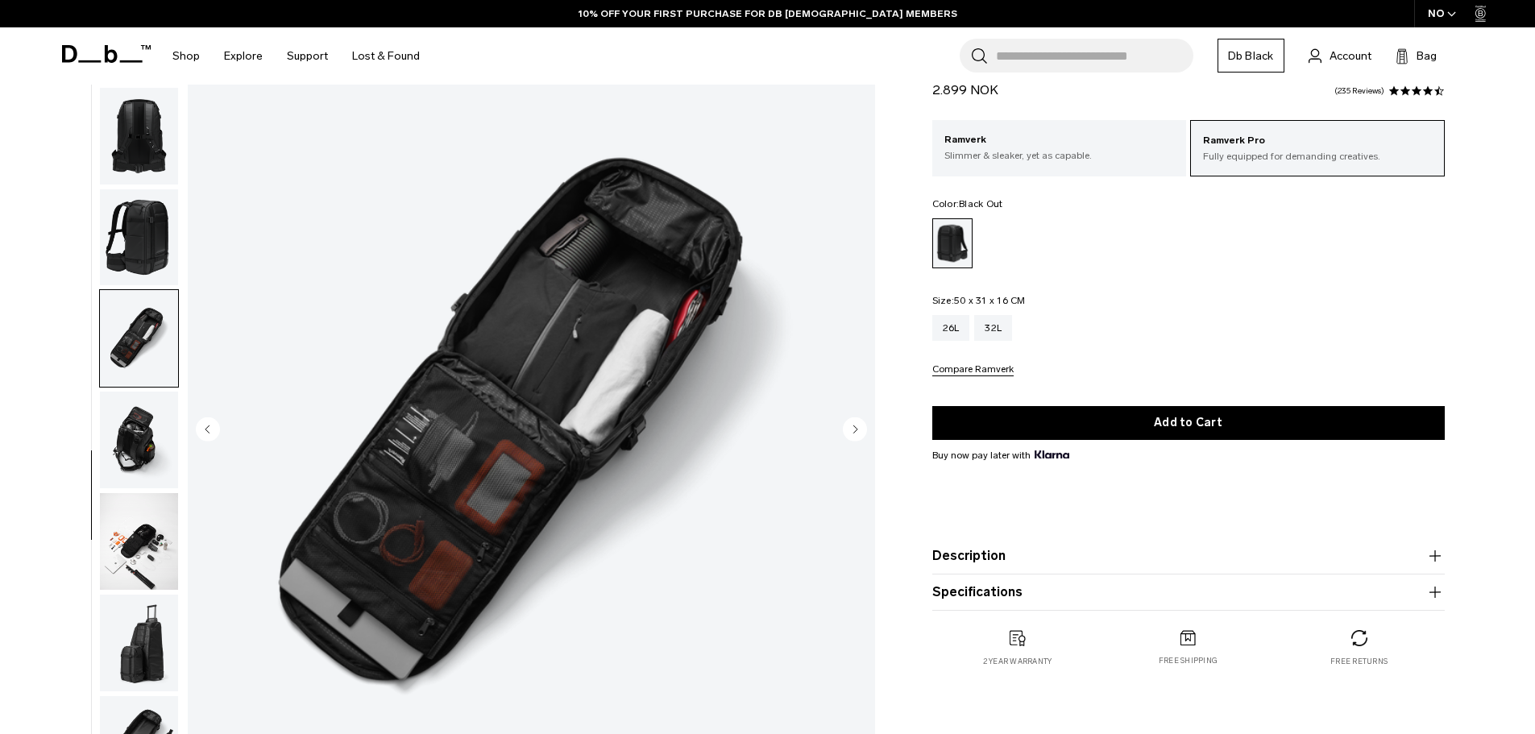
scroll to position [456, 0]
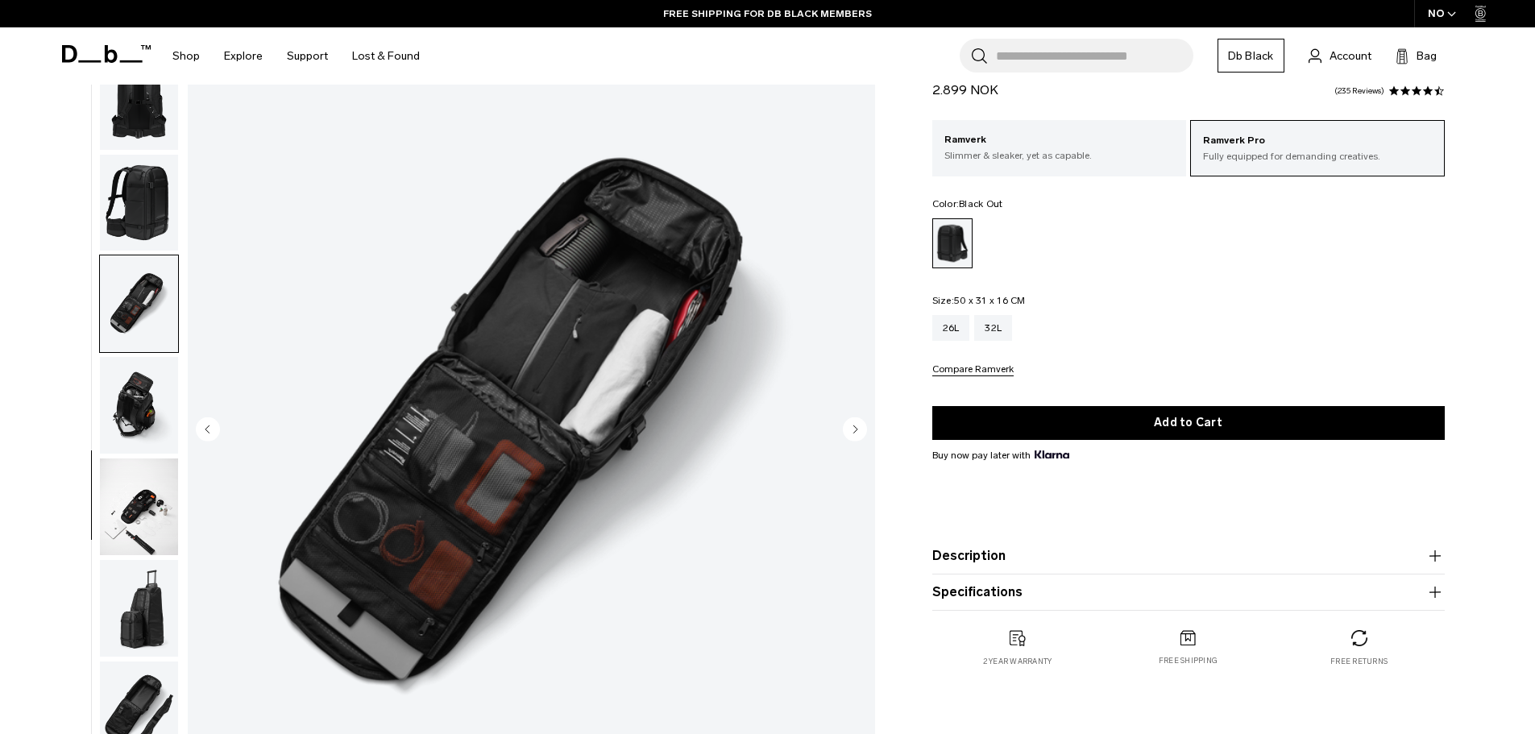
click at [153, 644] on img "button" at bounding box center [139, 608] width 78 height 97
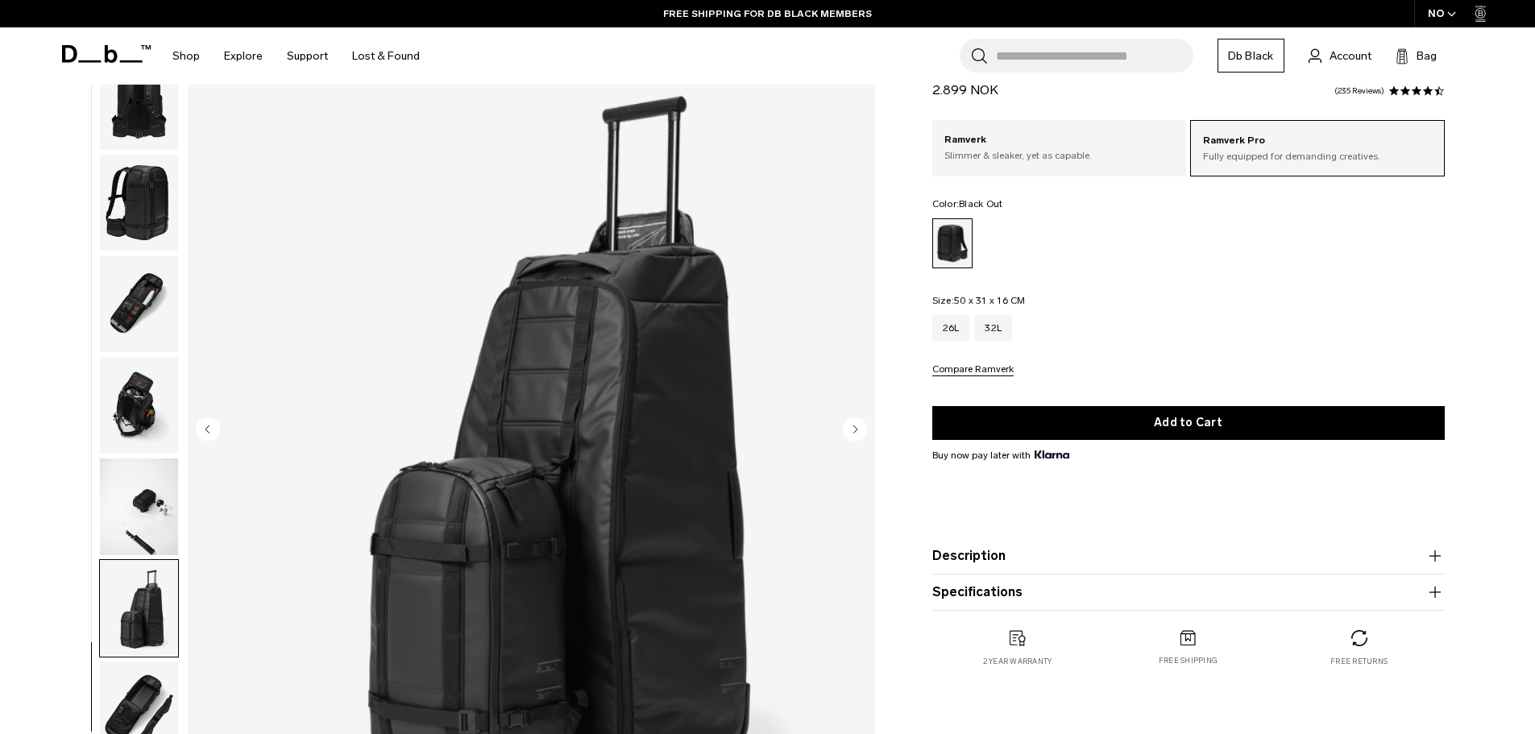
click at [161, 348] on img "button" at bounding box center [139, 303] width 78 height 97
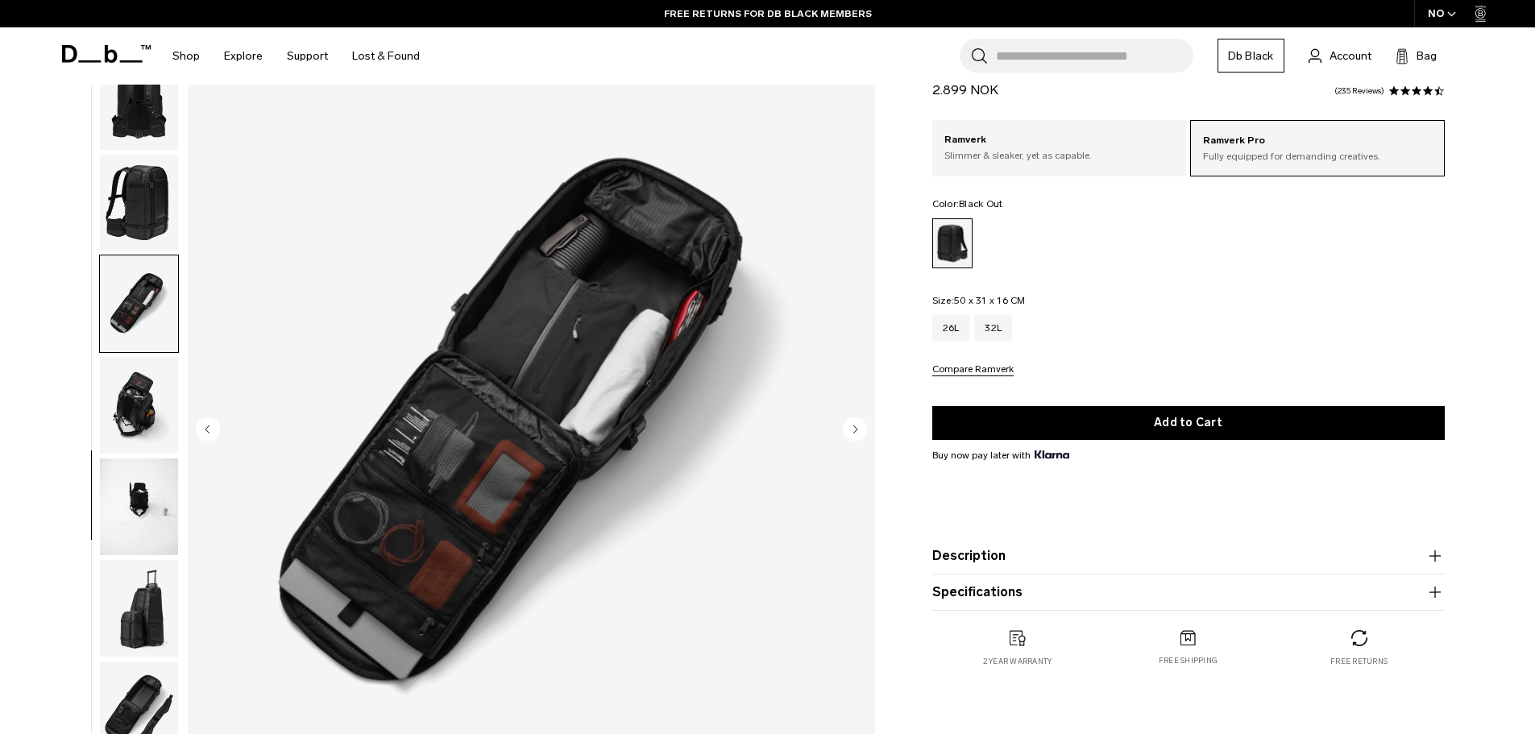
click at [139, 530] on img "button" at bounding box center [139, 506] width 78 height 97
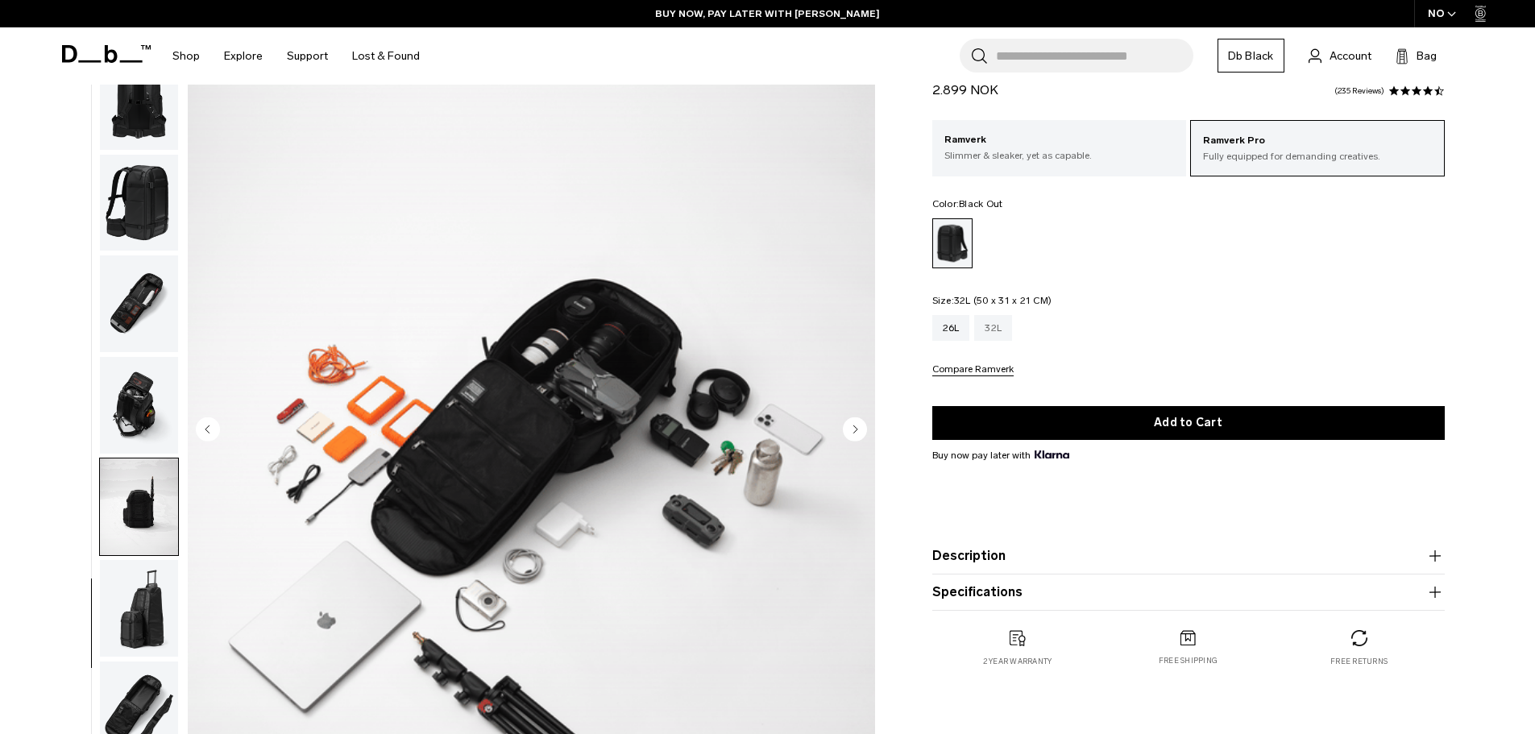
click at [985, 325] on div "32L" at bounding box center [993, 328] width 38 height 26
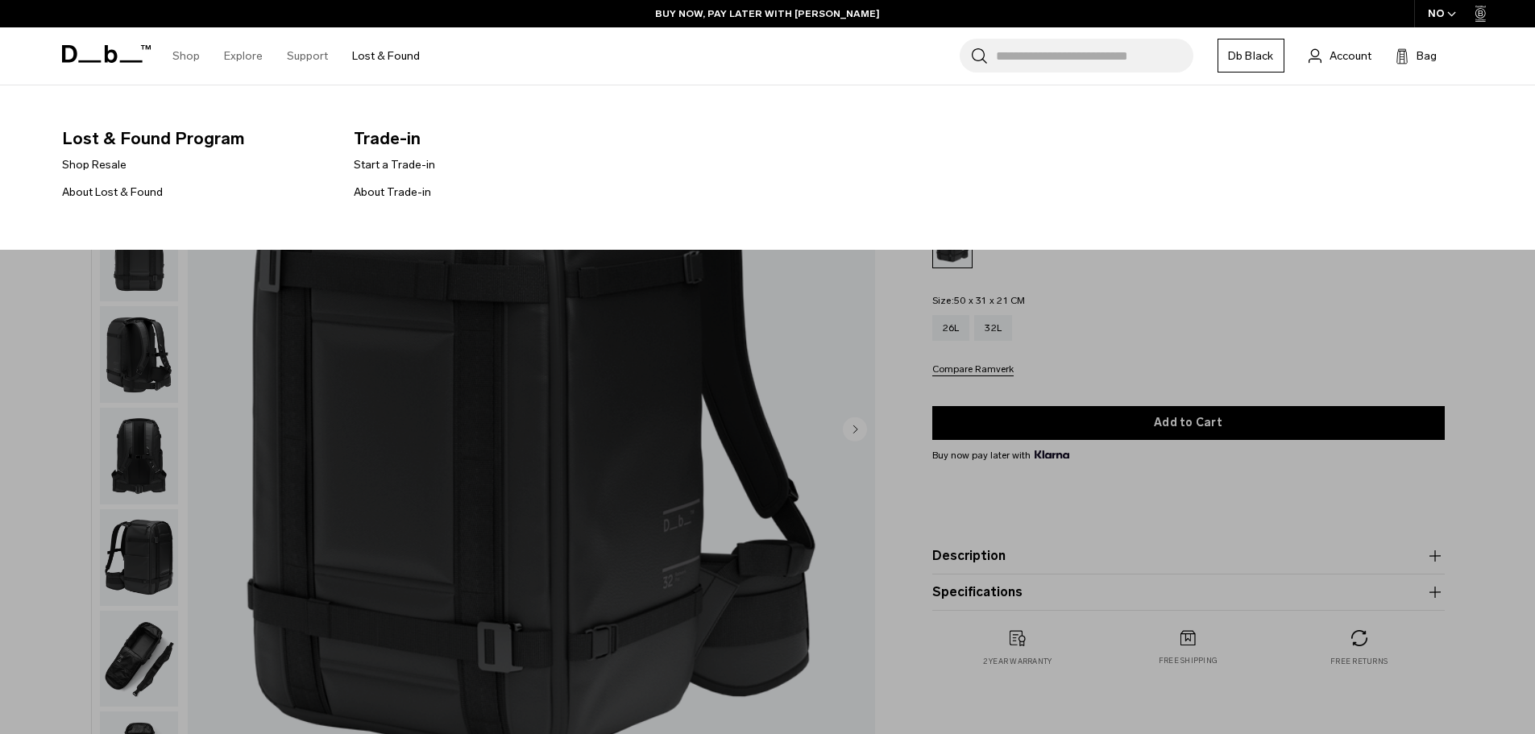
click at [367, 60] on link "Lost & Found" at bounding box center [386, 55] width 68 height 57
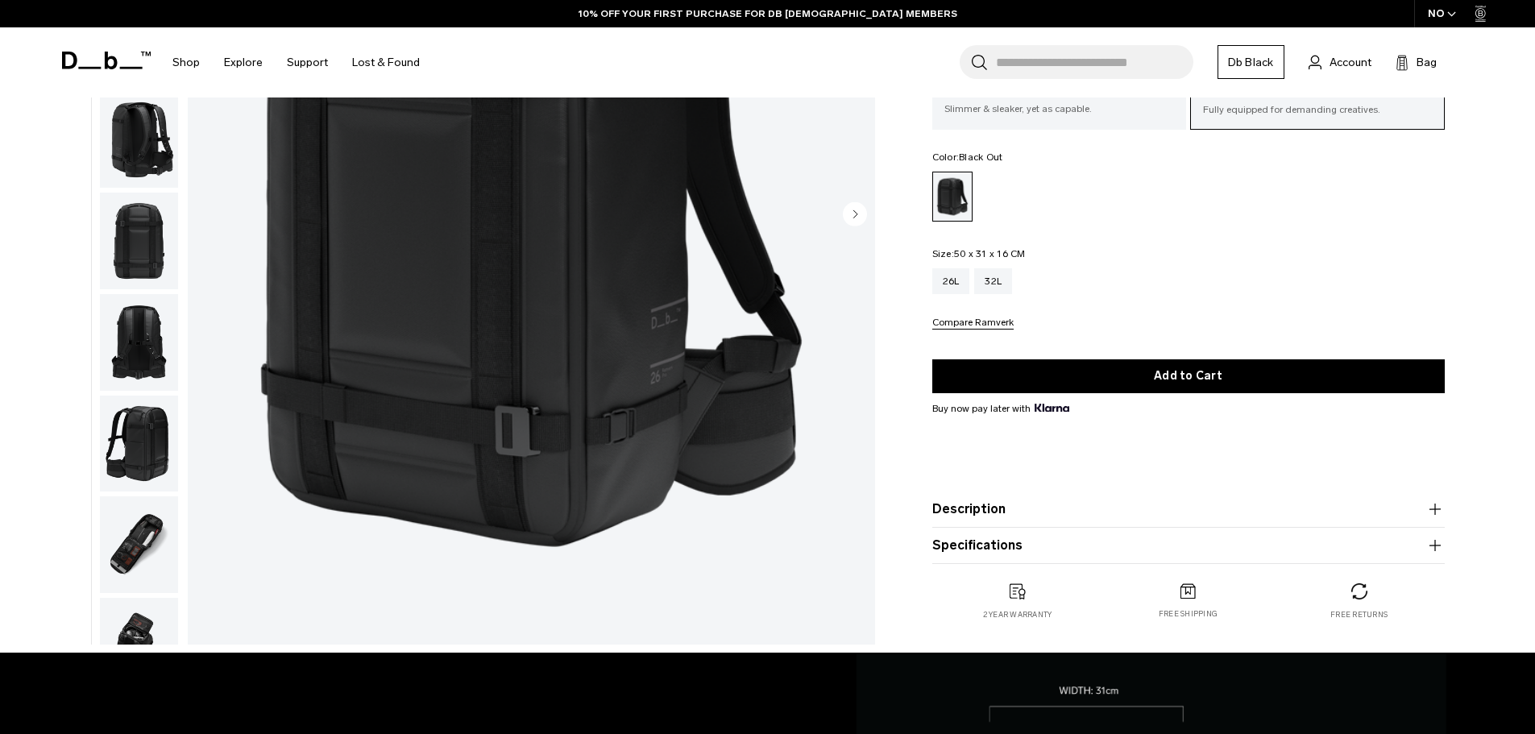
scroll to position [376, 0]
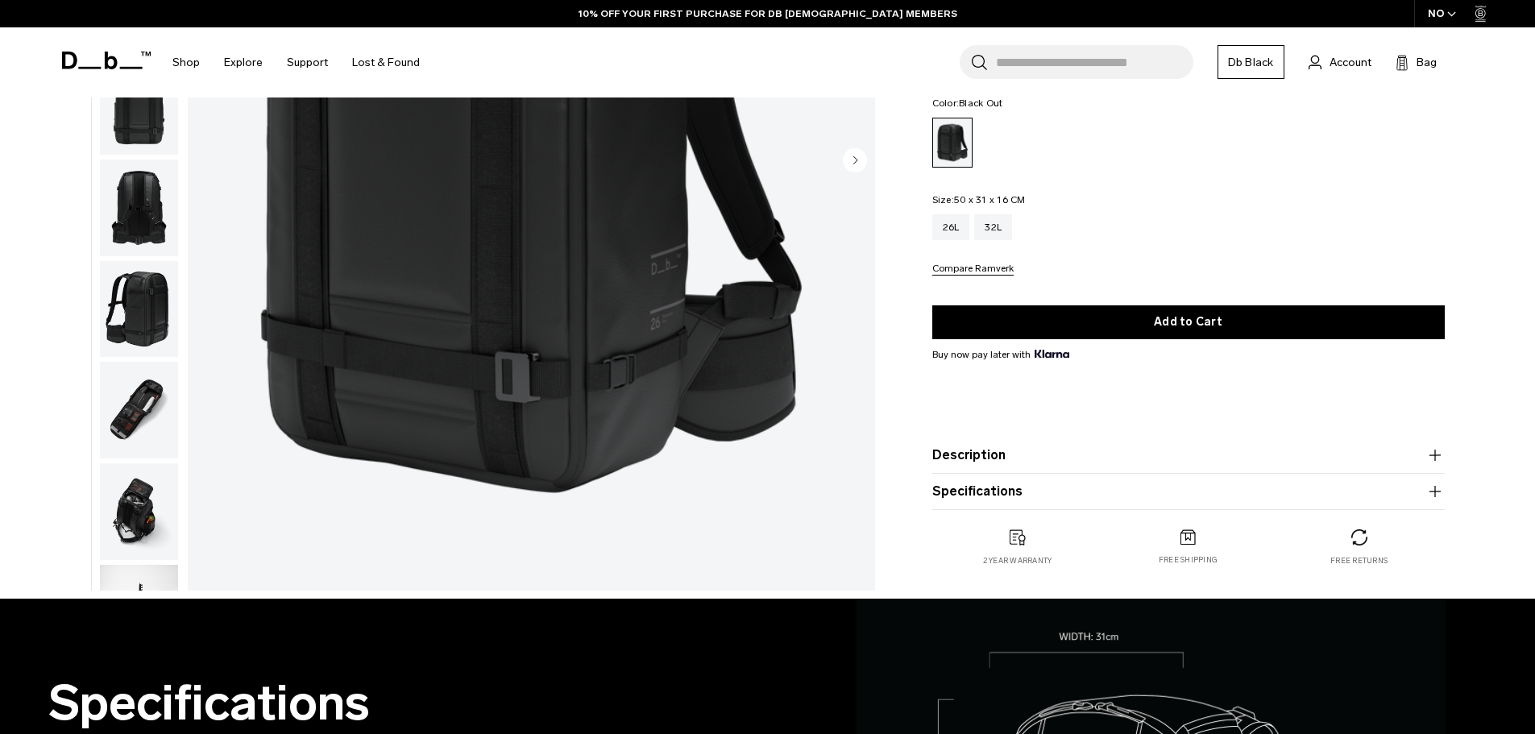
click at [131, 388] on img "button" at bounding box center [139, 410] width 78 height 97
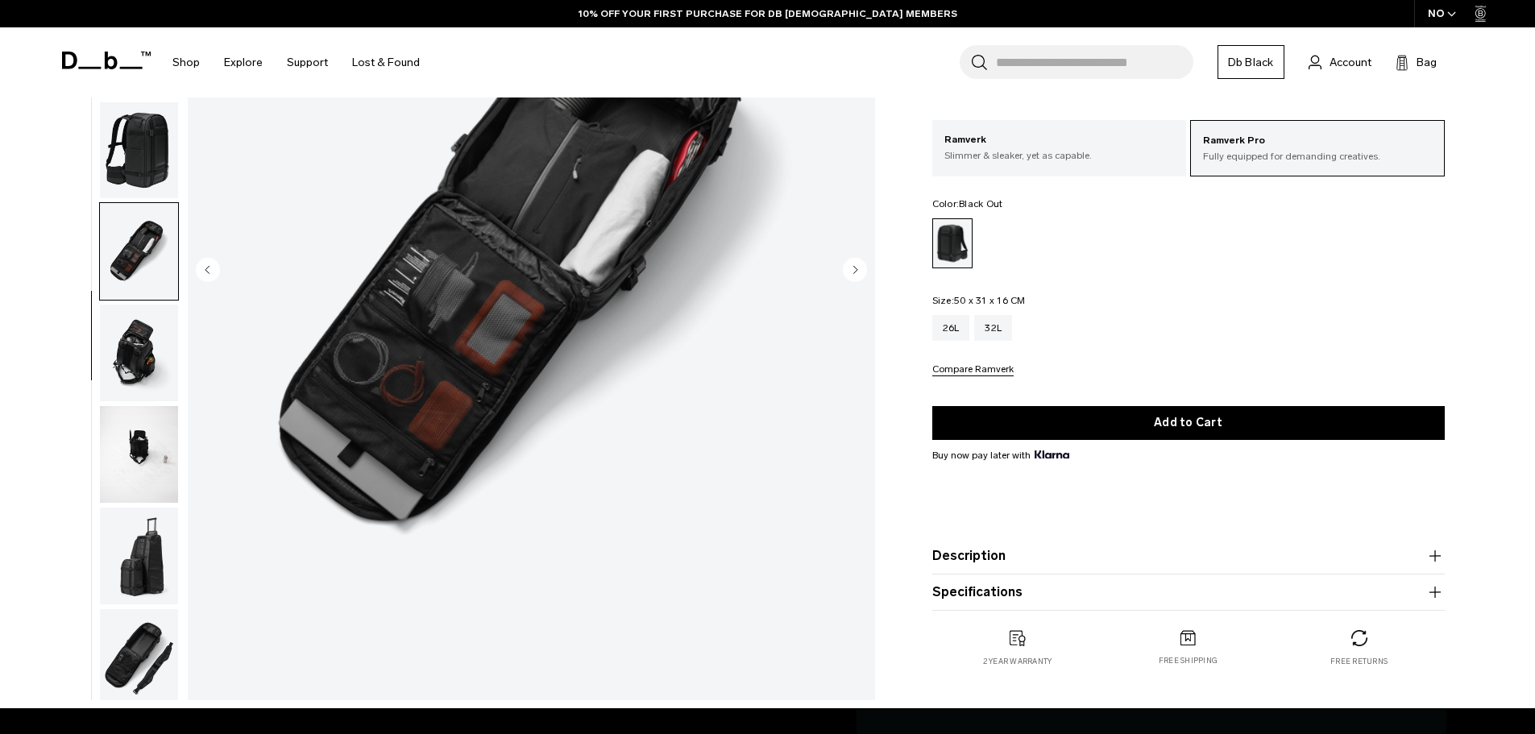
scroll to position [242, 0]
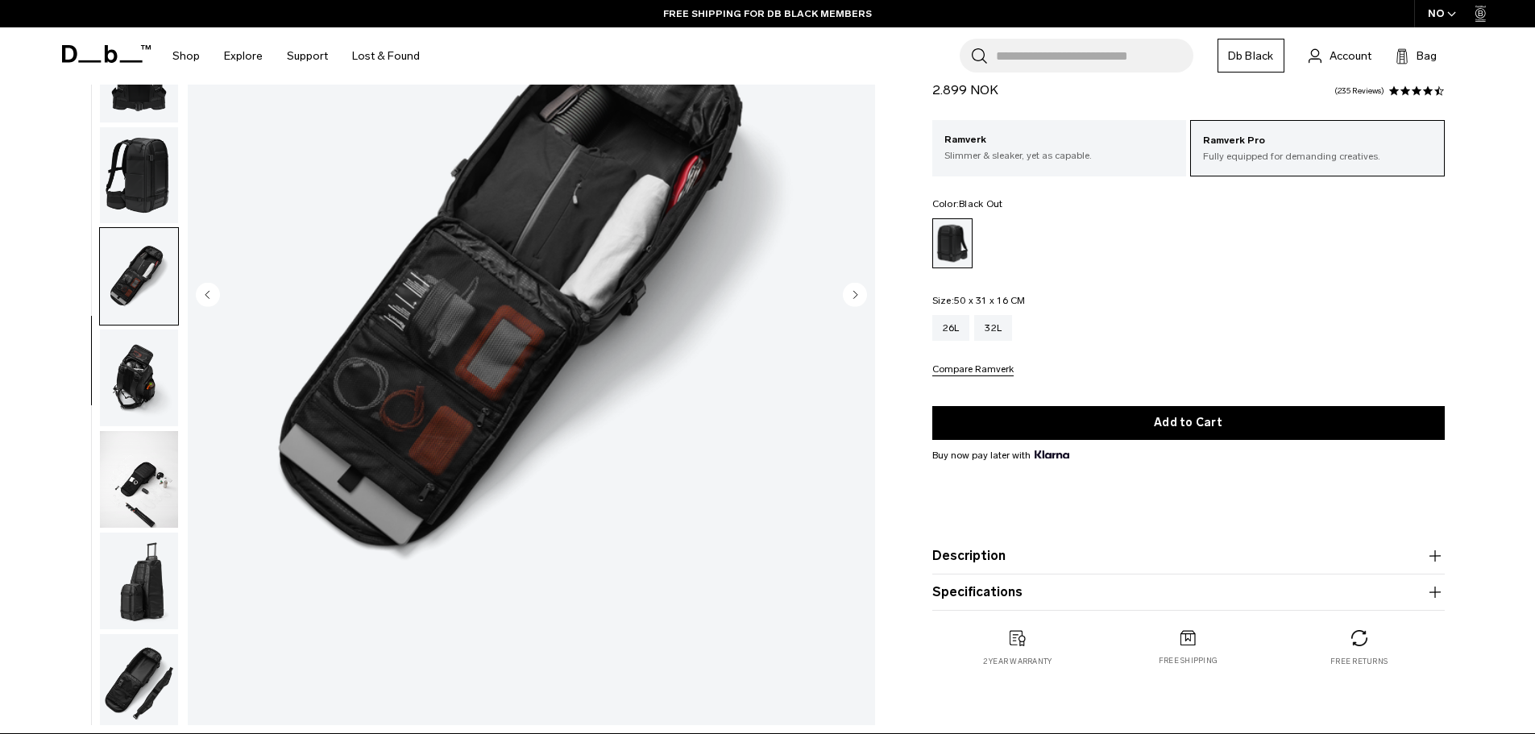
click at [155, 498] on img "button" at bounding box center [139, 479] width 78 height 97
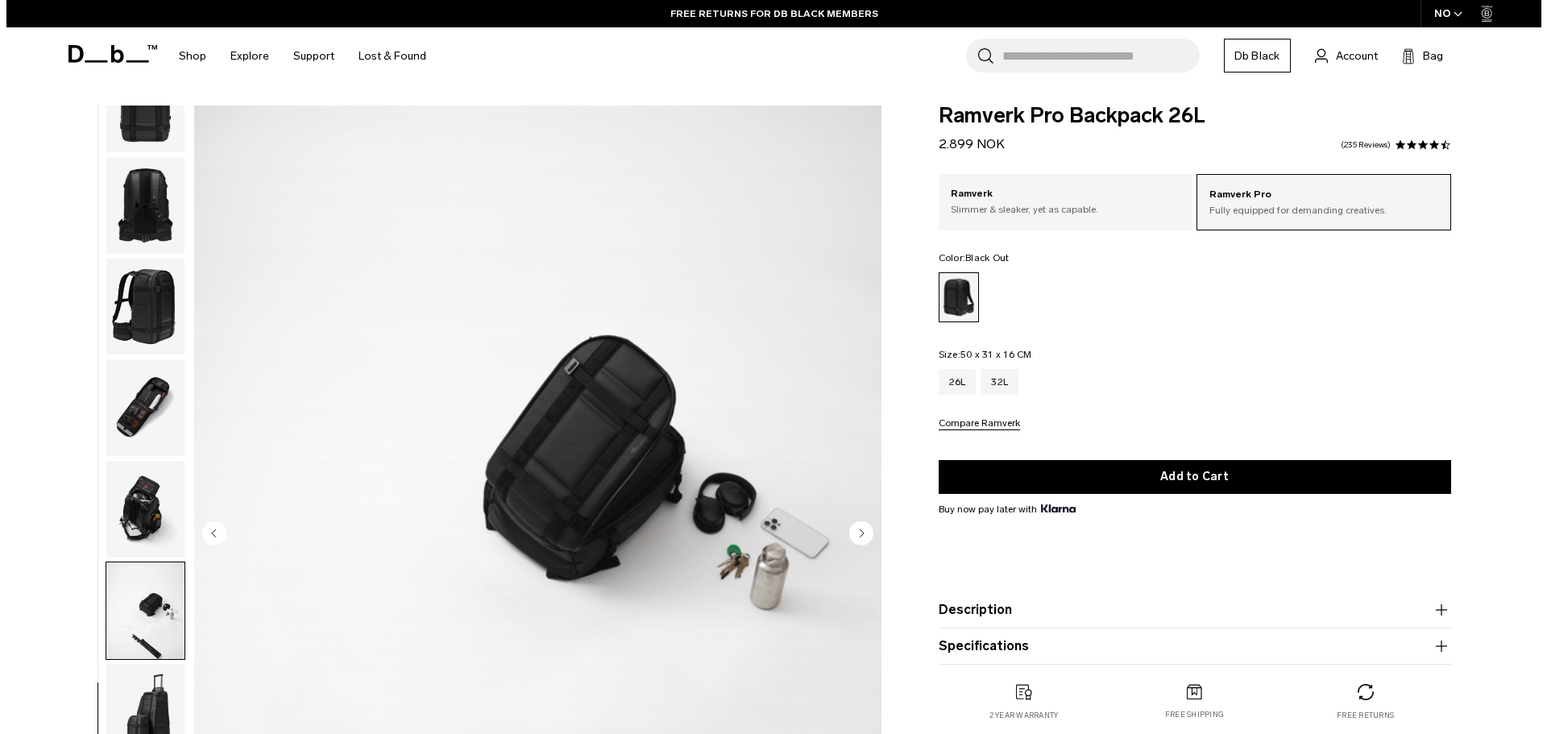
scroll to position [0, 0]
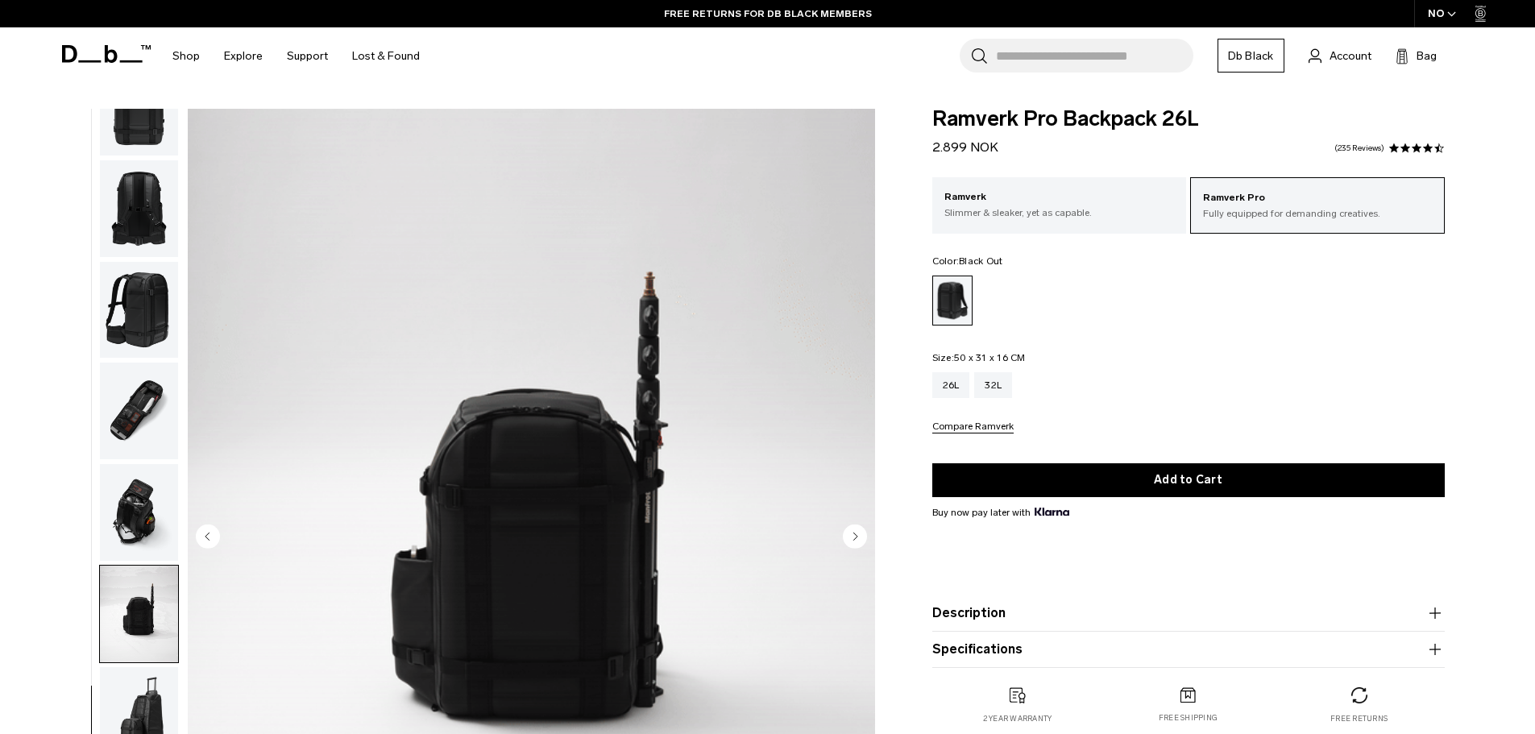
click at [1209, 333] on div "Ramverk Pro Fully equipped for demanding creatives. Ramverk Slimmer & sleaker, …" at bounding box center [1188, 305] width 512 height 256
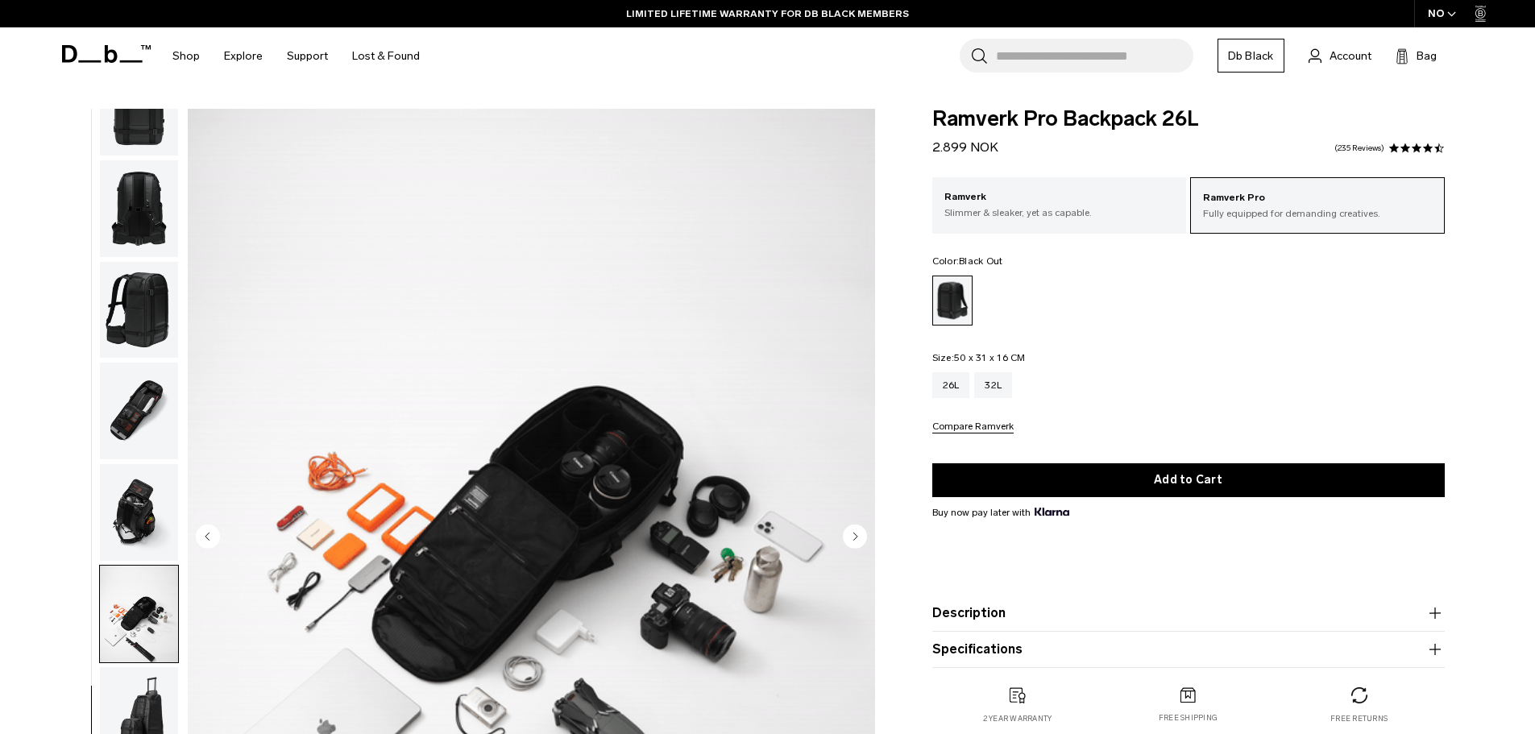
click at [315, 558] on img "10 / 13" at bounding box center [531, 538] width 687 height 858
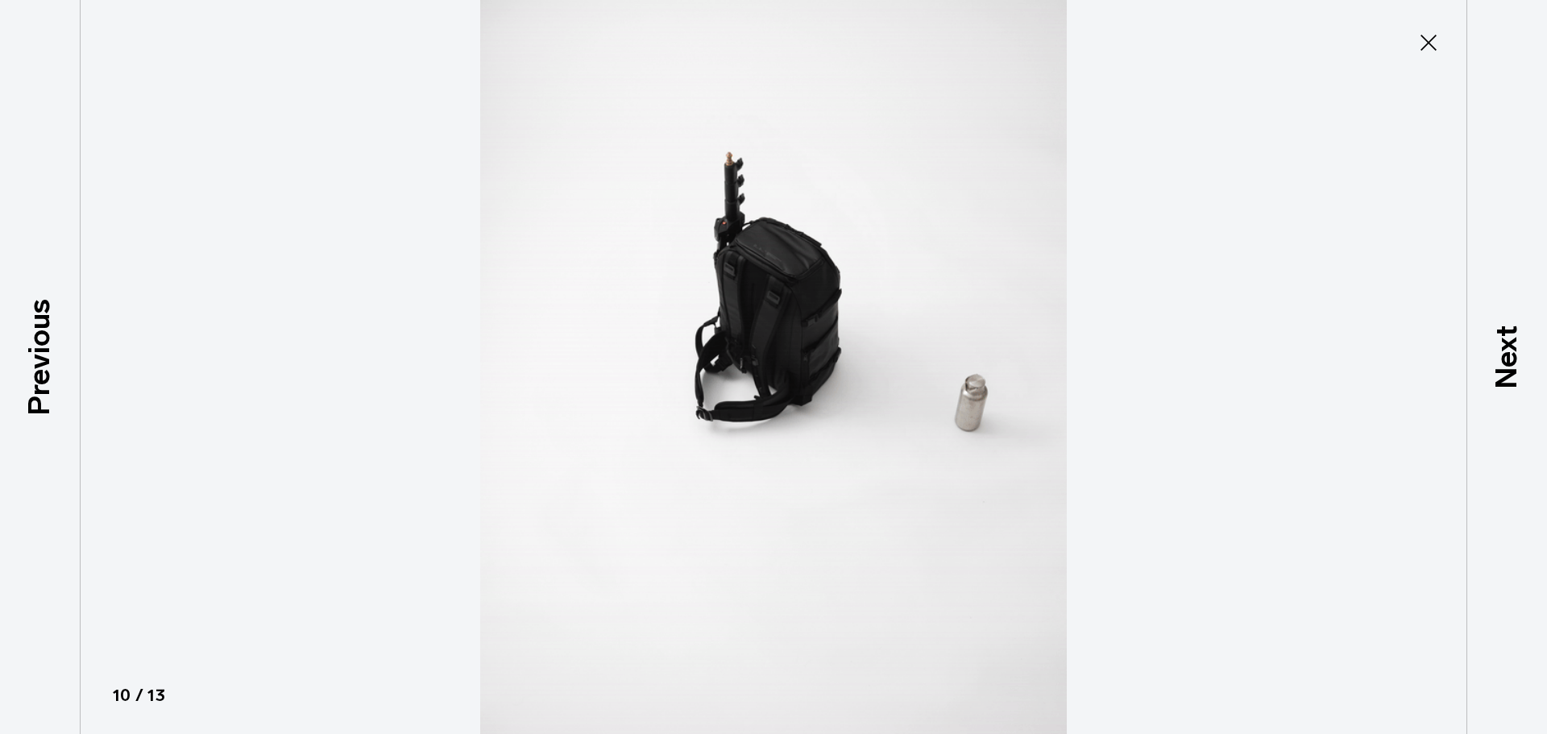
type button "Close"
